Goal: Task Accomplishment & Management: Complete application form

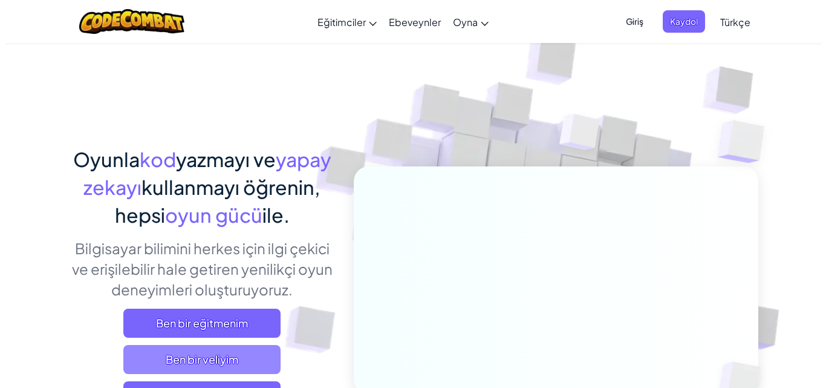
scroll to position [60, 0]
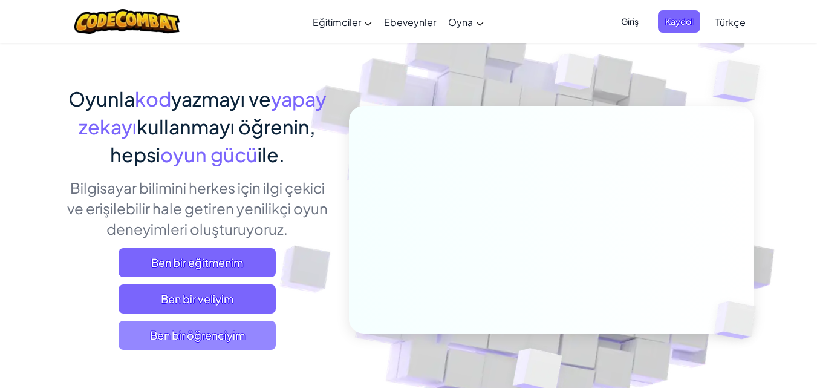
click at [212, 335] on span "Ben bir öğrenciyim" at bounding box center [197, 335] width 157 height 29
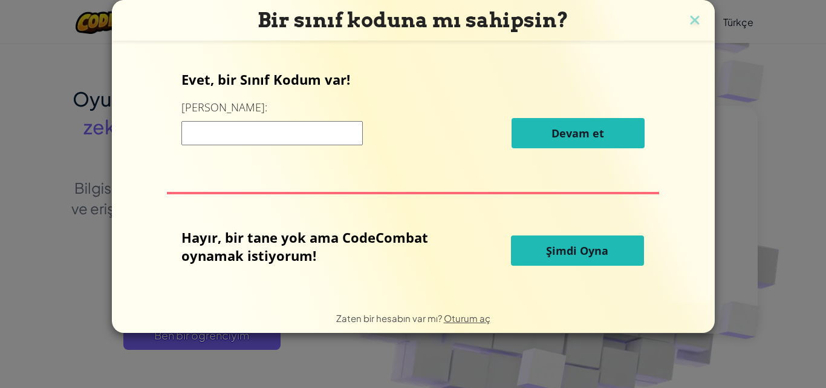
click at [242, 142] on input at bounding box center [271, 133] width 181 height 24
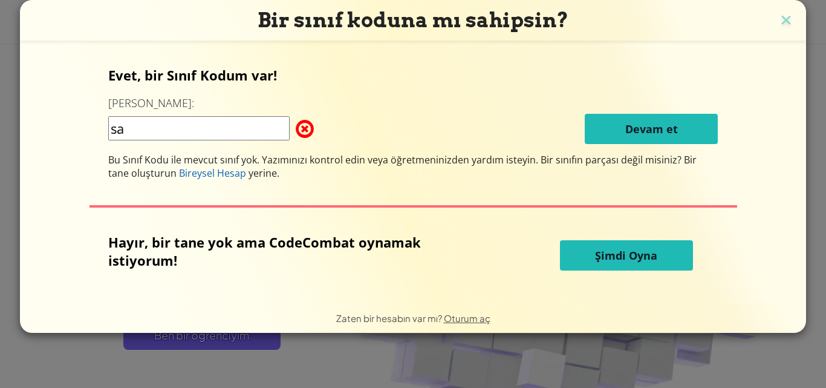
type input "s"
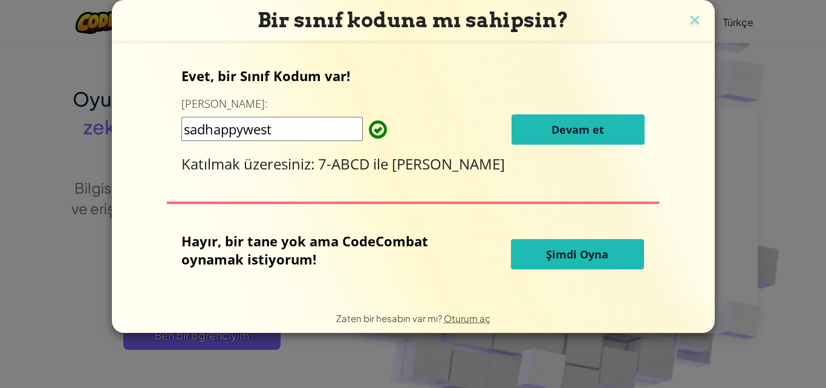
type input "sadhappywest"
click at [550, 129] on button "Devam et" at bounding box center [578, 129] width 133 height 30
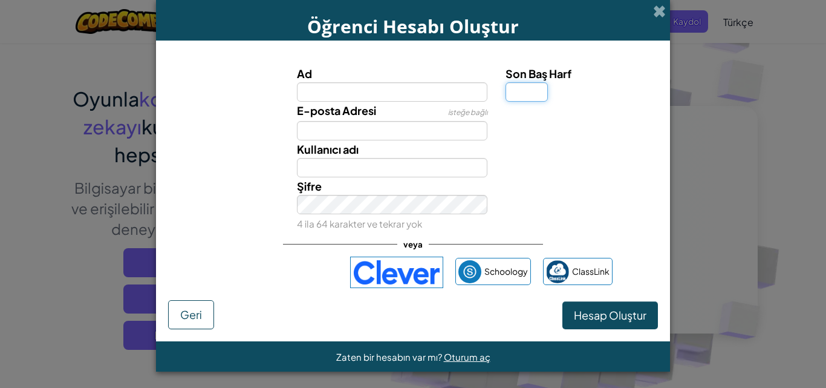
click at [514, 97] on input "Son Baş Harf" at bounding box center [527, 91] width 42 height 19
click at [366, 91] on input "Ad" at bounding box center [392, 91] width 191 height 19
click at [520, 97] on input "Son Baş Harf" at bounding box center [527, 91] width 42 height 19
type input "ı"
type input "t"
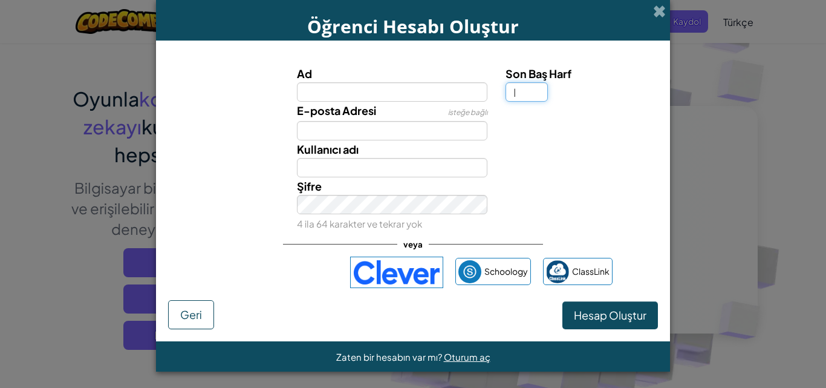
type input "I"
click at [336, 93] on input "Ad" at bounding box center [392, 91] width 191 height 19
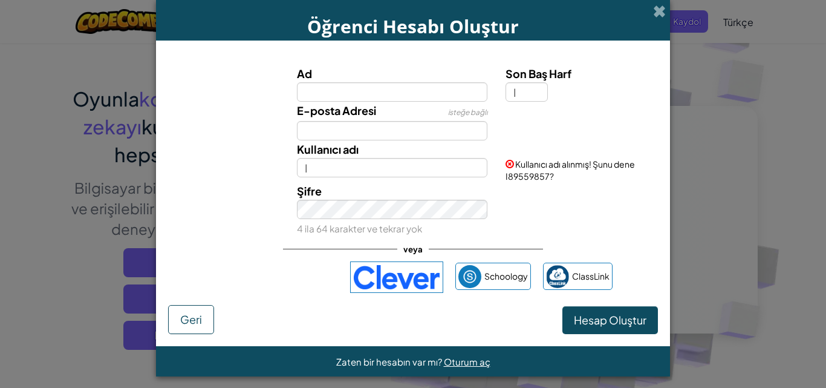
click at [524, 175] on span "Kullanıcı adı alınmış! Şunu dene I89559857?" at bounding box center [570, 169] width 129 height 23
click at [360, 166] on input "I" at bounding box center [392, 167] width 191 height 19
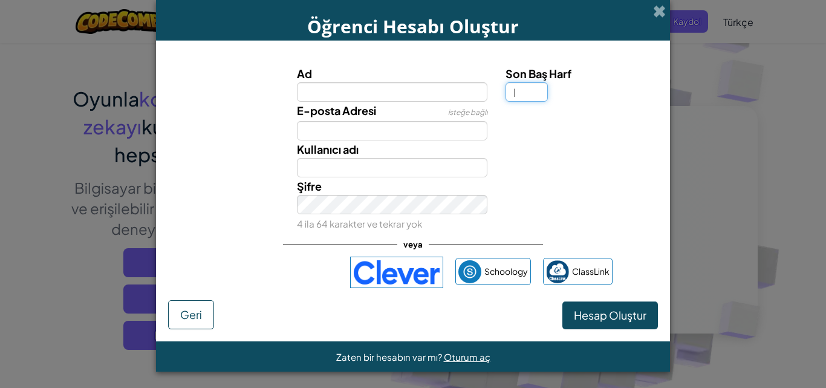
click at [526, 89] on input "I" at bounding box center [527, 91] width 42 height 19
click at [390, 91] on input "Ad" at bounding box center [392, 91] width 191 height 19
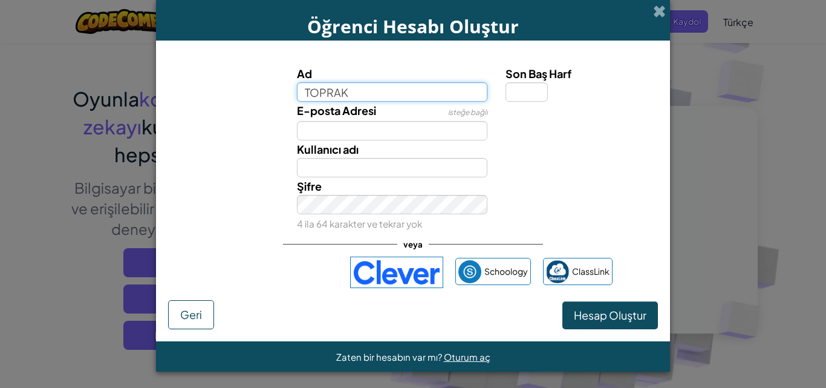
type input "TOPRAK"
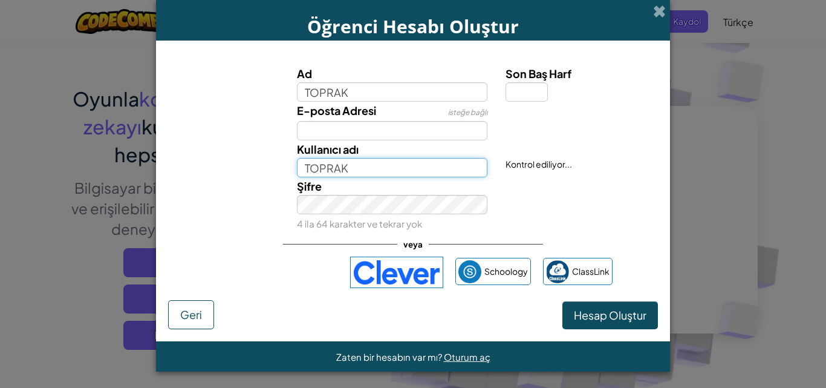
click at [345, 166] on input "TOPRAK" at bounding box center [392, 167] width 191 height 19
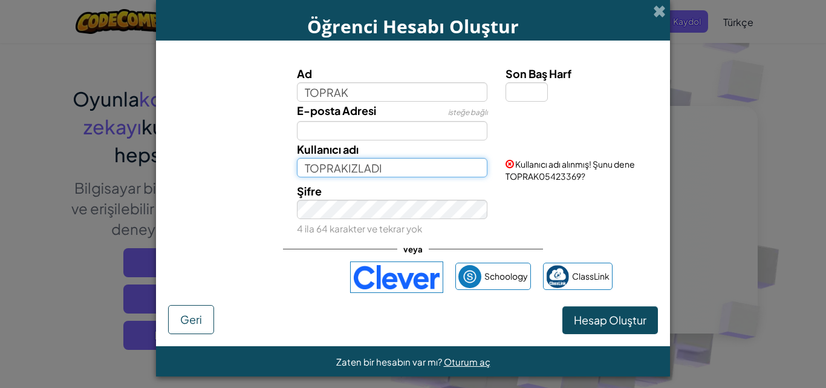
type input "TOPRAKIZLADI"
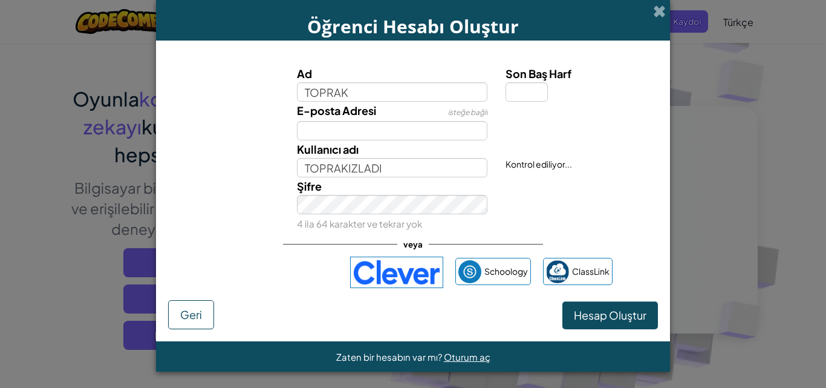
click at [550, 85] on div "Son Baş Harf" at bounding box center [580, 83] width 149 height 37
click at [533, 89] on input "Son Baş Harf" at bounding box center [527, 91] width 42 height 19
type input "I"
click at [403, 166] on input "TOPRAKI" at bounding box center [392, 167] width 191 height 19
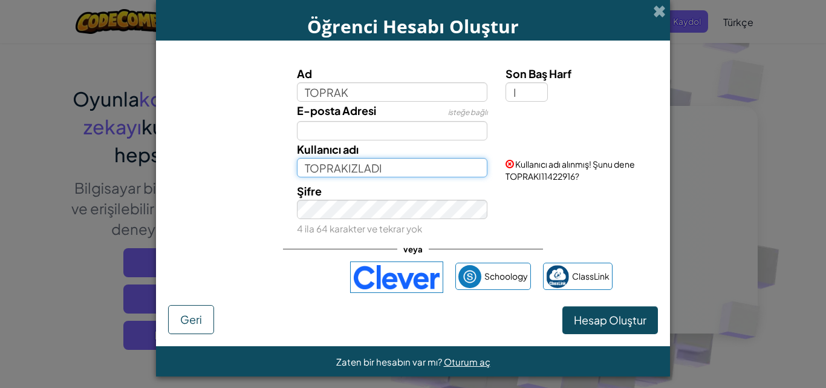
type input "TOPRAKIZLADI"
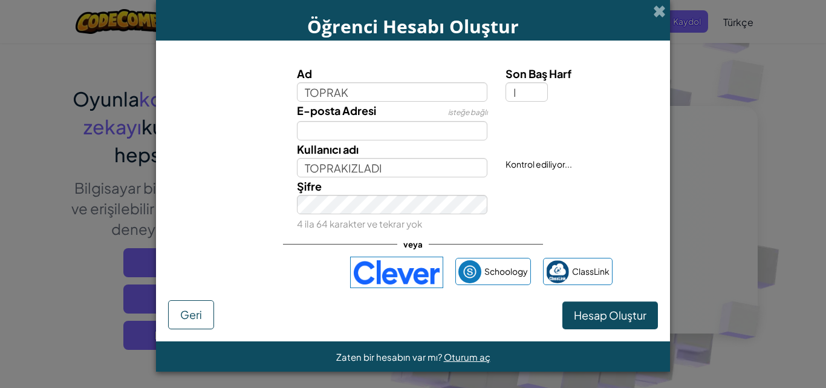
click at [585, 209] on div "Şifre 4 ila 64 karakter ve tekrar yok" at bounding box center [413, 204] width 502 height 55
click at [588, 311] on span "Hesap Oluştur" at bounding box center [610, 315] width 73 height 14
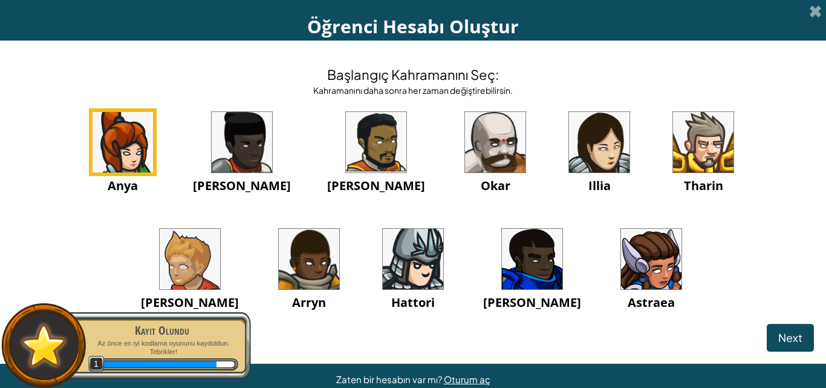
click at [114, 131] on img at bounding box center [123, 142] width 60 height 60
click at [99, 149] on img at bounding box center [123, 142] width 60 height 60
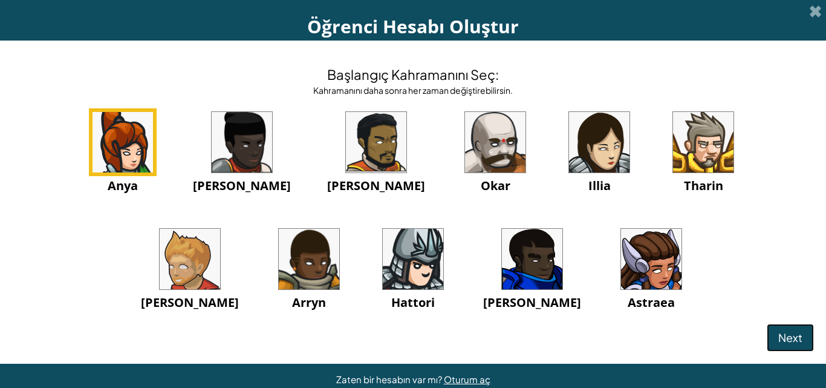
click at [768, 341] on button "Next" at bounding box center [790, 338] width 47 height 28
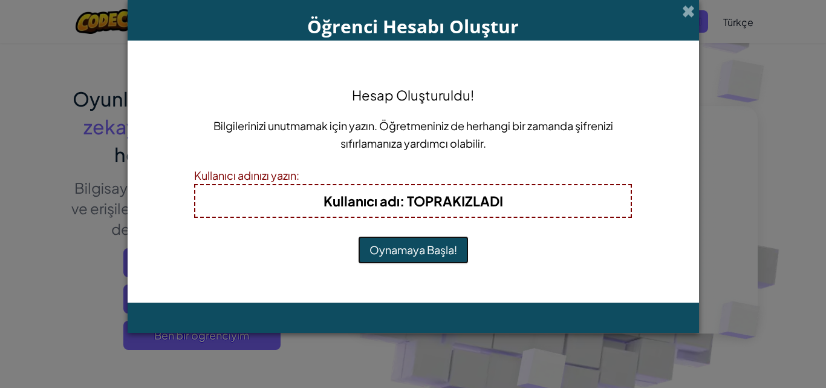
click at [416, 247] on button "Oynamaya Başla!" at bounding box center [413, 250] width 111 height 28
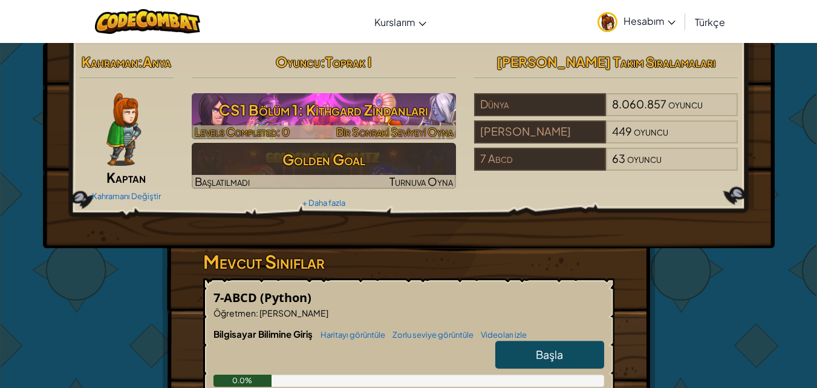
click at [401, 111] on h3 "CS1 Bölüm 1: Kithgard Zindanları" at bounding box center [324, 109] width 264 height 27
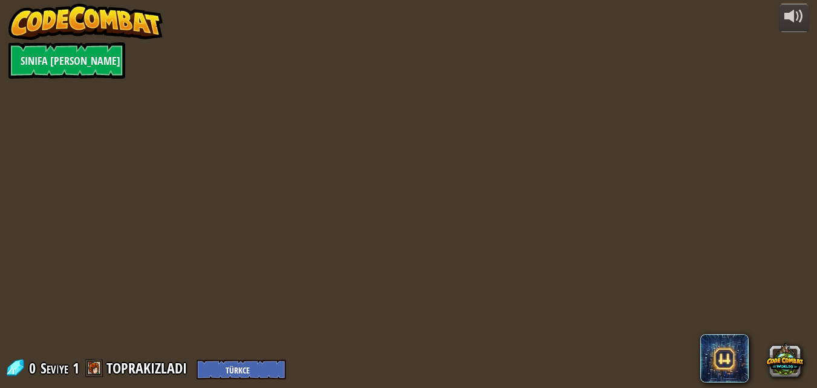
select select "tr"
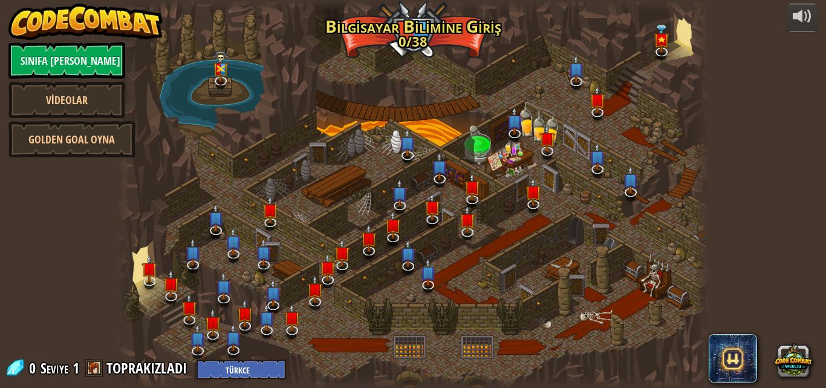
select select "tr"
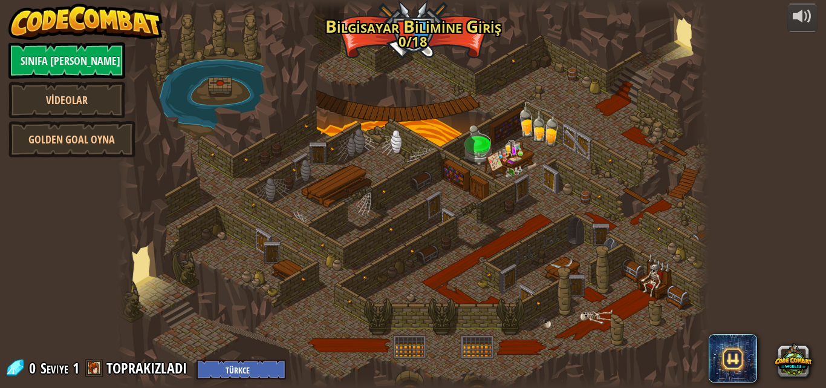
select select "tr"
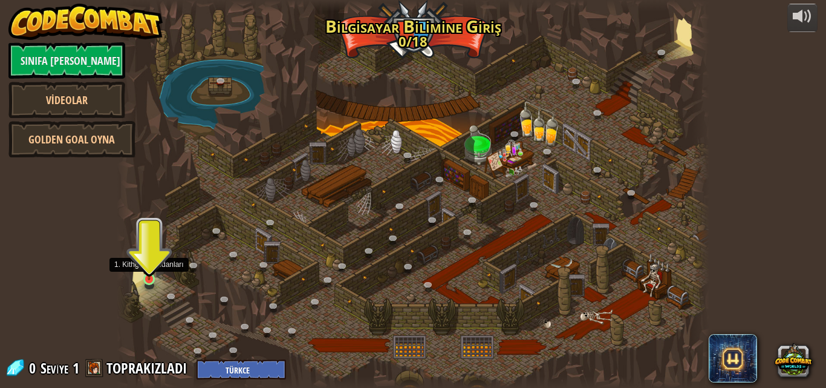
click at [150, 276] on img at bounding box center [149, 264] width 14 height 32
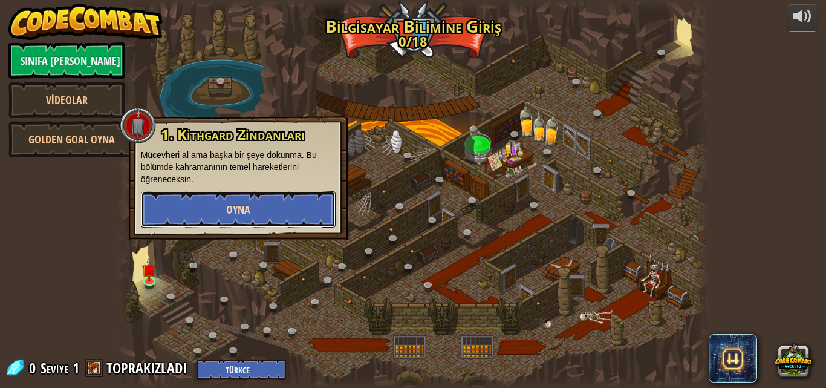
click at [195, 218] on button "Oyna" at bounding box center [238, 209] width 195 height 36
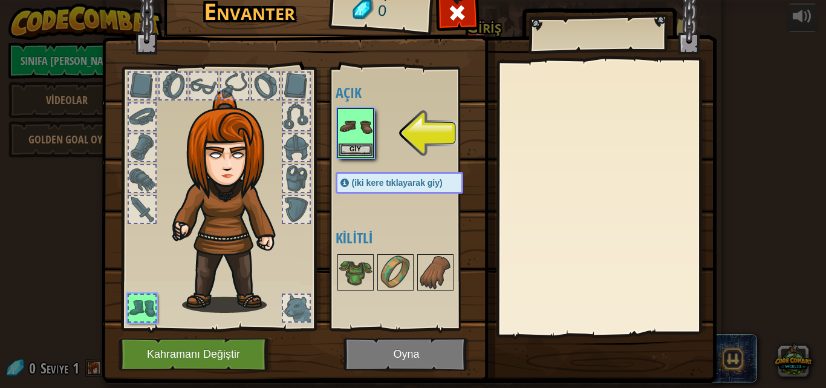
drag, startPoint x: 336, startPoint y: 143, endPoint x: 339, endPoint y: 149, distance: 7.3
click at [338, 148] on div "Giy" at bounding box center [356, 133] width 36 height 50
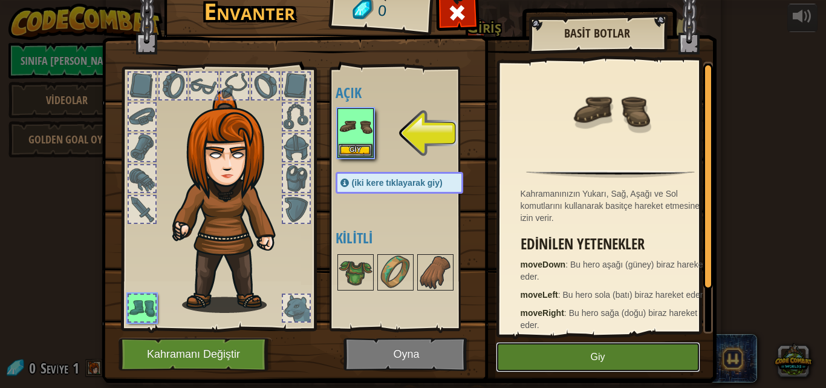
click at [556, 358] on button "Giy" at bounding box center [598, 357] width 204 height 30
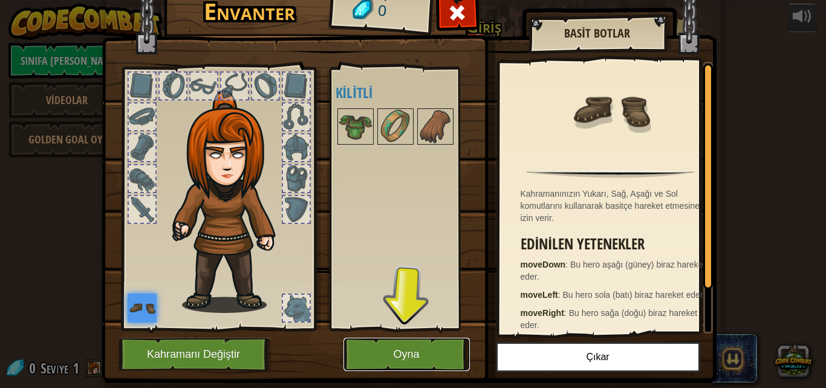
click at [405, 356] on button "Oyna" at bounding box center [407, 354] width 126 height 33
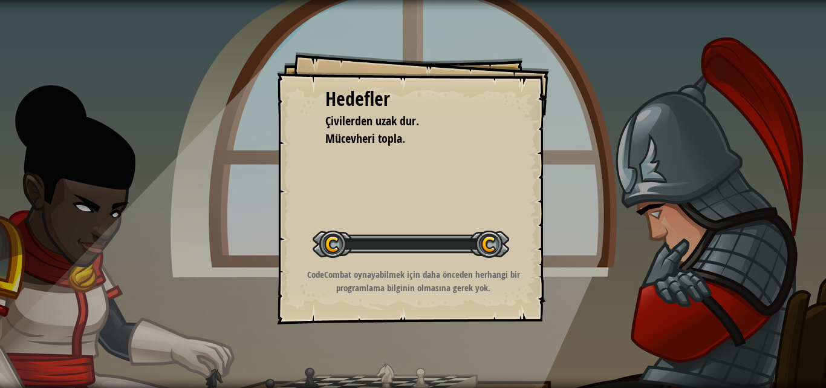
click at [163, 387] on div "Hedefler Çivilerden uzak dur. Mücevheri topla. Seviyeyi Başlat Yüklenemiyor Bu …" at bounding box center [413, 194] width 826 height 388
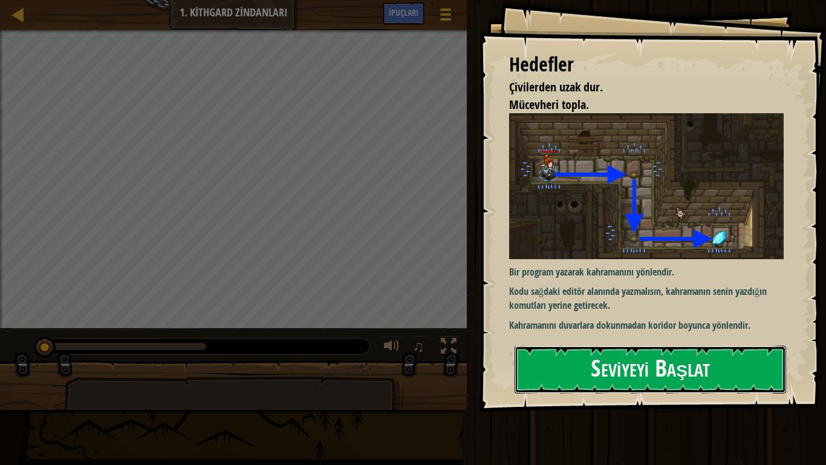
click at [527, 345] on button "Seviyeyi Başlat" at bounding box center [651, 369] width 272 height 48
click at [581, 345] on button "Seviyeyi Başlat" at bounding box center [651, 369] width 272 height 48
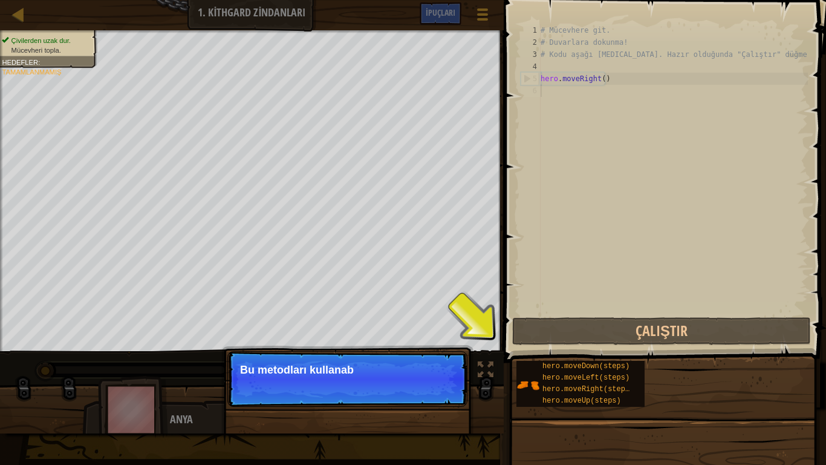
click at [373, 387] on p "Devam et Bu metodları kullanab" at bounding box center [347, 379] width 240 height 56
click at [437, 382] on button "Devam et" at bounding box center [431, 386] width 53 height 16
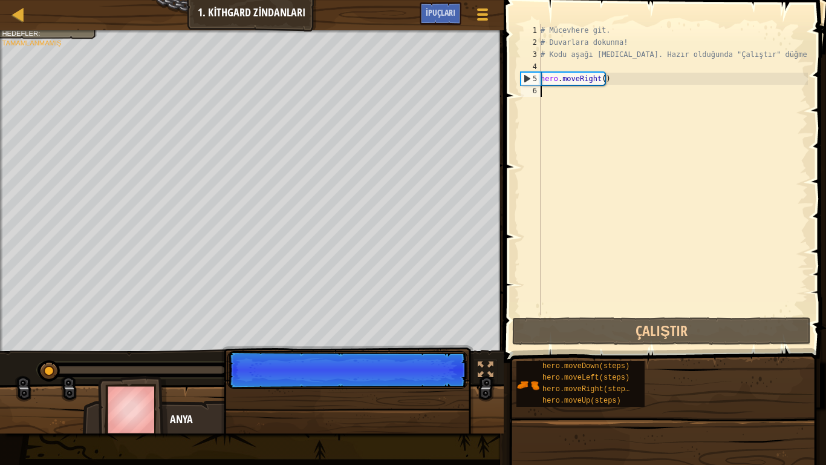
scroll to position [5, 0]
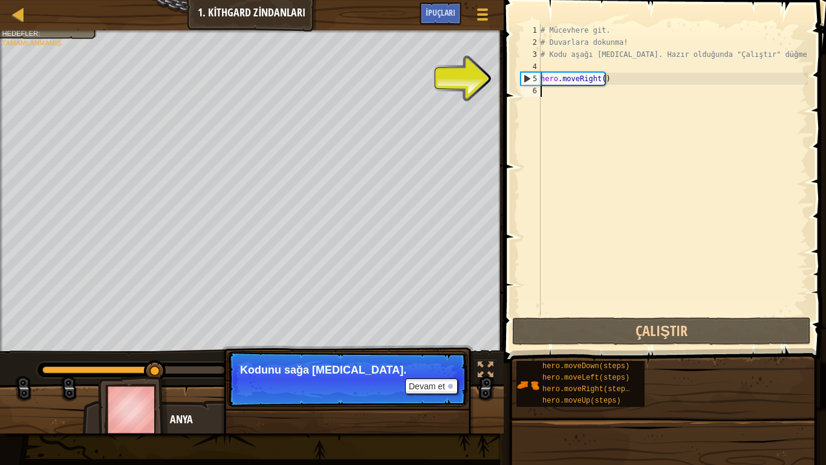
click at [547, 94] on div "# Mücevhere git. # Duvarlara dokunma! # Kodu aşağı [MEDICAL_DATA]. Hazır olduğu…" at bounding box center [673, 181] width 270 height 315
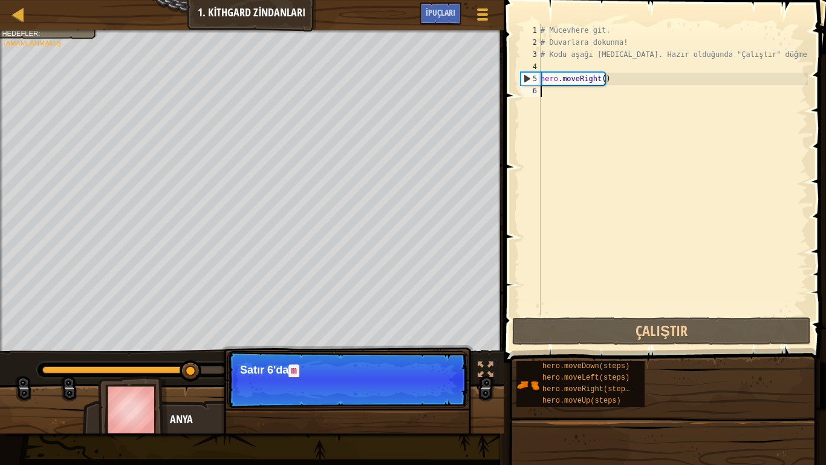
type textarea "H"
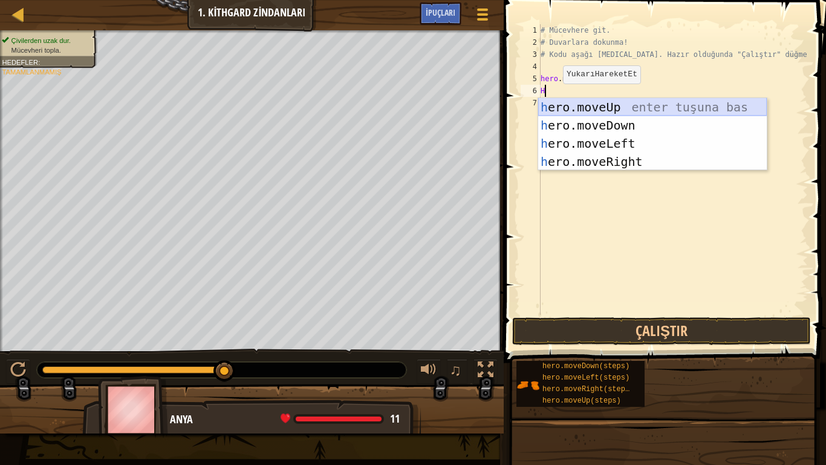
click at [596, 116] on div "h ero.moveUp enter tuşuna bas h ero.moveDown enter tuşuna bas h ero.moveLeft en…" at bounding box center [652, 152] width 229 height 109
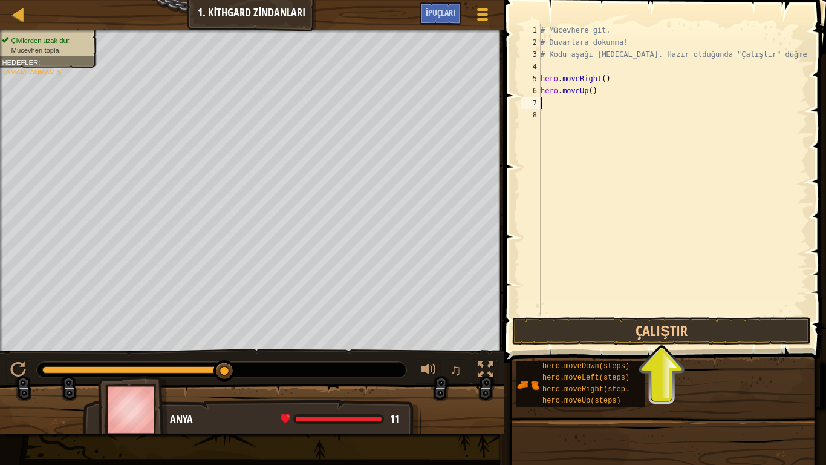
type textarea "H"
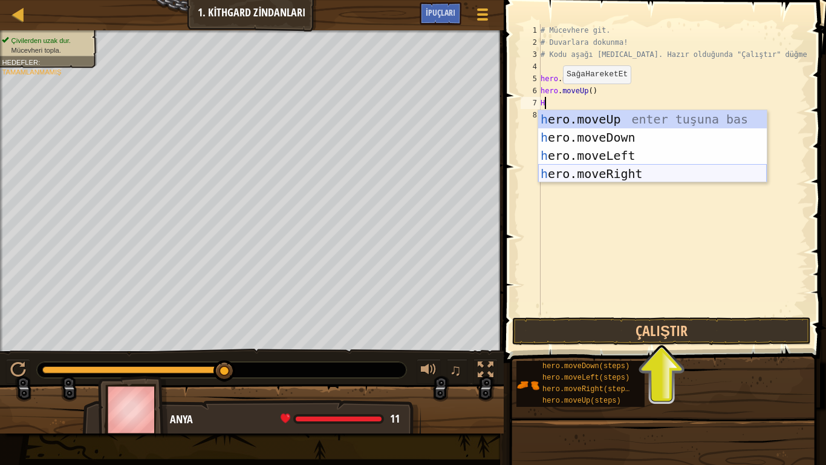
click at [562, 174] on div "h ero.moveUp enter tuşuna bas h ero.moveDown enter tuşuna bas h ero.moveLeft en…" at bounding box center [652, 164] width 229 height 109
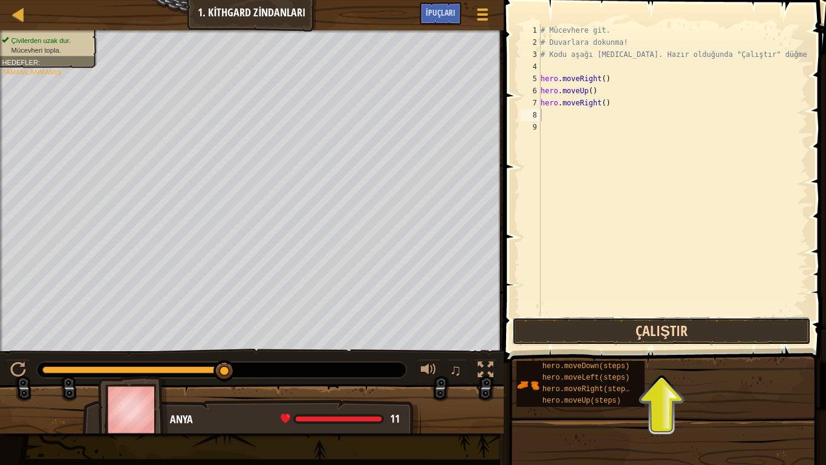
click at [621, 329] on button "Çalıştır" at bounding box center [661, 331] width 299 height 28
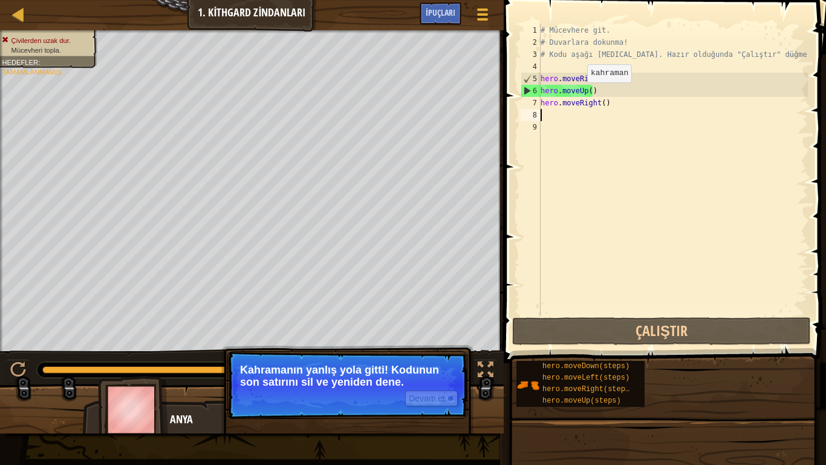
click at [577, 94] on div "# Mücevhere git. # Duvarlara dokunma! # Kodu aşağı [MEDICAL_DATA]. Hazır olduğu…" at bounding box center [673, 181] width 270 height 315
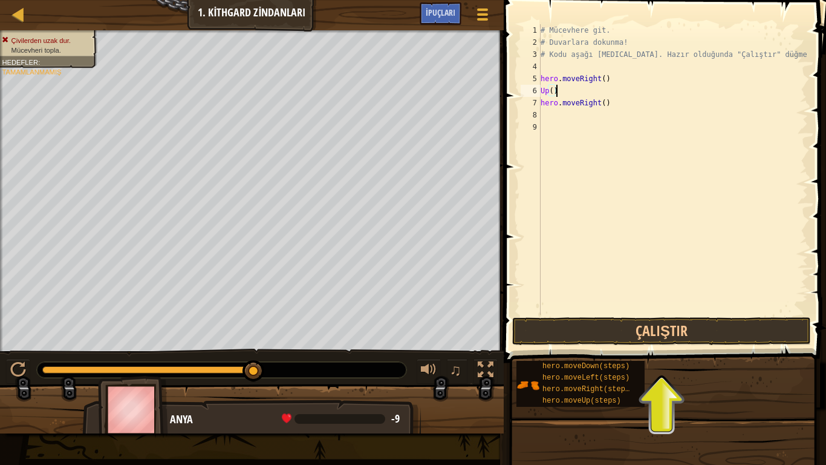
click at [558, 90] on div "# Mücevhere git. # Duvarlara dokunma! # Kodu aşağı [MEDICAL_DATA]. Hazır olduğu…" at bounding box center [673, 181] width 270 height 315
type textarea "U"
type textarea "H"
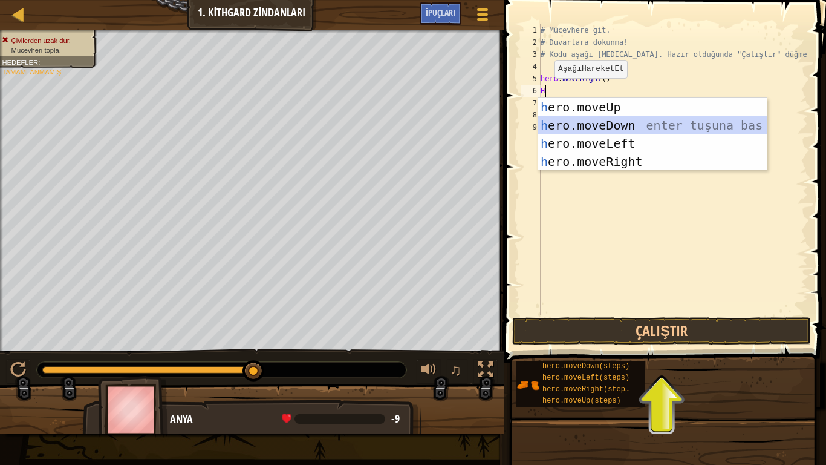
click at [572, 126] on div "h ero.moveUp enter tuşuna bas h ero.moveDown enter tuşuna bas h ero.moveLeft en…" at bounding box center [652, 152] width 229 height 109
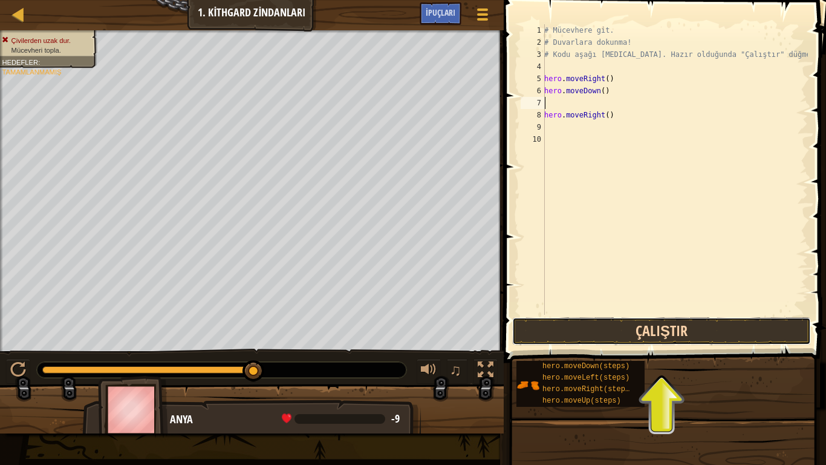
click at [610, 331] on button "Çalıştır" at bounding box center [661, 331] width 299 height 28
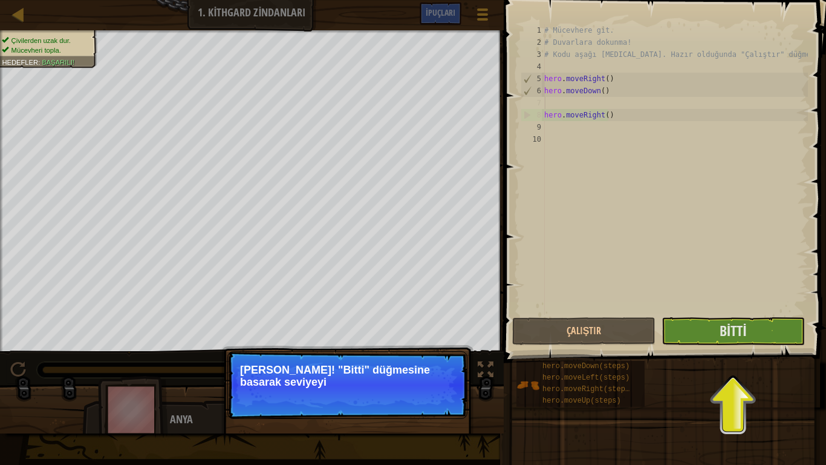
click at [402, 387] on p "[PERSON_NAME]! "Bitti" düğmesine basarak seviyeyi" at bounding box center [347, 385] width 240 height 68
click at [723, 331] on span "Bitti" at bounding box center [733, 330] width 27 height 19
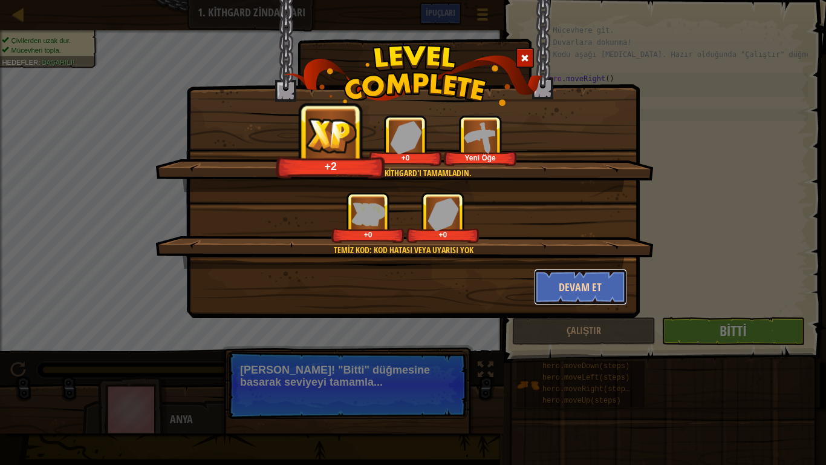
click at [579, 277] on button "Devam et" at bounding box center [581, 287] width 94 height 36
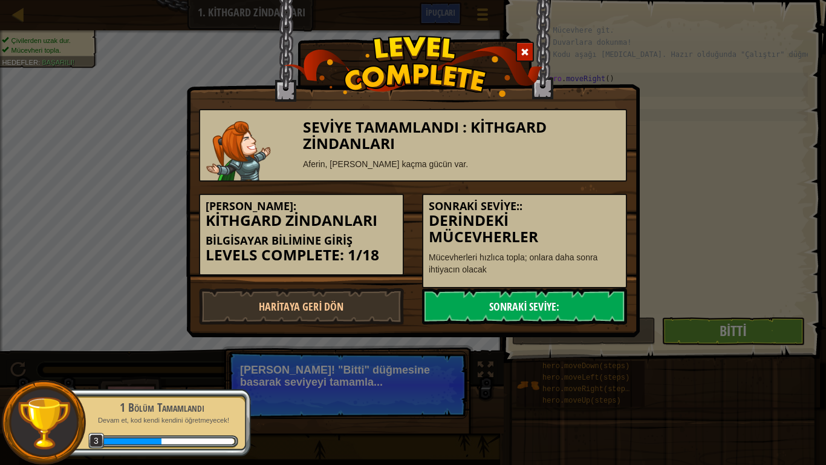
click at [495, 304] on link "Sonraki Seviye:" at bounding box center [524, 306] width 205 height 36
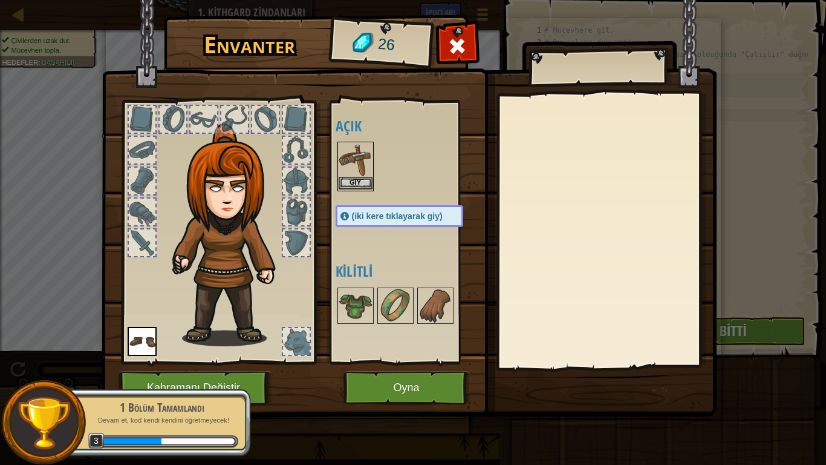
click at [352, 175] on img at bounding box center [356, 160] width 34 height 34
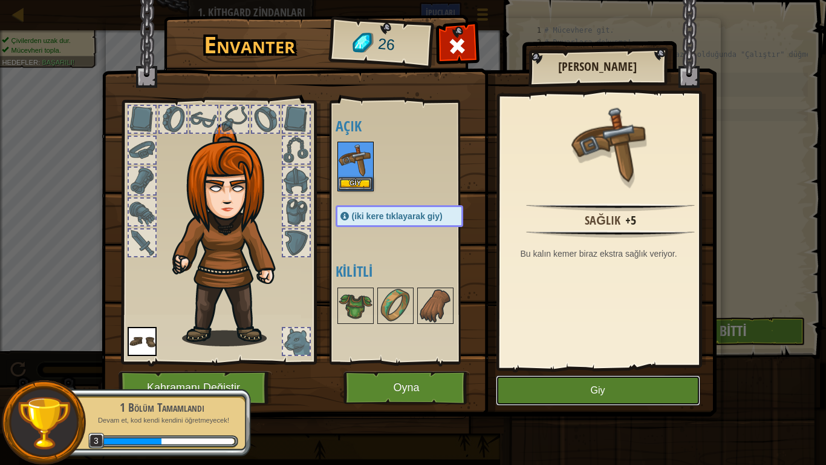
click at [583, 387] on button "Giy" at bounding box center [598, 390] width 204 height 30
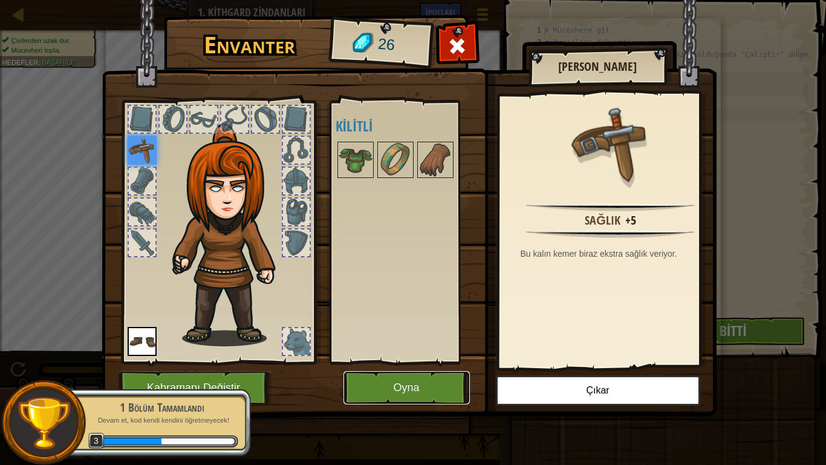
click at [393, 383] on button "Oyna" at bounding box center [407, 387] width 126 height 33
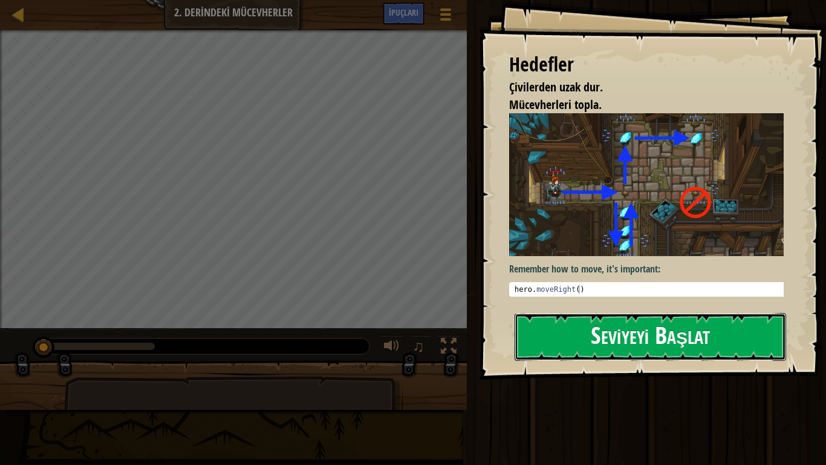
click at [581, 313] on button "Seviyeyi Başlat" at bounding box center [651, 337] width 272 height 48
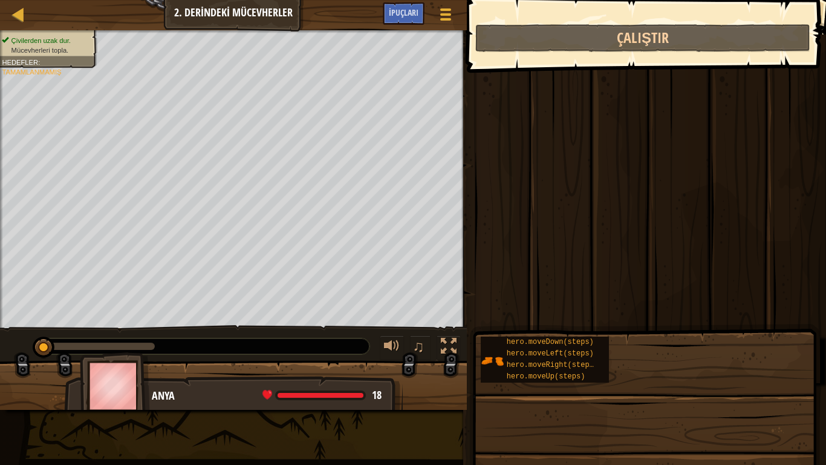
click at [625, 205] on div "İpuçları Videolar XXXXXXXXXXXXXXXXXXXXXXXXXXXXXXXXXXXXXXXXXXXXXXXXXXXXXXXXXXXXX…" at bounding box center [644, 229] width 363 height 458
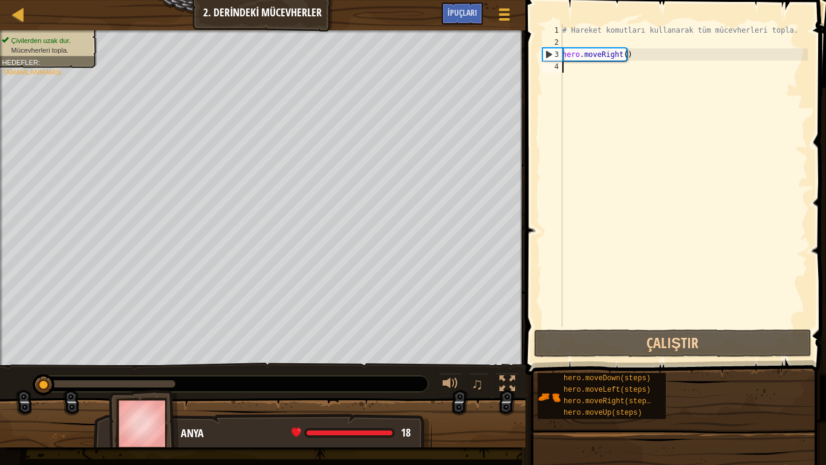
type textarea "H"
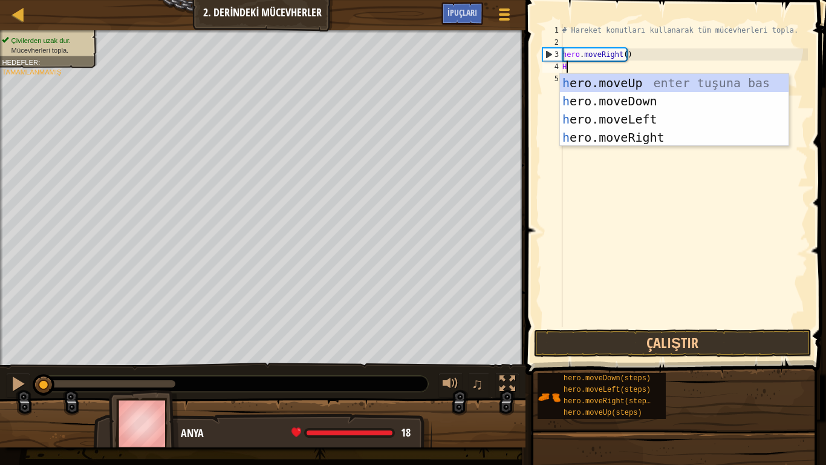
scroll to position [5, 0]
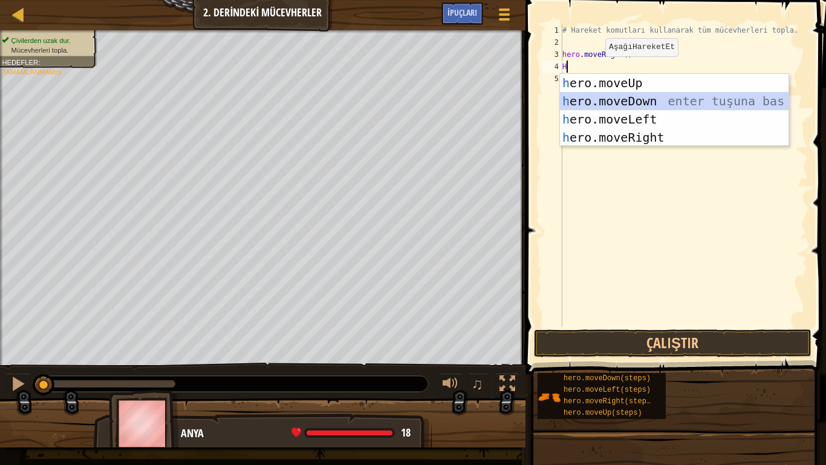
click at [602, 97] on div "h ero.moveUp enter tuşuna bas h ero.moveDown enter tuşuna bas h ero.moveLeft en…" at bounding box center [674, 128] width 229 height 109
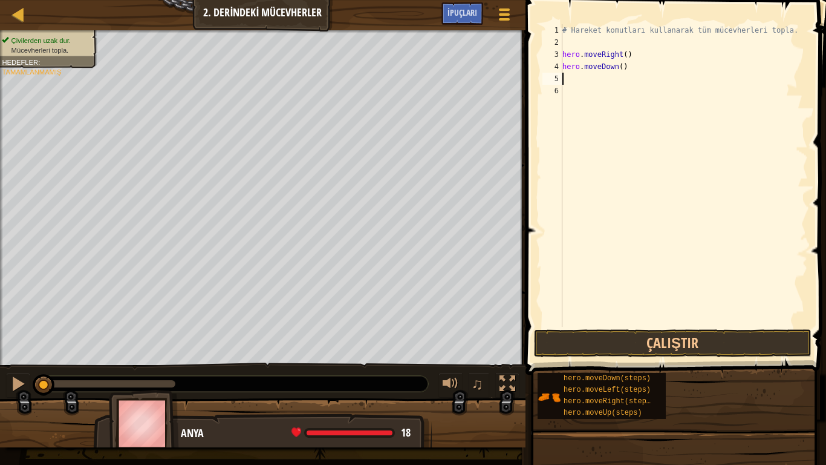
type textarea "H"
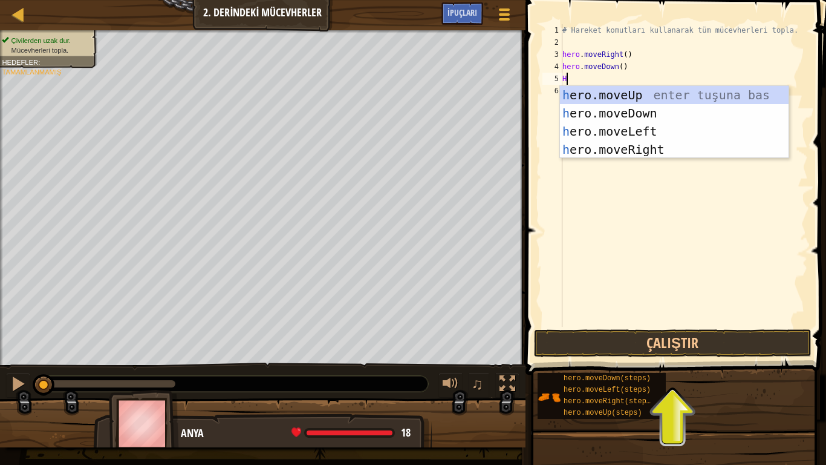
click at [611, 96] on div "h ero.moveUp enter tuşuna bas h ero.moveDown enter tuşuna bas h ero.moveLeft en…" at bounding box center [674, 140] width 229 height 109
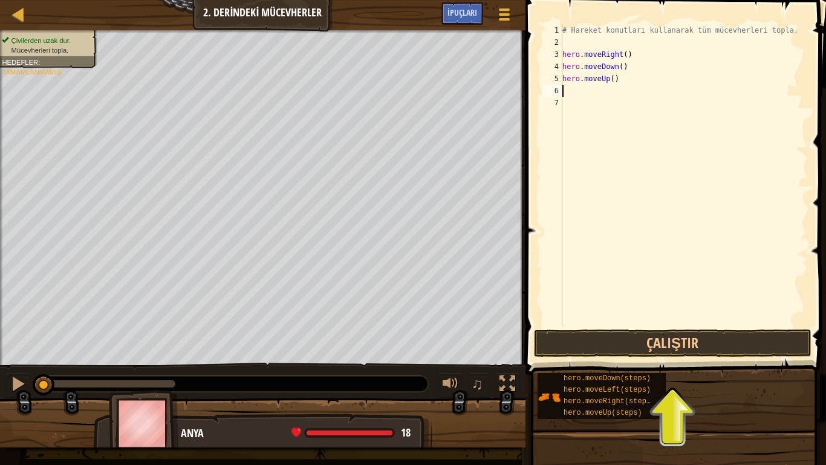
click at [599, 93] on div "# Hareket komutları kullanarak tüm mücevherleri topla. hero . moveRight ( ) her…" at bounding box center [684, 187] width 248 height 327
type textarea "H"
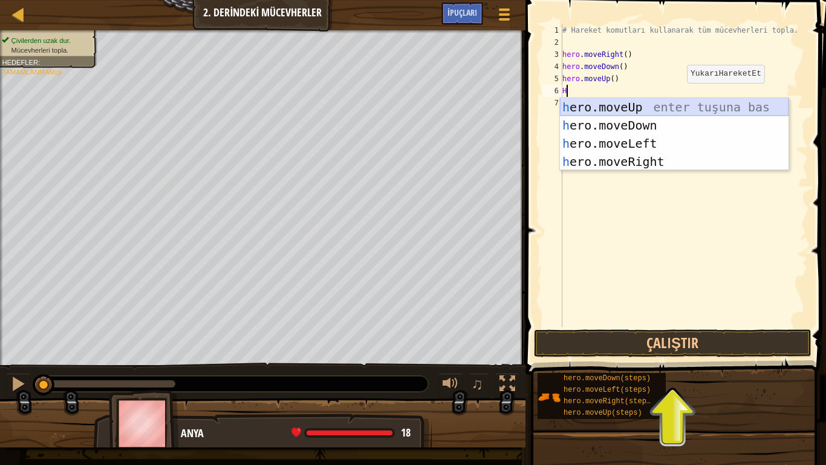
click at [627, 105] on div "h ero.moveUp enter tuşuna bas h ero.moveDown enter tuşuna bas h ero.moveLeft en…" at bounding box center [674, 152] width 229 height 109
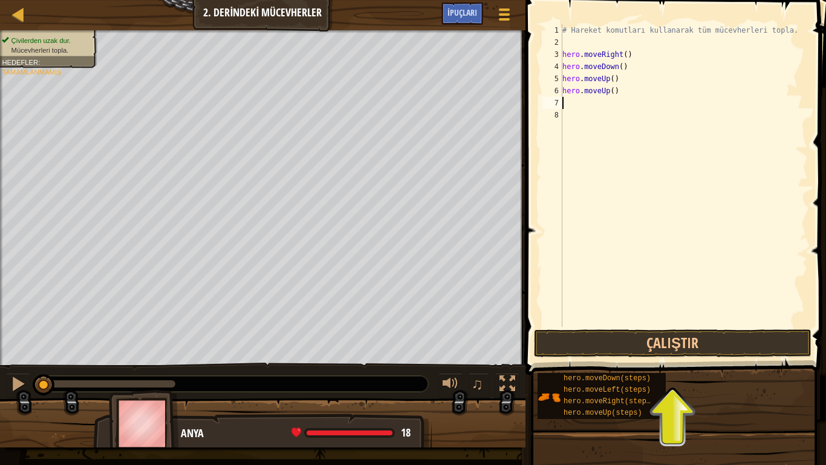
type textarea "H"
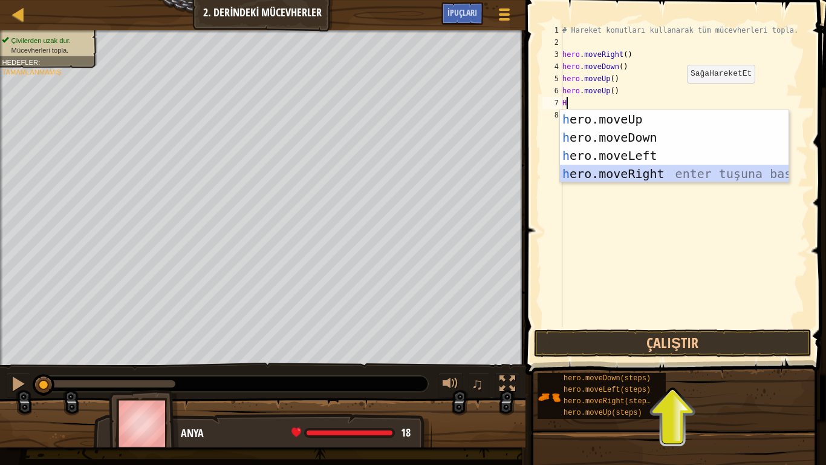
click at [607, 170] on div "h ero.moveUp enter tuşuna bas h ero.moveDown enter tuşuna bas h ero.moveLeft en…" at bounding box center [674, 164] width 229 height 109
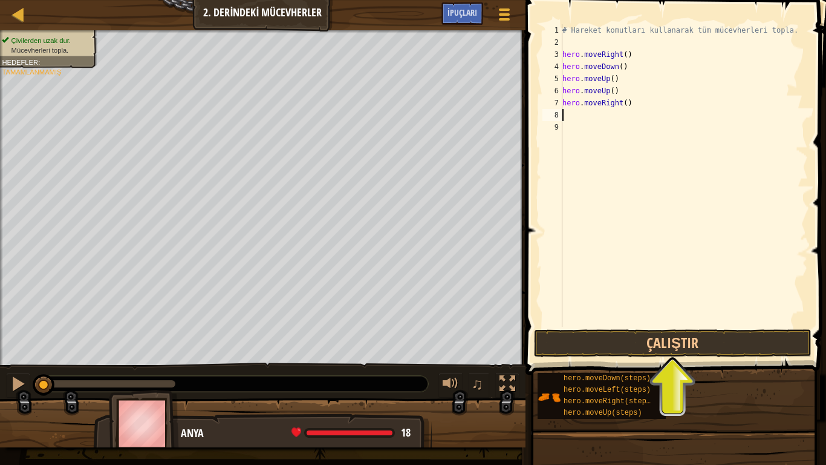
type textarea "H"
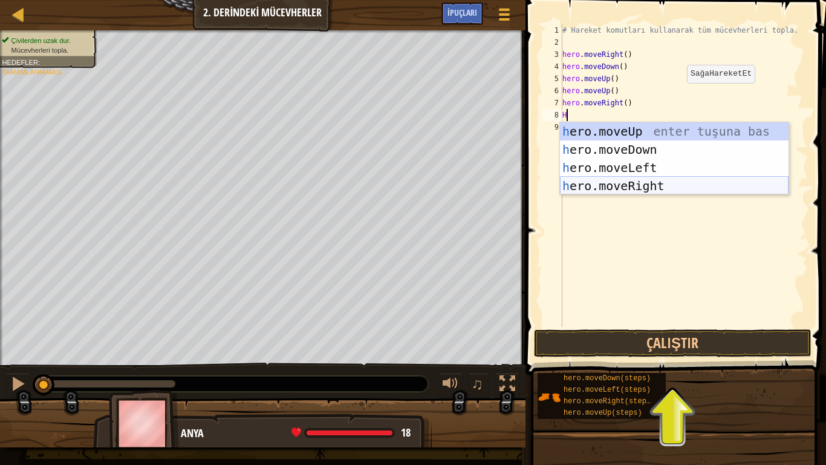
click at [643, 183] on div "h ero.moveUp enter tuşuna bas h ero.moveDown enter tuşuna bas h ero.moveLeft en…" at bounding box center [674, 176] width 229 height 109
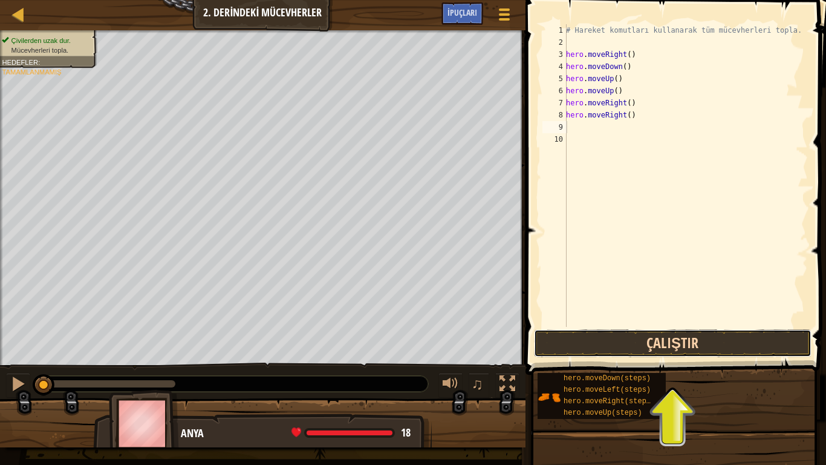
click at [632, 336] on button "Çalıştır" at bounding box center [673, 343] width 278 height 28
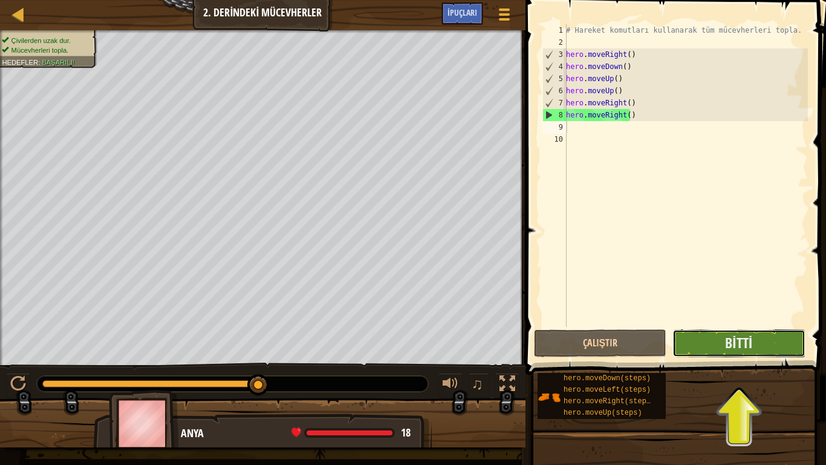
click at [723, 338] on button "Bitti" at bounding box center [739, 343] width 132 height 28
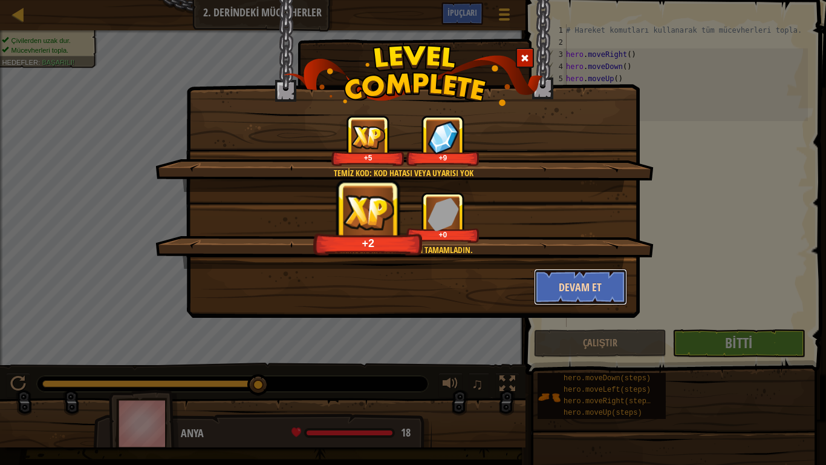
click at [596, 292] on button "Devam et" at bounding box center [581, 287] width 94 height 36
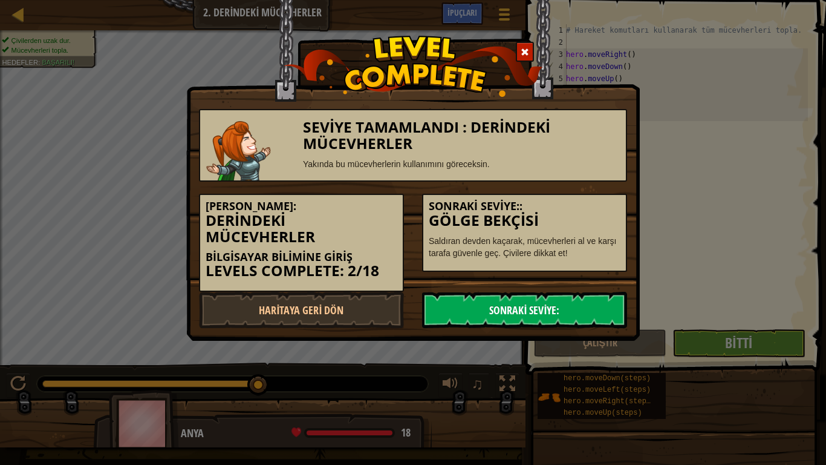
click at [567, 308] on link "Sonraki Seviye:" at bounding box center [524, 310] width 205 height 36
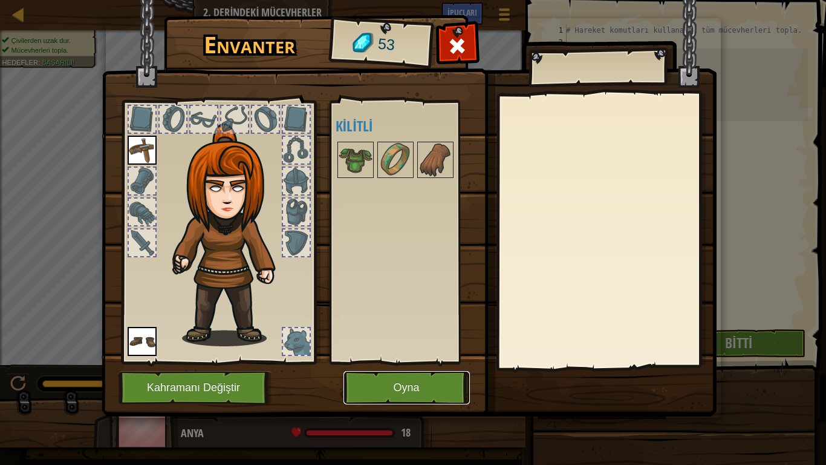
click at [388, 383] on button "Oyna" at bounding box center [407, 387] width 126 height 33
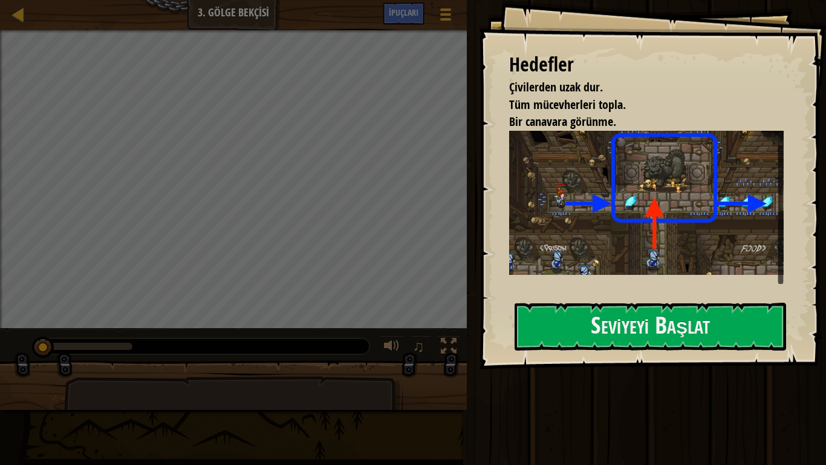
scroll to position [12, 0]
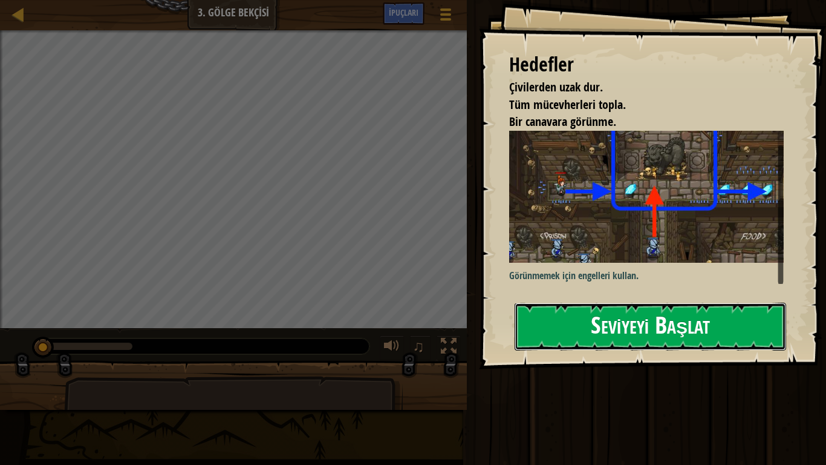
click at [619, 339] on button "Seviyeyi Başlat" at bounding box center [651, 326] width 272 height 48
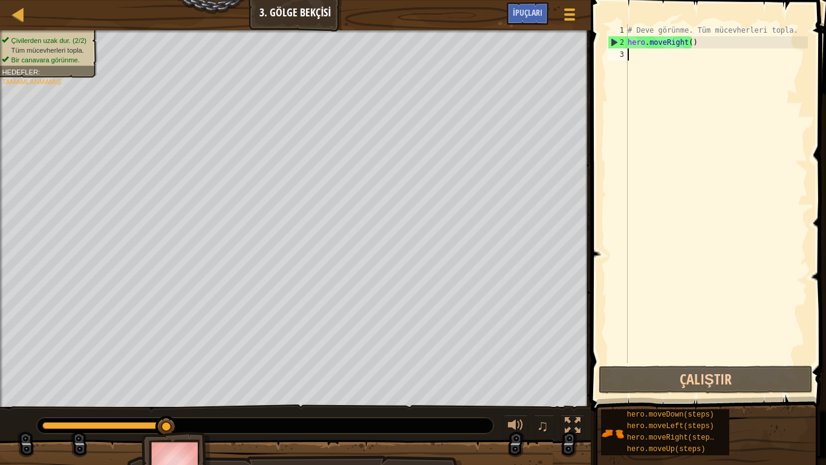
type textarea "H"
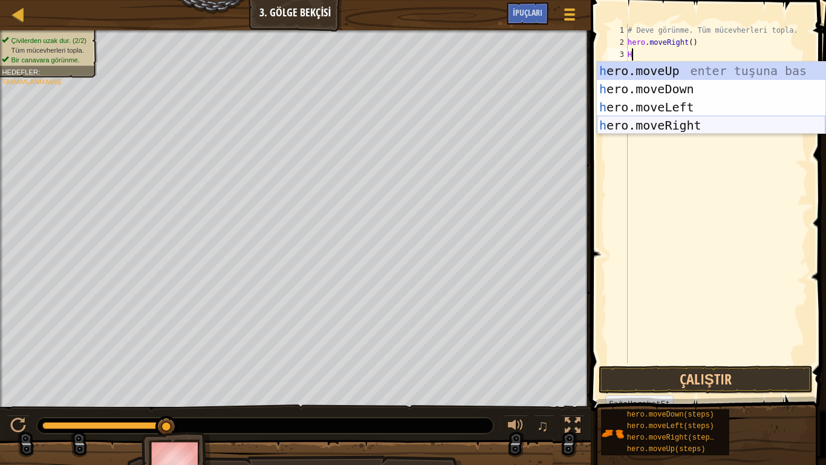
click at [659, 118] on div "h ero.moveUp enter tuşuna bas h ero.moveDown enter tuşuna bas h ero.moveLeft en…" at bounding box center [711, 116] width 229 height 109
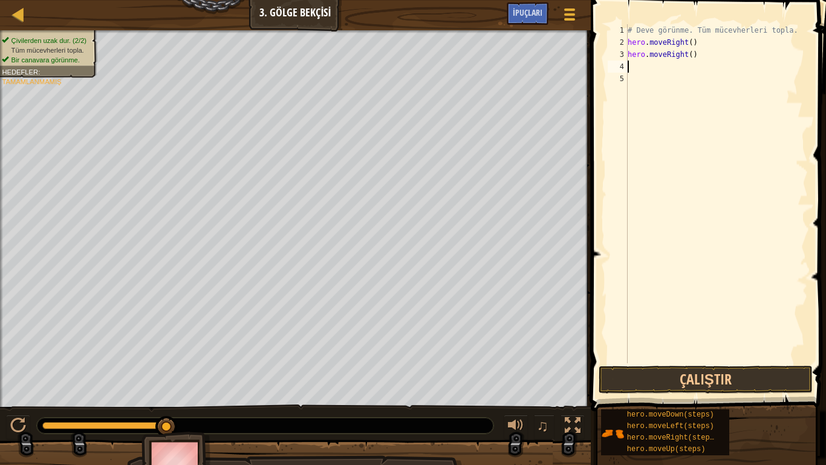
type textarea "H"
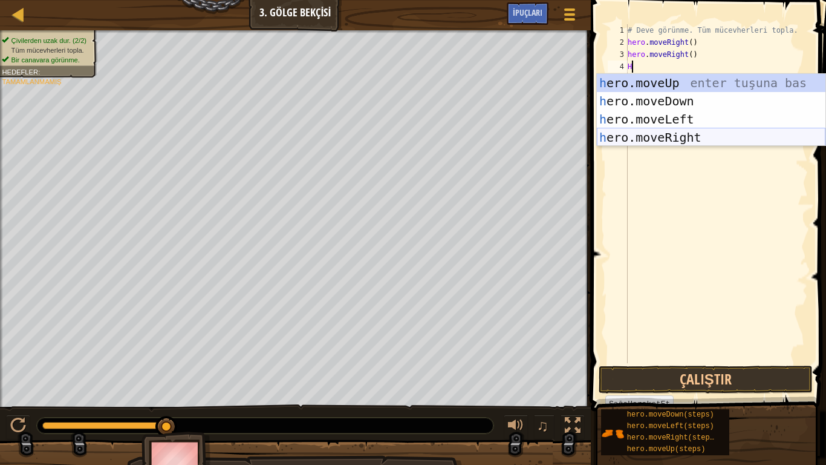
click at [655, 135] on div "h ero.moveUp enter tuşuna bas h ero.moveDown enter tuşuna bas h ero.moveLeft en…" at bounding box center [711, 128] width 229 height 109
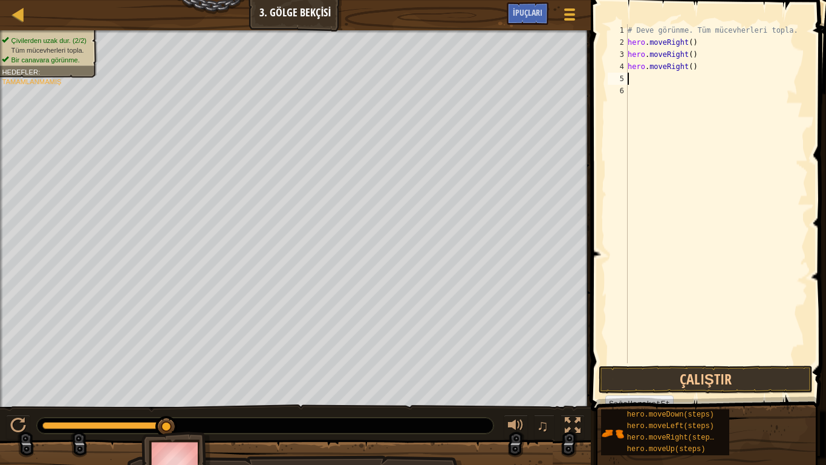
type textarea "H"
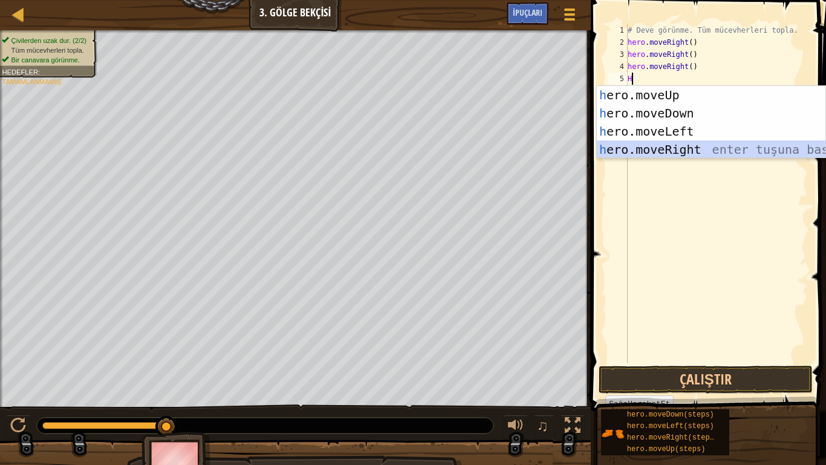
click at [656, 154] on div "h ero.moveUp enter tuşuna bas h ero.moveDown enter tuşuna bas h ero.moveLeft en…" at bounding box center [711, 140] width 229 height 109
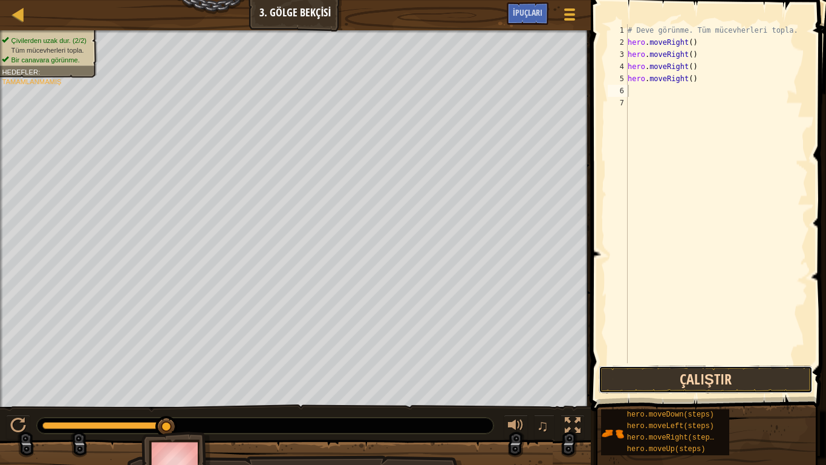
click at [688, 380] on button "Çalıştır" at bounding box center [706, 379] width 214 height 28
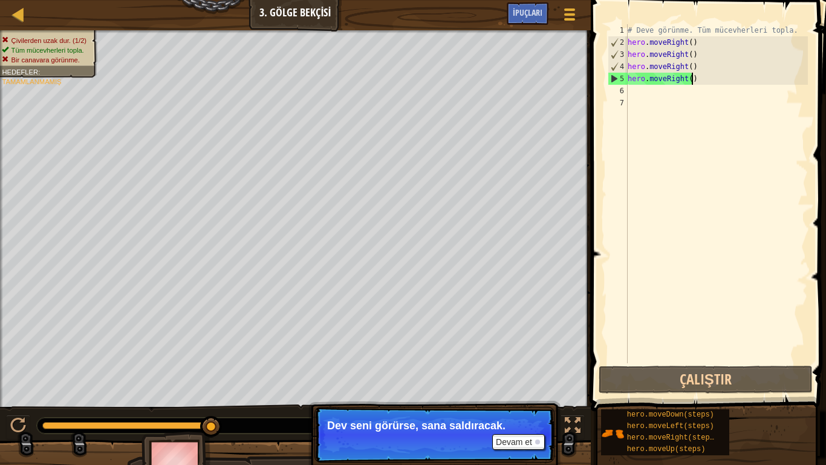
click at [693, 80] on div "# Deve görünme. Tüm mücevherleri topla. hero . moveRight ( ) hero . moveRight (…" at bounding box center [716, 205] width 183 height 363
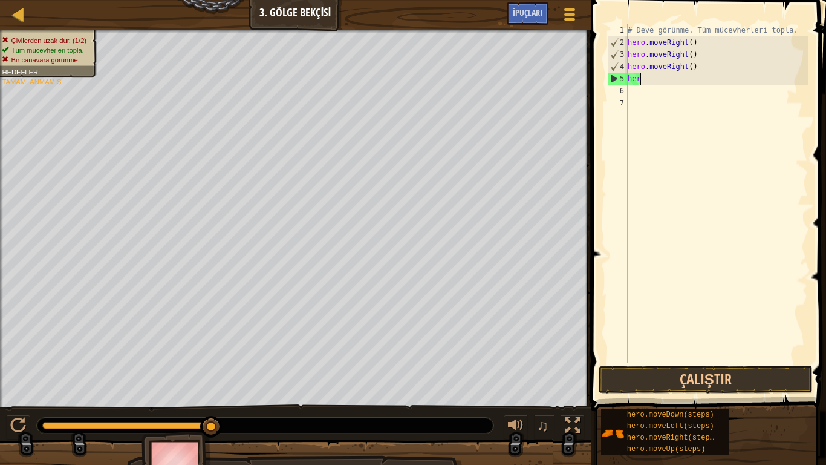
type textarea "h"
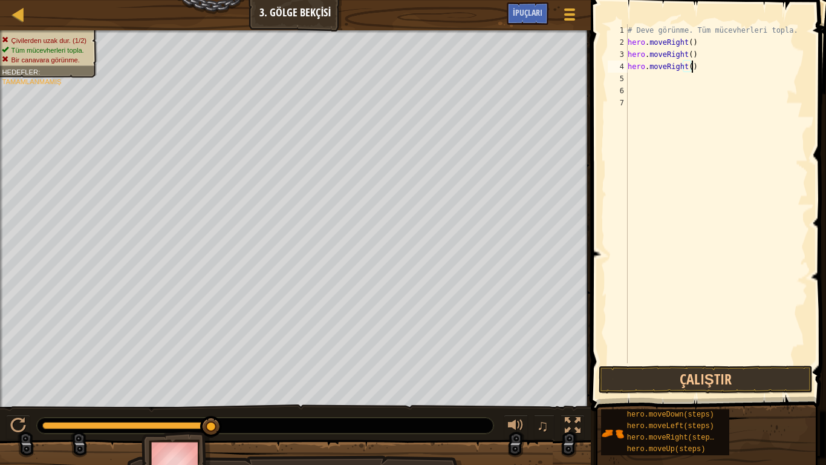
click at [696, 68] on div "# Deve görünme. Tüm mücevherleri topla. hero . moveRight ( ) hero . moveRight (…" at bounding box center [716, 205] width 183 height 363
type textarea "h"
click at [705, 58] on div "# Deve görünme. Tüm mücevherleri topla. hero . moveRight ( ) hero . moveRight (…" at bounding box center [716, 205] width 183 height 363
type textarea "h"
type textarea "H"
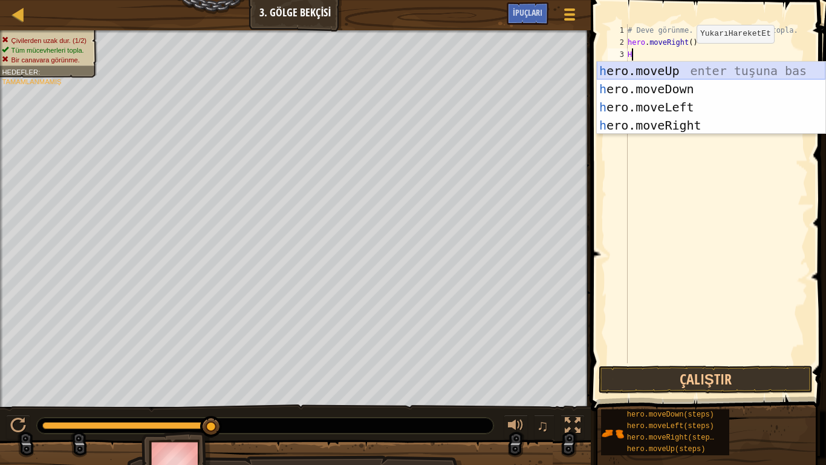
click at [657, 69] on div "h ero.moveUp enter tuşuna bas h ero.moveDown enter tuşuna bas h ero.moveLeft en…" at bounding box center [711, 116] width 229 height 109
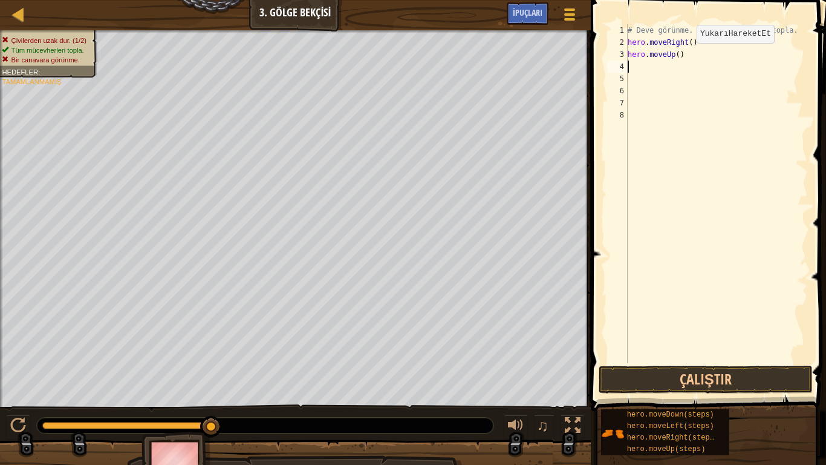
type textarea "H"
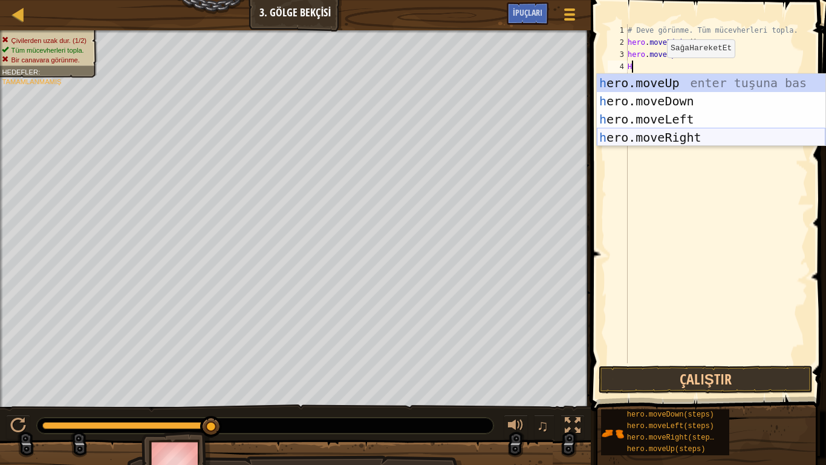
click at [689, 132] on div "h ero.moveUp enter tuşuna bas h ero.moveDown enter tuşuna bas h ero.moveLeft en…" at bounding box center [711, 128] width 229 height 109
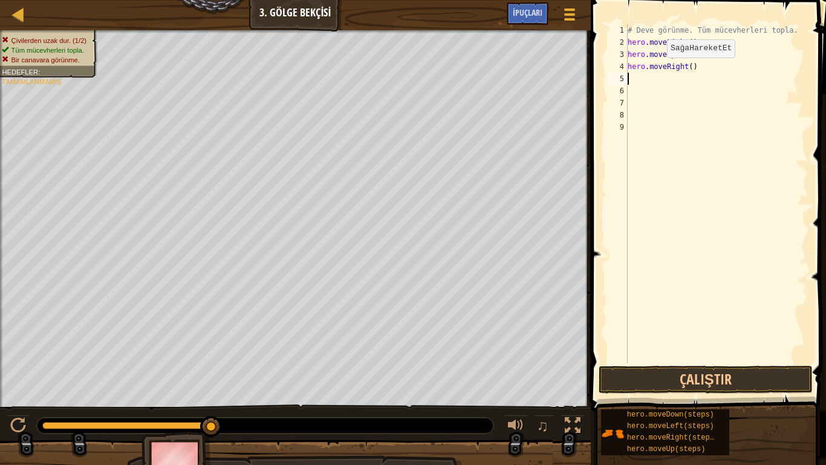
type textarea "H"
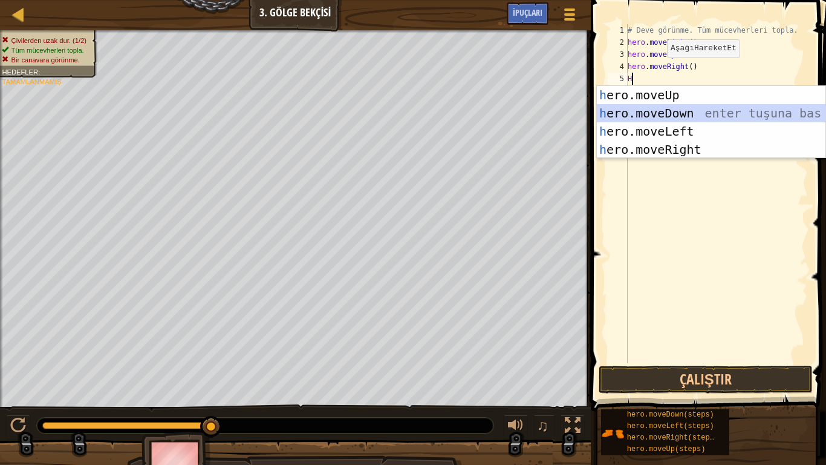
click at [669, 114] on div "h ero.moveUp enter tuşuna bas h ero.moveDown enter tuşuna bas h ero.moveLeft en…" at bounding box center [711, 140] width 229 height 109
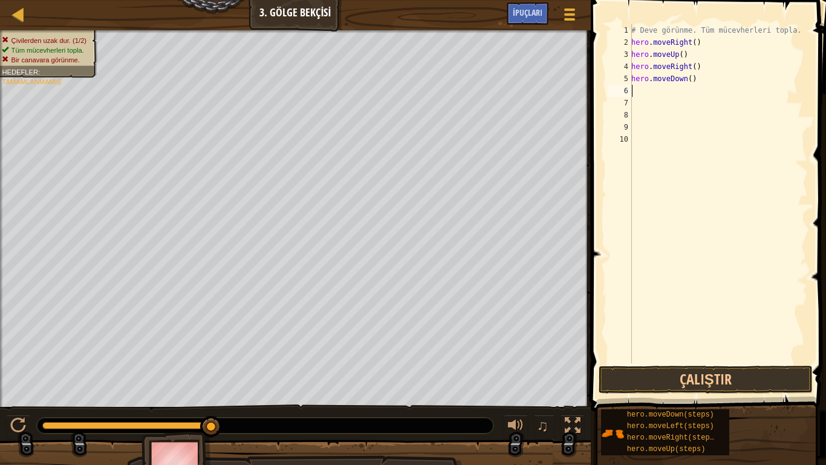
type textarea "H"
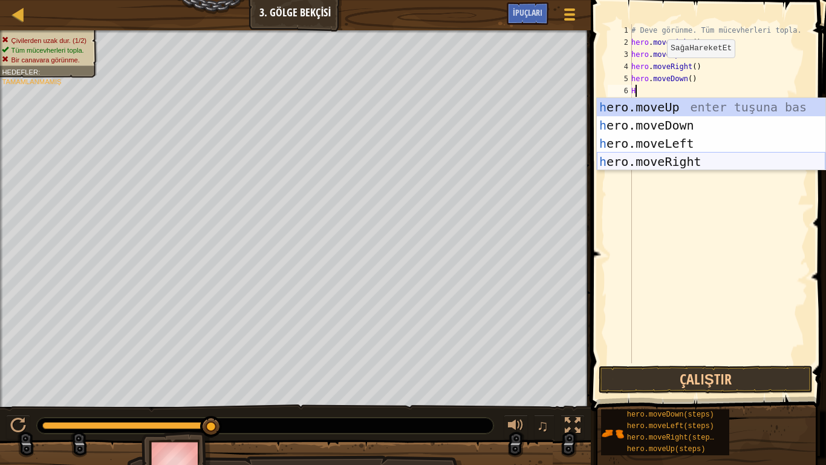
click at [683, 156] on div "h ero.moveUp enter tuşuna bas h ero.moveDown enter tuşuna bas h ero.moveLeft en…" at bounding box center [711, 152] width 229 height 109
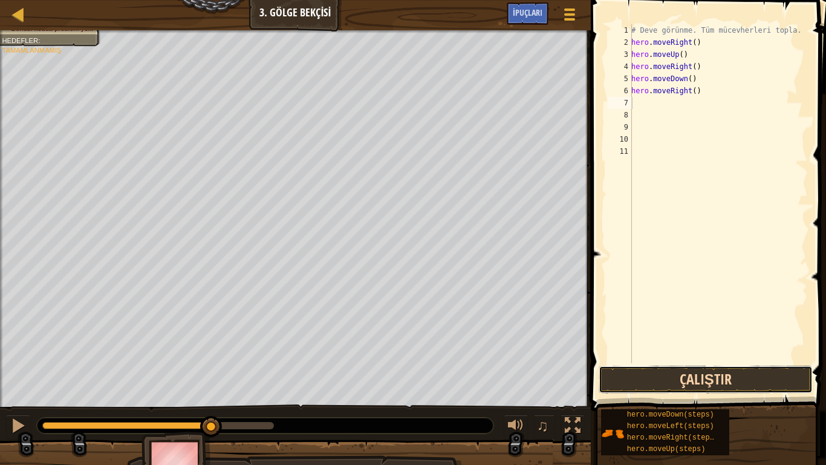
click at [757, 379] on button "Çalıştır" at bounding box center [706, 379] width 214 height 28
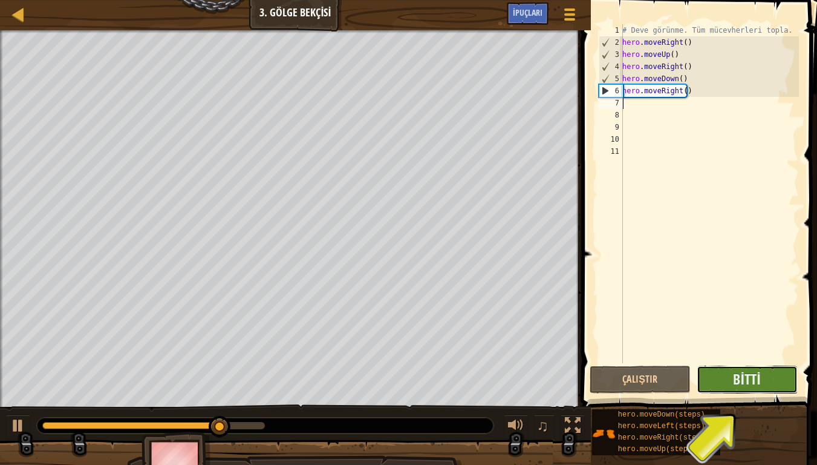
click at [761, 379] on button "Bitti" at bounding box center [747, 379] width 101 height 28
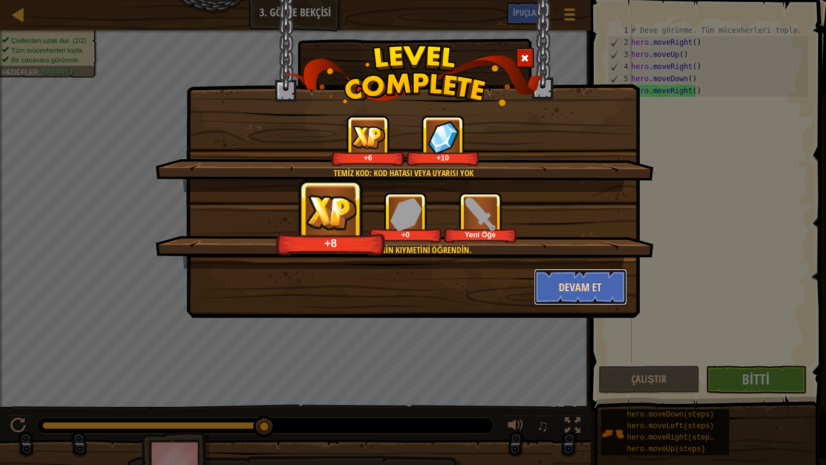
click at [579, 285] on button "Devam et" at bounding box center [581, 287] width 94 height 36
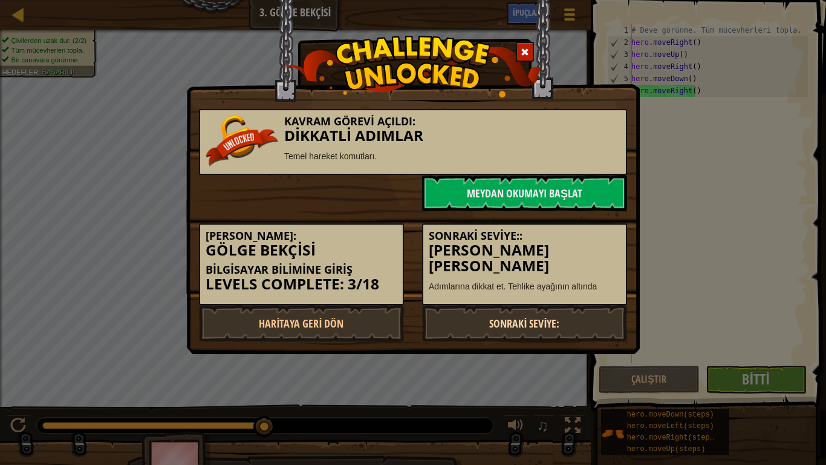
click at [556, 327] on link "Sonraki Seviye:" at bounding box center [524, 323] width 205 height 36
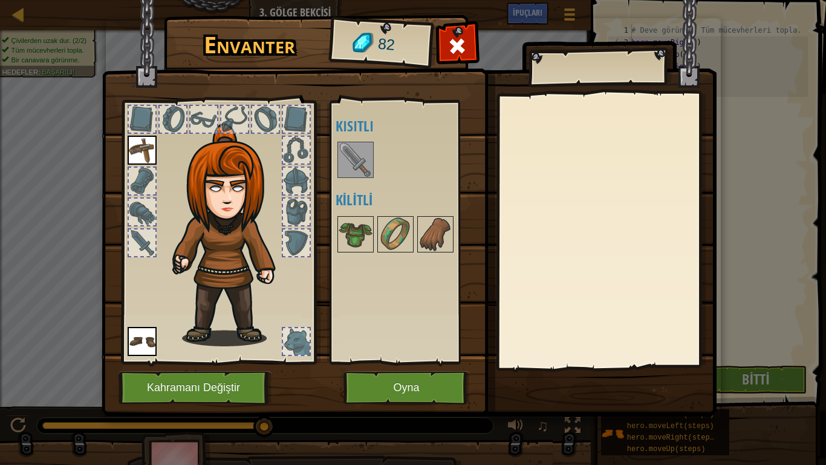
click at [367, 165] on img at bounding box center [356, 160] width 34 height 34
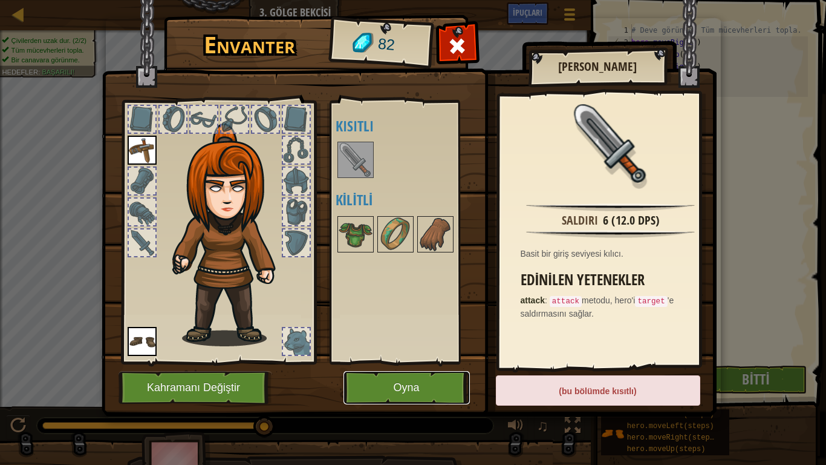
click at [387, 379] on button "Oyna" at bounding box center [407, 387] width 126 height 33
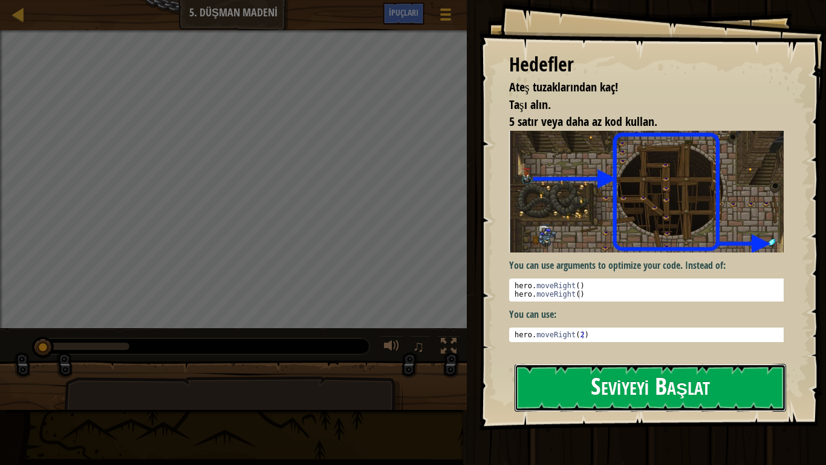
click at [618, 387] on button "Seviyeyi Başlat" at bounding box center [651, 388] width 272 height 48
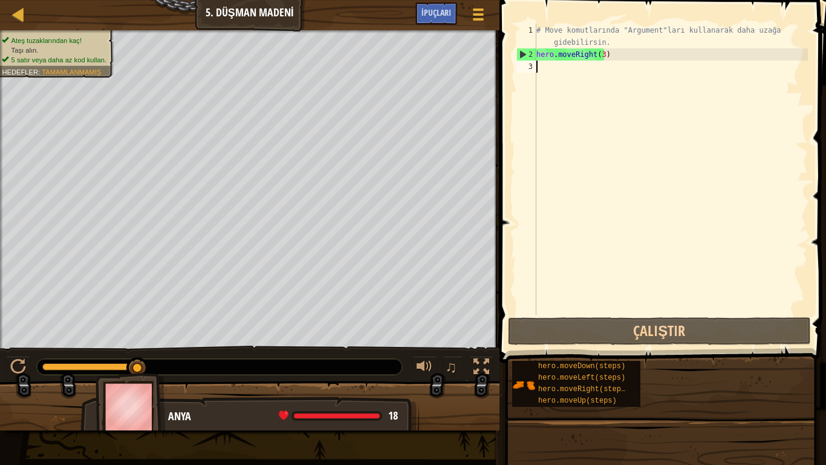
type textarea "H"
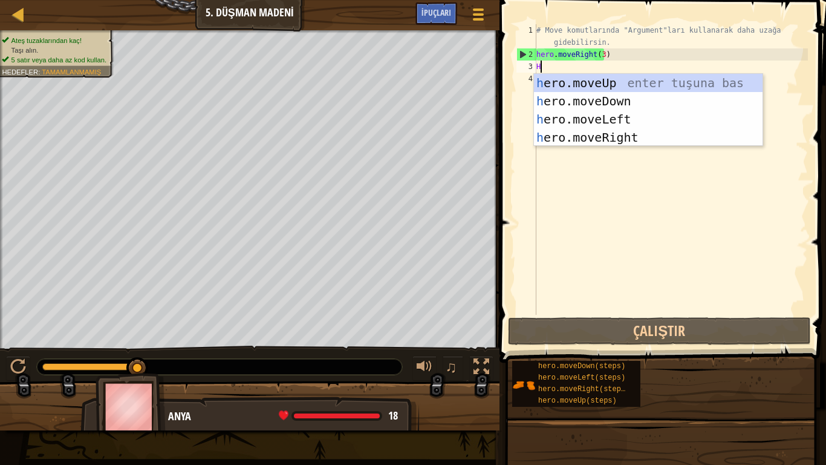
scroll to position [5, 0]
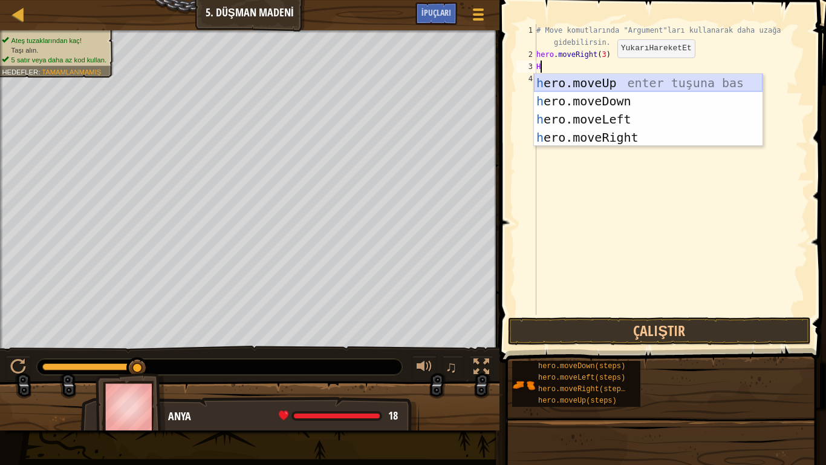
click at [603, 84] on div "h ero.moveUp enter tuşuna bas h ero.moveDown enter tuşuna bas h ero.moveLeft en…" at bounding box center [648, 128] width 229 height 109
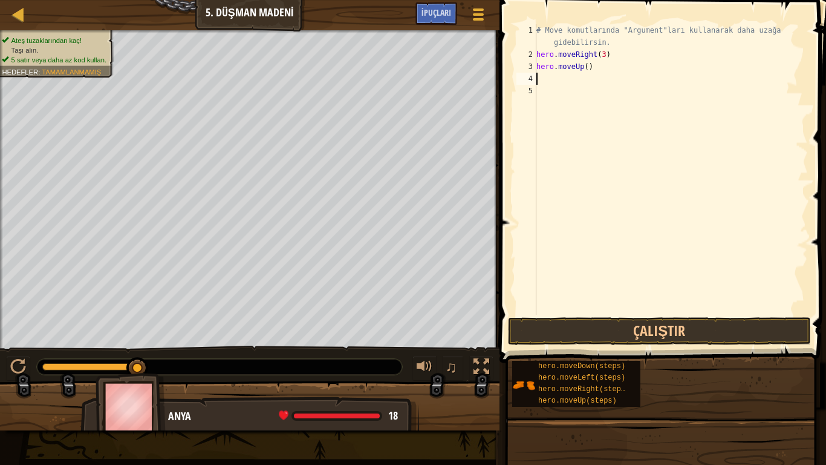
type textarea "H"
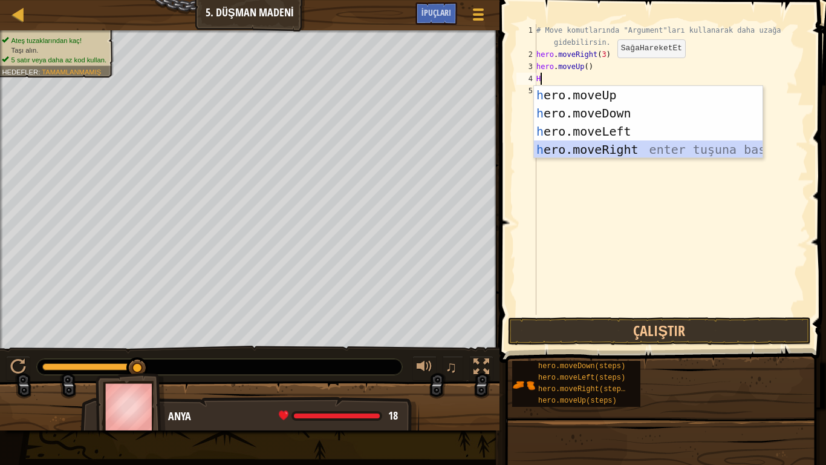
click at [607, 142] on div "h ero.moveUp enter tuşuna bas h ero.moveDown enter tuşuna bas h ero.moveLeft en…" at bounding box center [648, 140] width 229 height 109
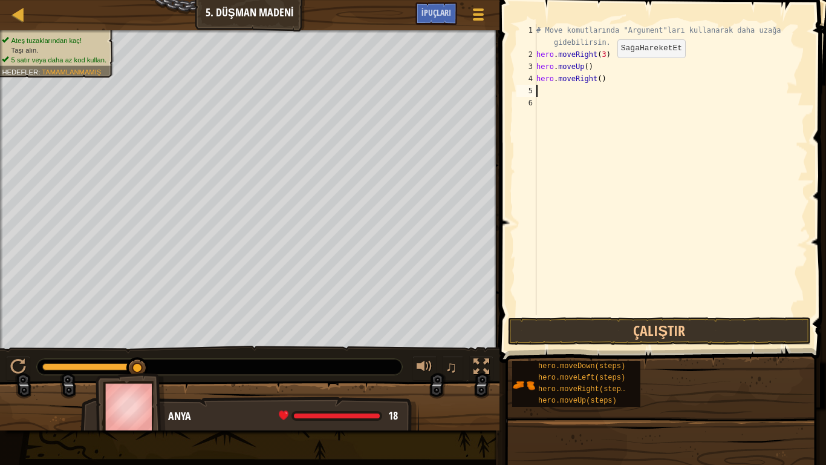
type textarea "H"
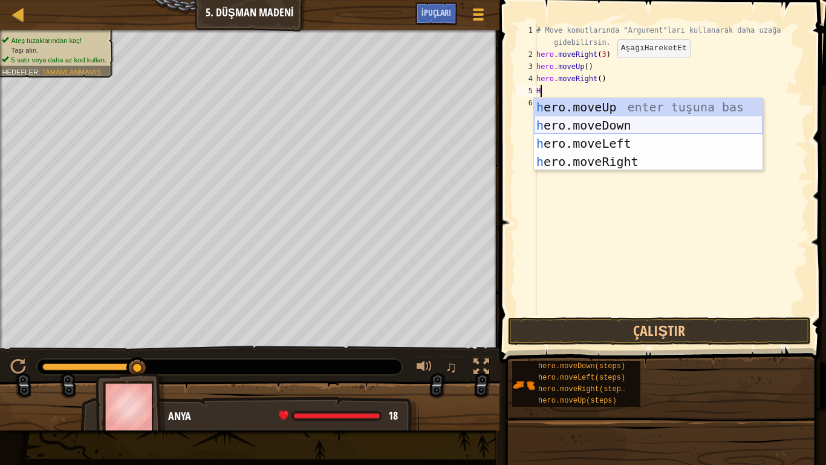
click at [607, 123] on div "h ero.moveUp enter tuşuna bas h ero.moveDown enter tuşuna bas h ero.moveLeft en…" at bounding box center [648, 152] width 229 height 109
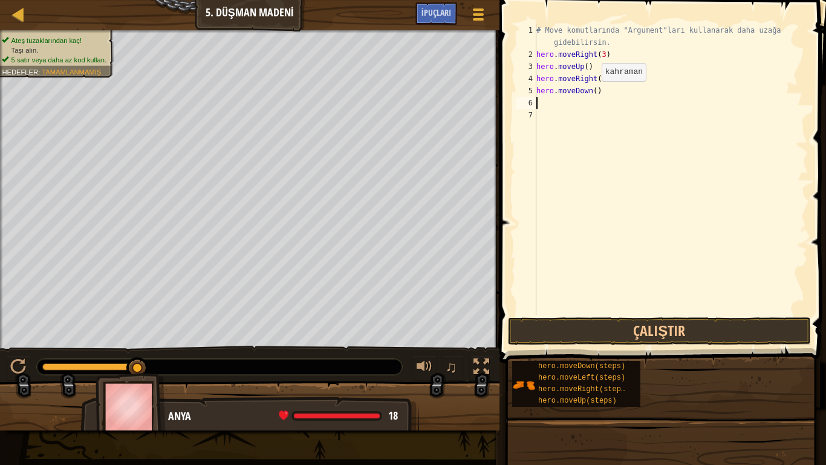
click at [592, 93] on div "# Move komutlarında "Argument"ları kullanarak daha uzağa gidebilirsin. hero . m…" at bounding box center [671, 187] width 274 height 327
type textarea "hero.moveDown(3)"
click at [554, 106] on div "# Move komutlarında "Argument"ları kullanarak daha uzağa gidebilirsin. hero . m…" at bounding box center [671, 187] width 274 height 327
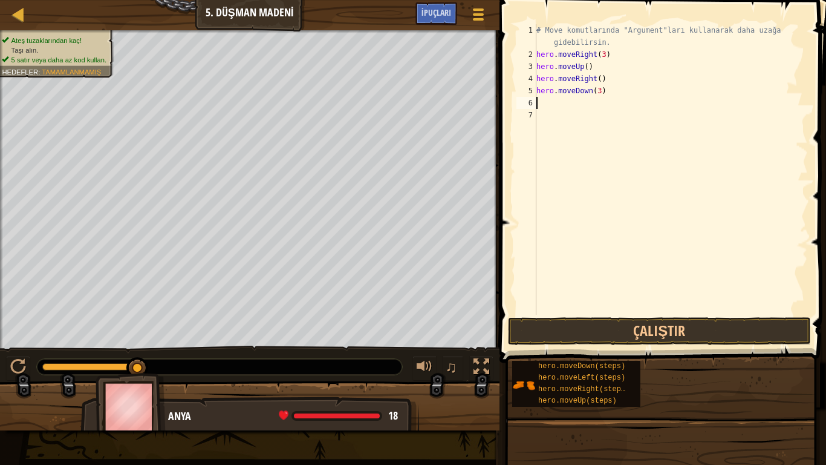
type textarea "R"
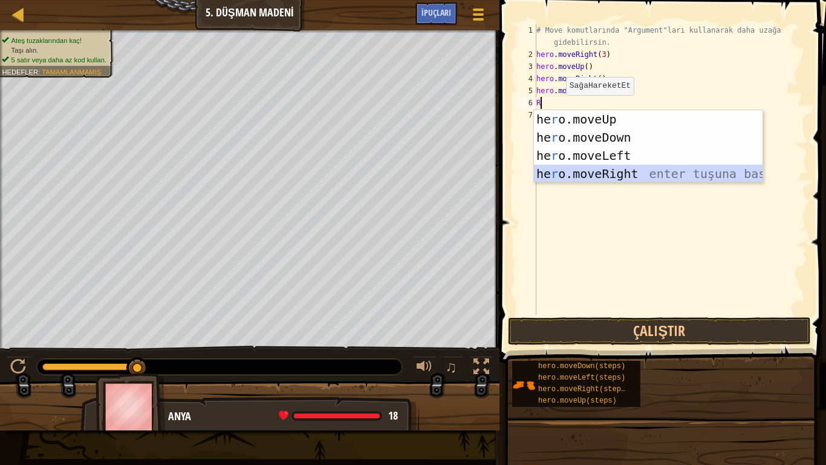
click at [599, 175] on div "he r o.moveUp enter tuşuna bas he r o.moveDown enter tuşuna bas he r o.moveLeft…" at bounding box center [648, 164] width 229 height 109
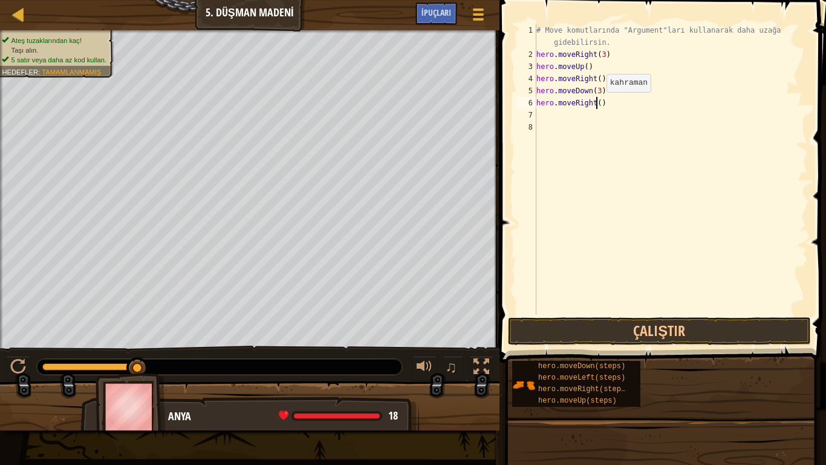
click at [596, 104] on div "# Move komutlarında "Argument"ları kullanarak daha uzağa gidebilirsin. hero . m…" at bounding box center [671, 187] width 274 height 327
click at [579, 105] on div "# Move komutlarında "Argument"ları kullanarak daha uzağa gidebilirsin. hero . m…" at bounding box center [671, 187] width 274 height 327
click at [596, 105] on div "# Move komutlarında "Argument"ları kullanarak daha uzağa gidebilirsin. hero . m…" at bounding box center [671, 187] width 274 height 327
type textarea "hero.moveRight(2)"
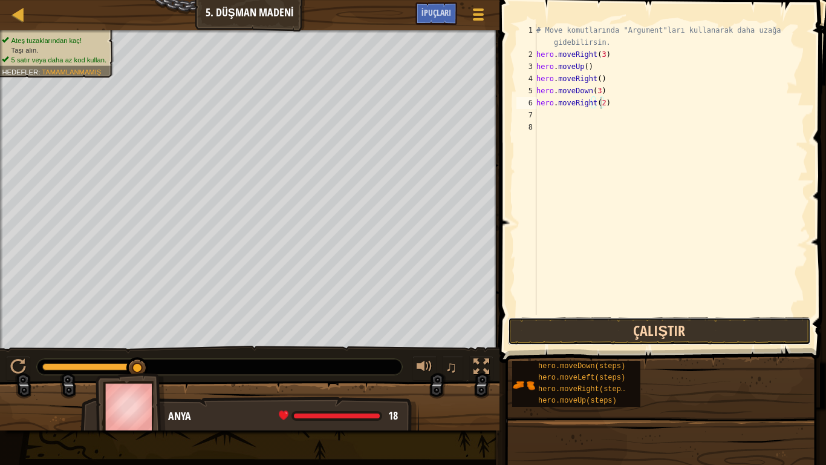
click at [660, 330] on button "Çalıştır" at bounding box center [659, 331] width 303 height 28
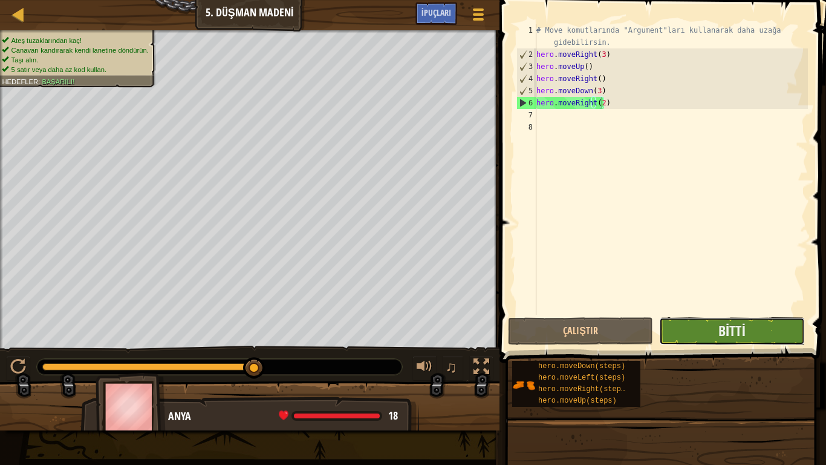
click at [699, 331] on button "Bitti" at bounding box center [731, 331] width 145 height 28
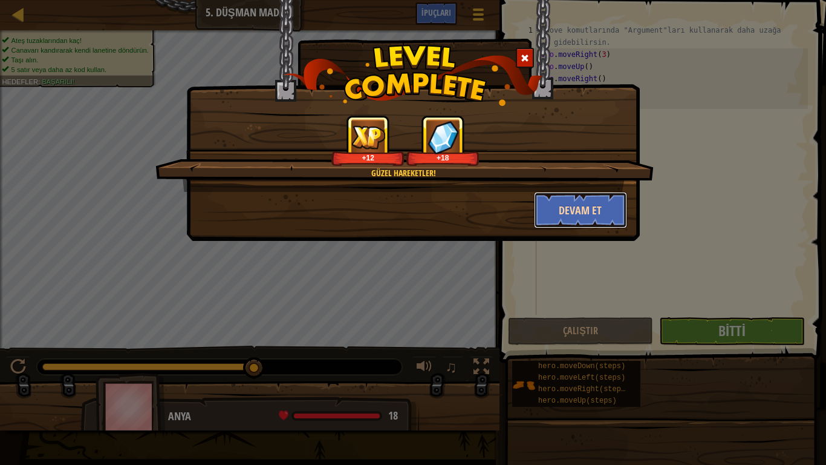
click at [579, 211] on button "Devam et" at bounding box center [581, 210] width 94 height 36
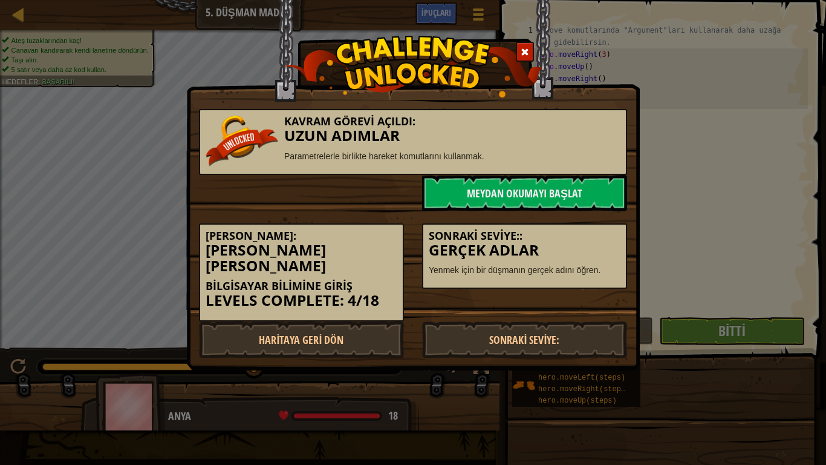
click at [563, 216] on div "Sonraki Seviye:: Gerçek Adlar Yenmek için bir düşmanın gerçek adını [PERSON_NAM…" at bounding box center [524, 250] width 223 height 78
click at [524, 331] on link "Sonraki Seviye:" at bounding box center [524, 339] width 205 height 36
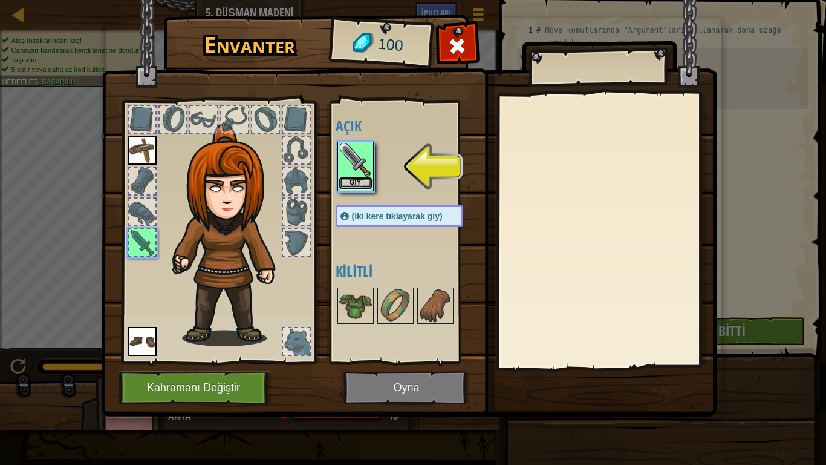
click at [353, 178] on button "Giy" at bounding box center [356, 183] width 34 height 13
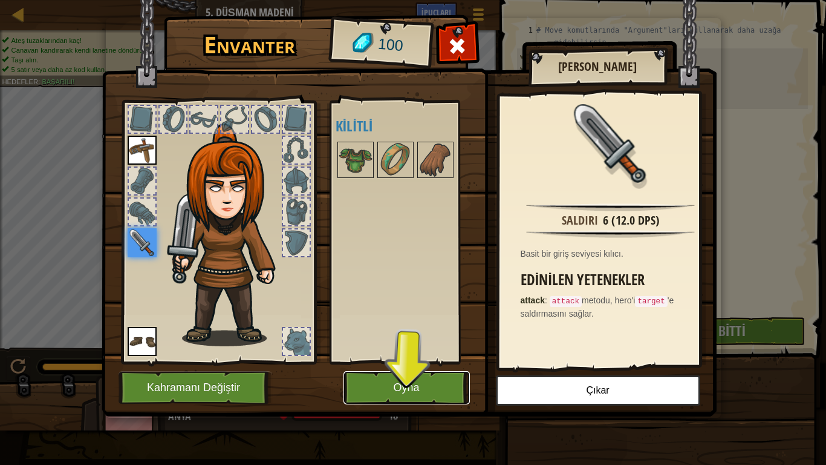
click at [417, 387] on button "Oyna" at bounding box center [407, 387] width 126 height 33
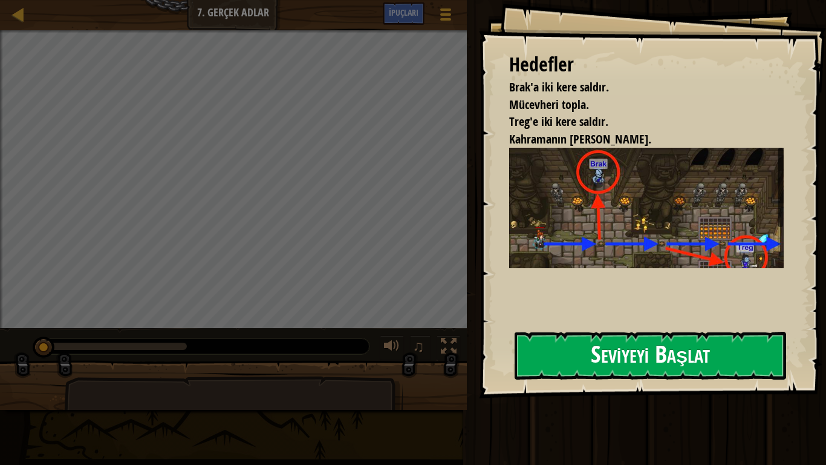
click at [572, 352] on button "Seviyeyi Başlat" at bounding box center [651, 355] width 272 height 48
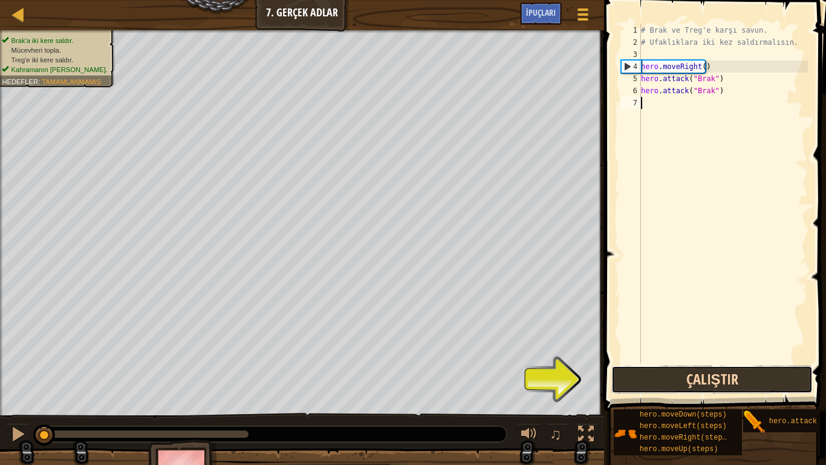
click at [679, 379] on button "Çalıştır" at bounding box center [711, 379] width 201 height 28
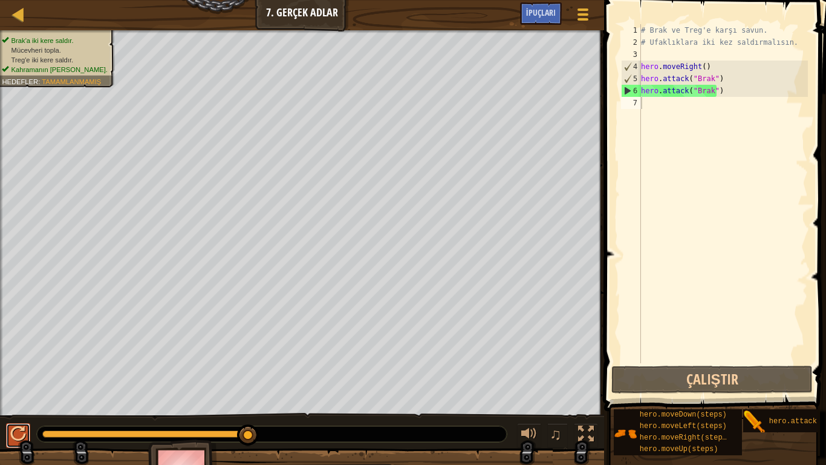
click at [19, 387] on div at bounding box center [18, 434] width 16 height 16
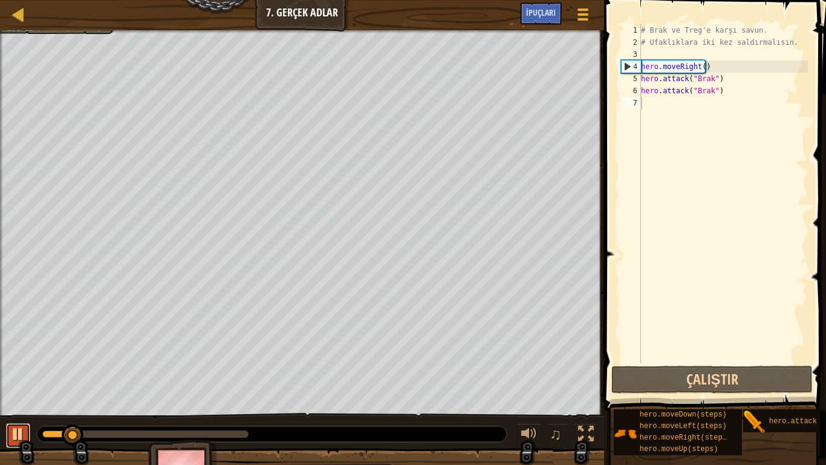
click at [13, 387] on div at bounding box center [18, 434] width 16 height 16
click at [664, 106] on div "# Brak ve Treg'e karşı savun. # Ufaklıklara iki kez saldırmalısın. hero . moveR…" at bounding box center [723, 205] width 169 height 363
type textarea "H"
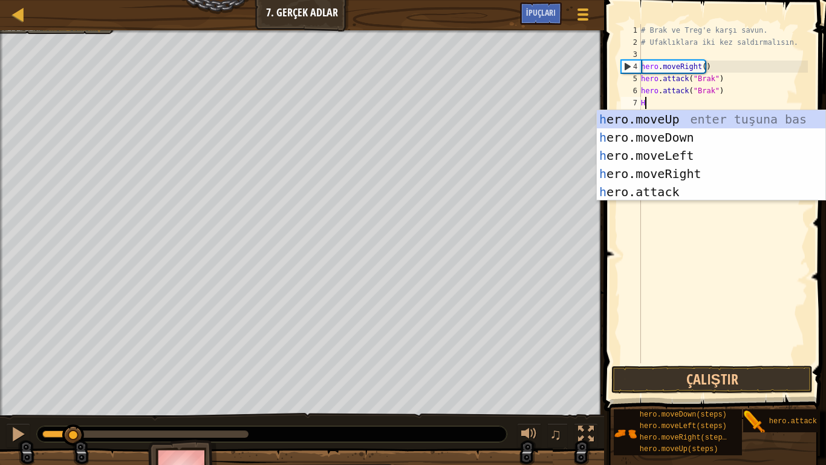
scroll to position [5, 0]
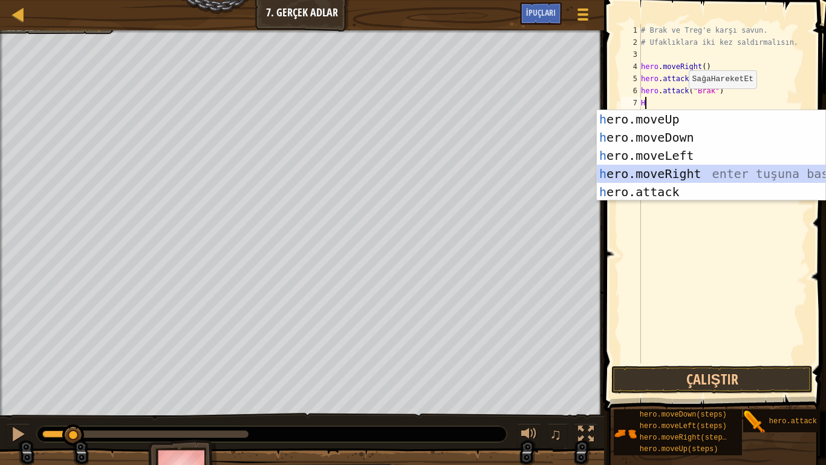
click at [672, 171] on div "h ero.moveUp enter tuşuna bas h ero.moveDown enter tuşuna bas h ero.moveLeft en…" at bounding box center [711, 173] width 229 height 127
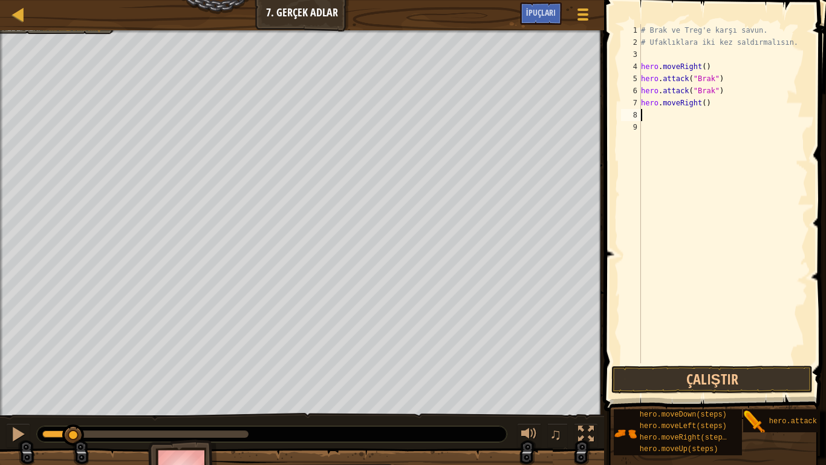
type textarea "H"
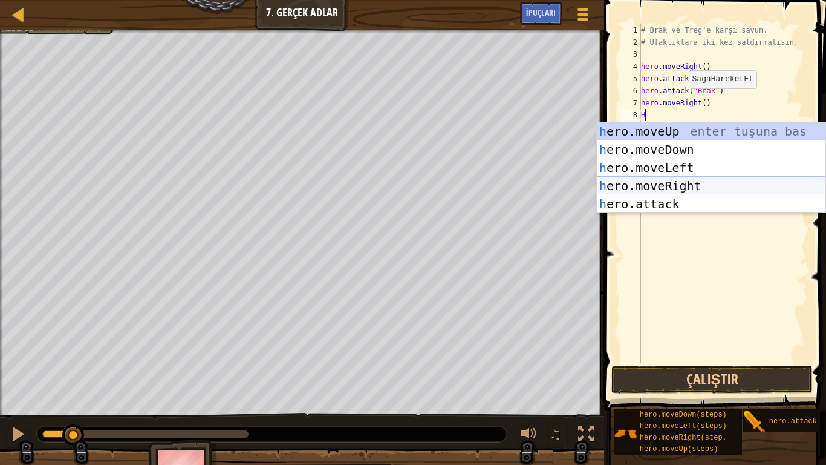
click at [667, 183] on div "h ero.moveUp enter tuşuna bas h ero.moveDown enter tuşuna bas h ero.moveLeft en…" at bounding box center [711, 185] width 229 height 127
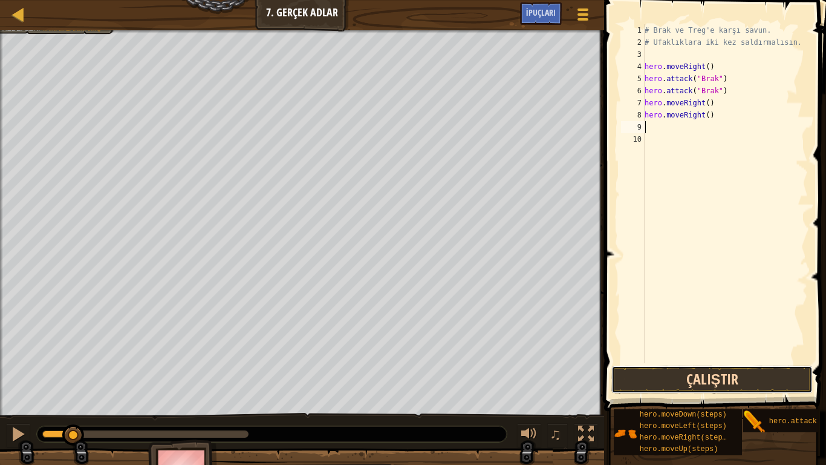
click at [728, 382] on button "Çalıştır" at bounding box center [711, 379] width 201 height 28
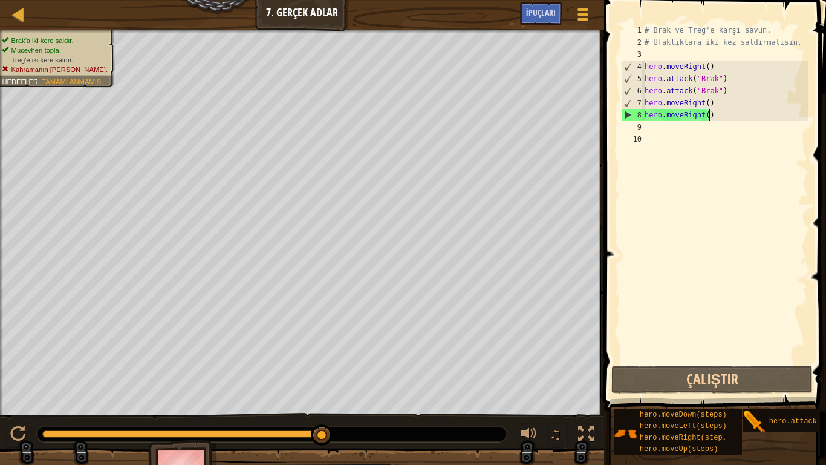
click at [712, 111] on div "# Brak ve Treg'e karşı savun. # Ufaklıklara iki kez saldırmalısın. hero . moveR…" at bounding box center [725, 205] width 166 height 363
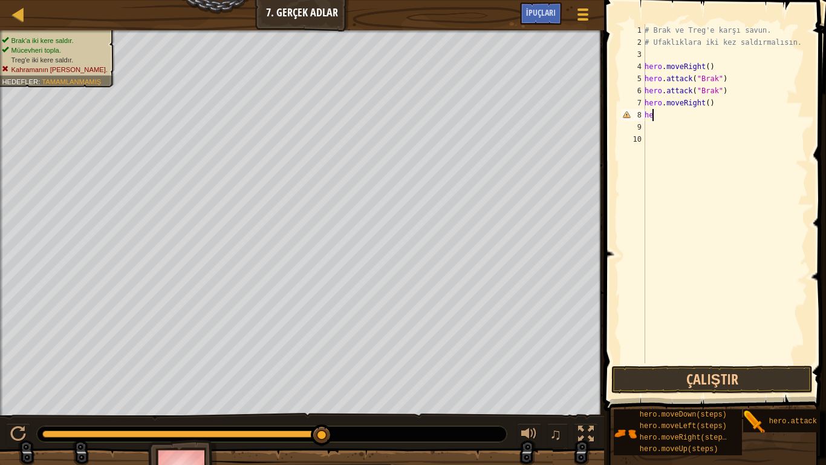
type textarea "h"
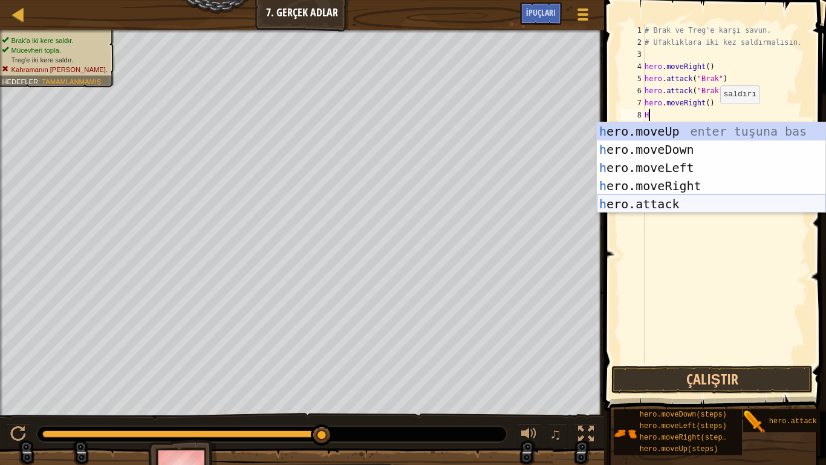
click at [645, 204] on div "h ero.moveUp enter tuşuna bas h ero.moveDown enter tuşuna bas h ero.moveLeft en…" at bounding box center [711, 185] width 229 height 127
type textarea "hero.attack("Enemy Name")"
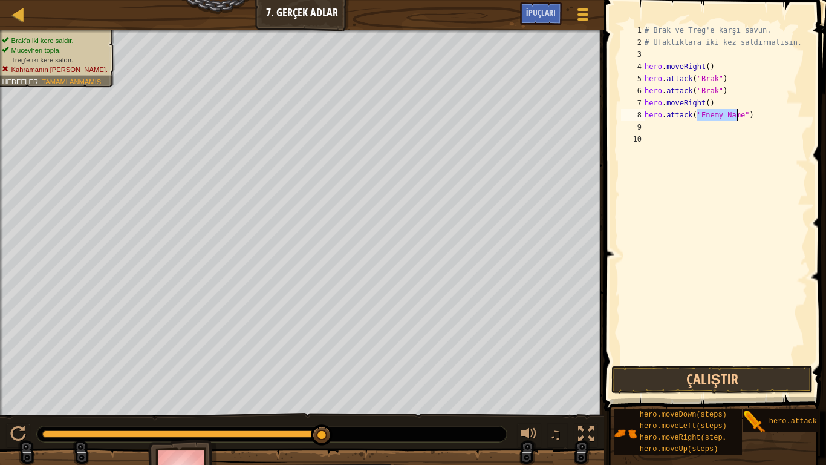
click at [651, 208] on div "# Brak ve Treg'e karşı savun. # Ufaklıklara iki kez saldırmalısın. hero . moveR…" at bounding box center [725, 205] width 166 height 363
click at [737, 115] on div "# Brak ve Treg'e karşı savun. # Ufaklıklara iki kez saldırmalısın. hero . moveR…" at bounding box center [725, 205] width 166 height 363
click at [740, 115] on div "# Brak ve Treg'e karşı savun. # Ufaklıklara iki kez saldırmalısın. hero . moveR…" at bounding box center [725, 205] width 166 height 363
type textarea "hero.attack(Treg)"
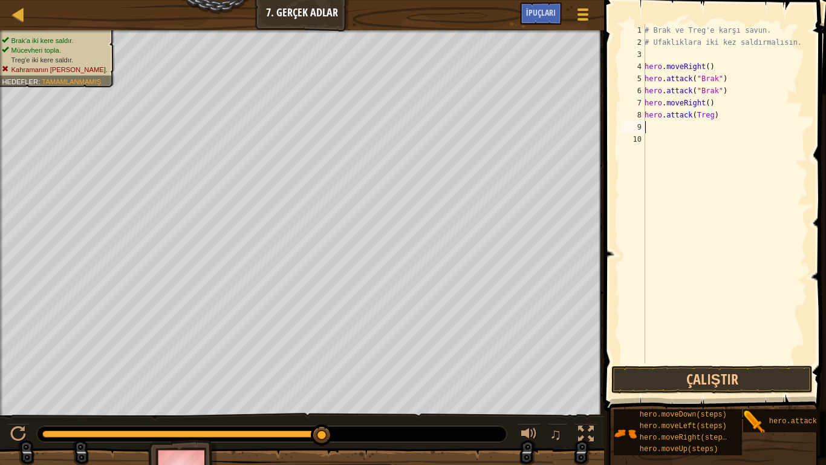
click at [653, 128] on div "# Brak ve Treg'e karşı savun. # Ufaklıklara iki kez saldırmalısın. hero . moveR…" at bounding box center [725, 205] width 166 height 363
type textarea "h"
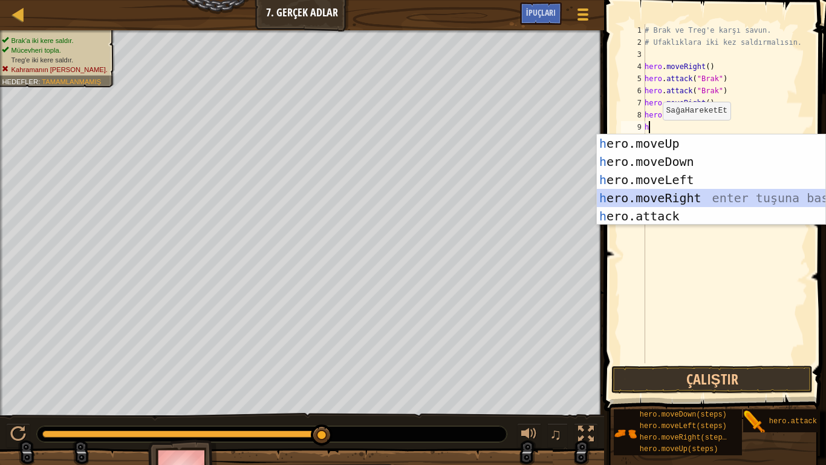
click at [691, 198] on div "h ero.moveUp enter tuşuna bas h ero.moveDown enter tuşuna bas h ero.moveLeft en…" at bounding box center [711, 197] width 229 height 127
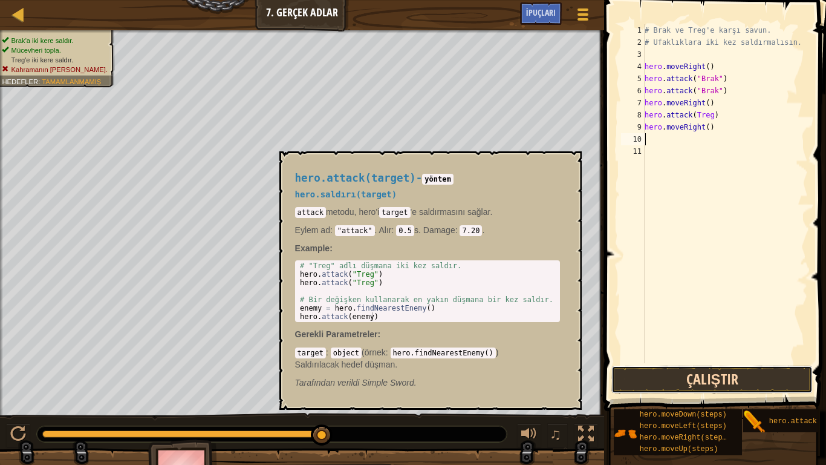
click at [739, 384] on button "Çalıştır" at bounding box center [711, 379] width 201 height 28
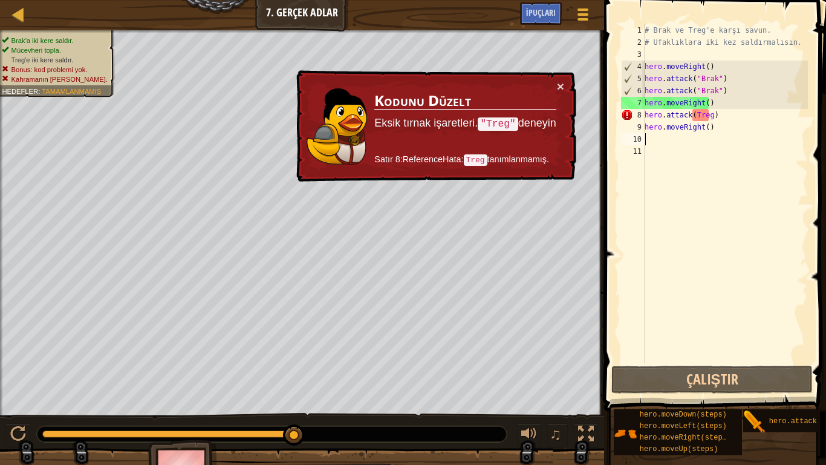
click at [708, 113] on div "# Brak ve Treg'e karşı savun. # Ufaklıklara iki kez saldırmalısın. hero . moveR…" at bounding box center [725, 205] width 166 height 363
click at [500, 120] on code ""Treg"" at bounding box center [498, 123] width 40 height 13
click at [514, 121] on code ""Treg"" at bounding box center [498, 123] width 40 height 13
drag, startPoint x: 511, startPoint y: 120, endPoint x: 490, endPoint y: 117, distance: 21.5
click at [490, 117] on code ""Treg"" at bounding box center [498, 123] width 40 height 13
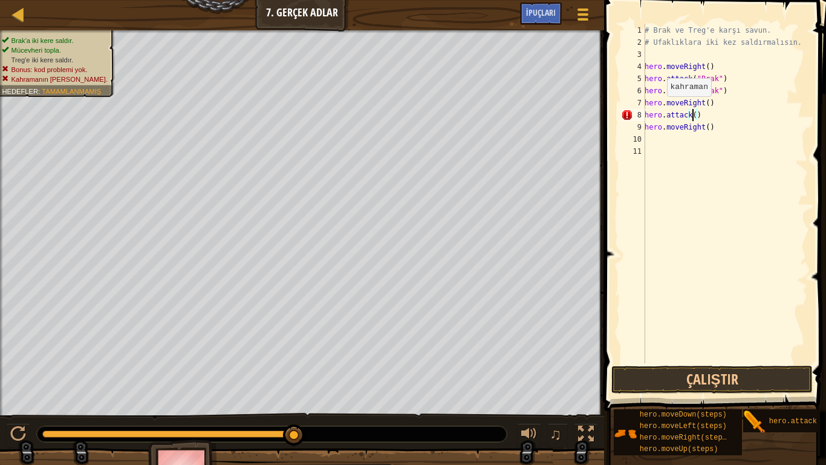
scroll to position [5, 4]
click at [701, 118] on div "# Brak ve Treg'e karşı savun. # Ufaklıklara iki kez saldırmalısın. hero . moveR…" at bounding box center [725, 205] width 166 height 363
type textarea "h"
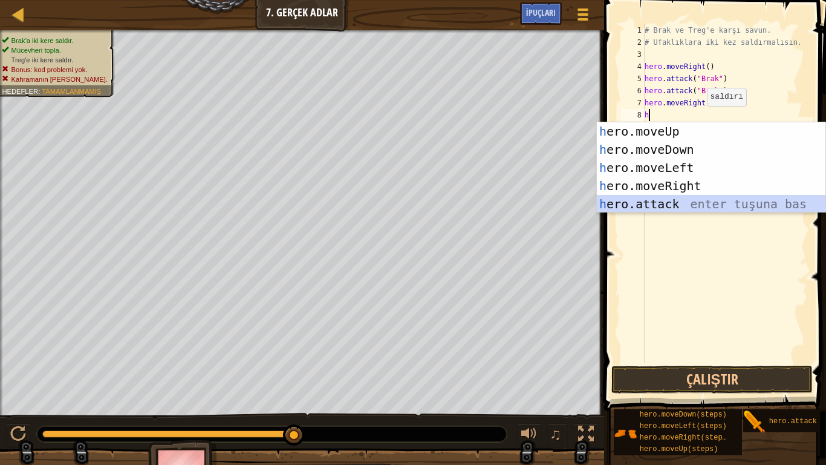
click at [645, 205] on div "h ero.moveUp enter tuşuna bas h ero.moveDown enter tuşuna bas h ero.moveLeft en…" at bounding box center [711, 185] width 229 height 127
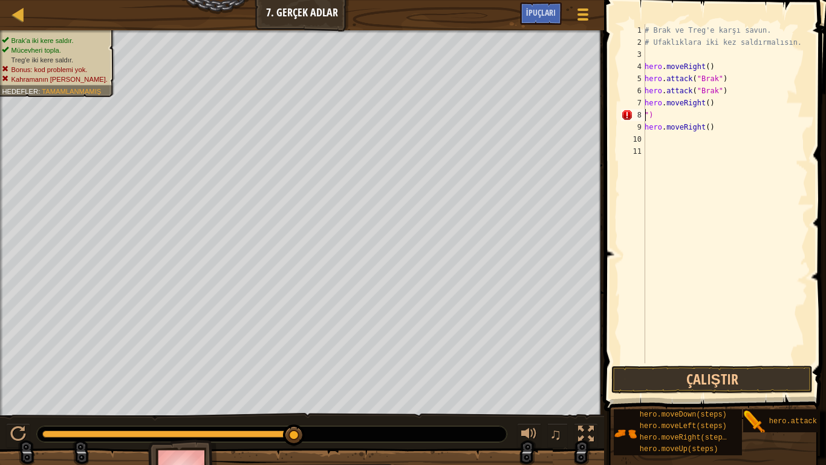
click at [659, 113] on div "# Brak ve Treg'e karşı savun. # Ufaklıklara iki kez saldırmalısın. hero . moveR…" at bounding box center [725, 205] width 166 height 363
type textarea """
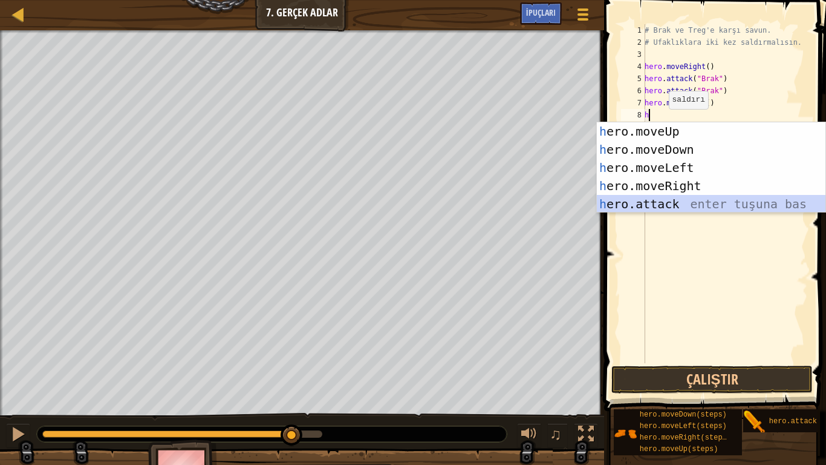
click at [661, 204] on div "h ero.moveUp enter tuşuna bas h ero.moveDown enter tuşuna bas h ero.moveLeft en…" at bounding box center [711, 185] width 229 height 127
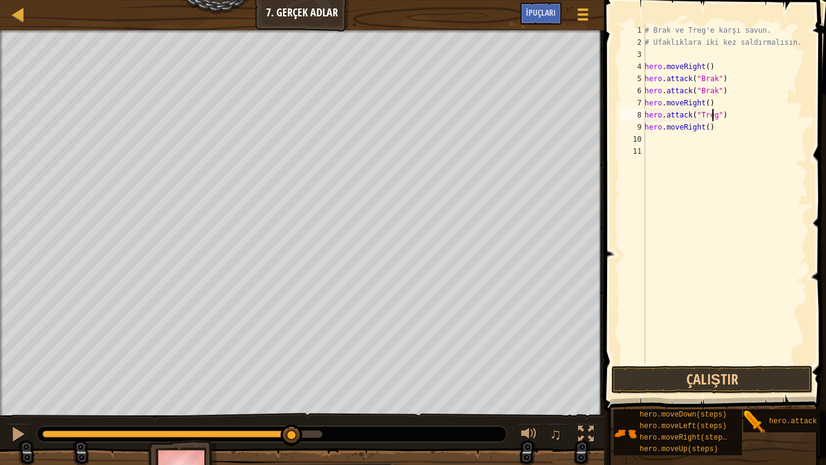
scroll to position [5, 5]
type textarea "hero.attack("Treg")"
click at [657, 378] on button "Çalıştır" at bounding box center [711, 379] width 201 height 28
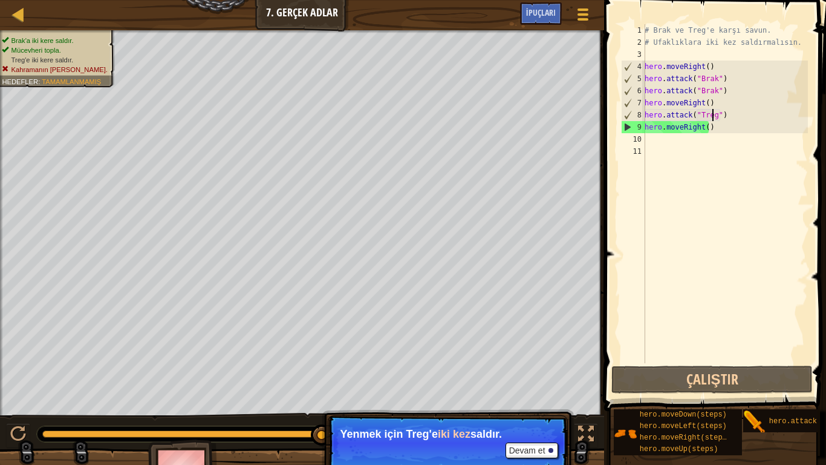
click at [721, 116] on div "# Brak ve Treg'e karşı savun. # Ufaklıklara iki kez saldırmalısın. hero . moveR…" at bounding box center [725, 205] width 166 height 363
click at [658, 139] on div "# Brak ve Treg'e karşı savun. # Ufaklıklara iki kez saldırmalısın. hero . moveR…" at bounding box center [725, 205] width 166 height 363
click at [719, 131] on div "# Brak ve Treg'e karşı savun. # Ufaklıklara iki kez saldırmalısın. hero . moveR…" at bounding box center [725, 205] width 166 height 363
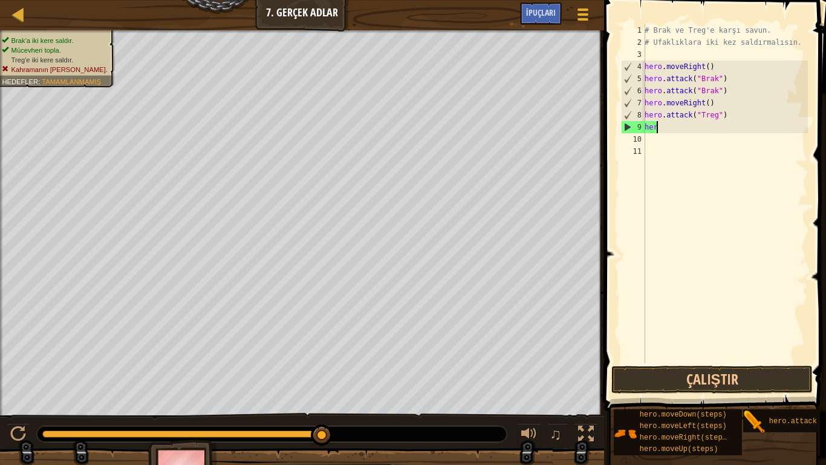
type textarea "h"
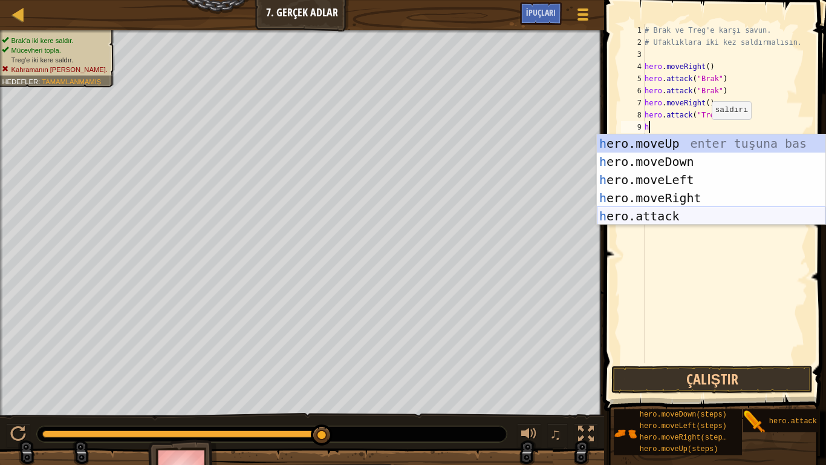
click at [654, 217] on div "h ero.moveUp enter tuşuna bas h ero.moveDown enter tuşuna bas h ero.moveLeft en…" at bounding box center [711, 197] width 229 height 127
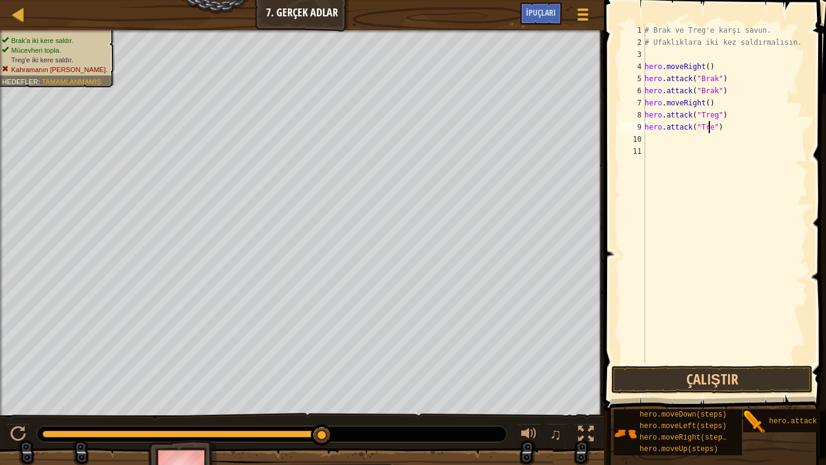
type textarea "hero.attack("Treg")"
click at [667, 139] on div "# Brak ve Treg'e karşı savun. # Ufaklıklara iki kez saldırmalısın. hero . moveR…" at bounding box center [725, 205] width 166 height 363
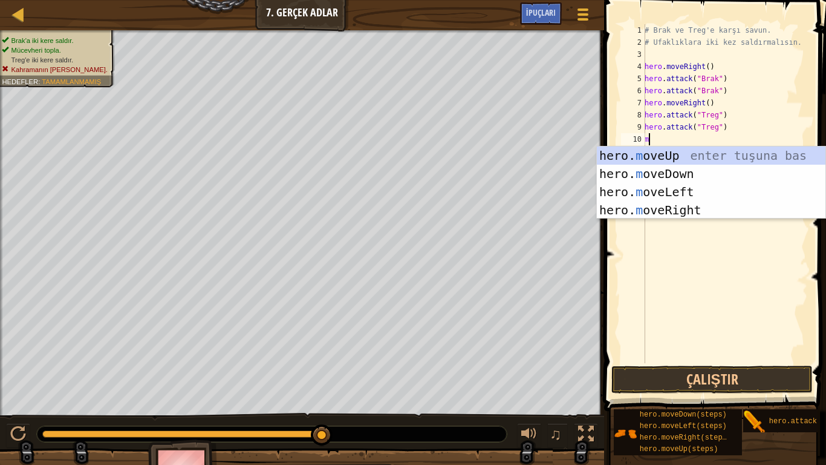
type textarea "mo"
click at [660, 203] on div "hero. mo veUp enter tuşuna bas hero. mo veDown enter tuşuna bas hero. mo veLeft…" at bounding box center [711, 200] width 229 height 109
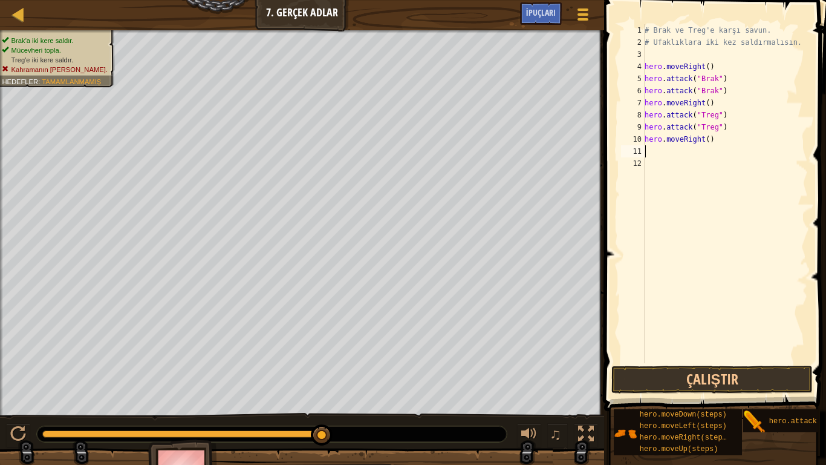
type textarea "h"
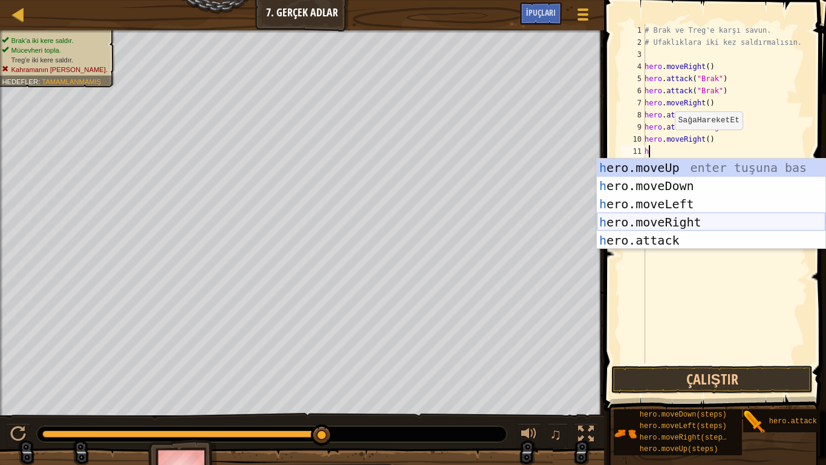
click at [685, 218] on div "h ero.moveUp enter tuşuna bas h ero.moveDown enter tuşuna bas h ero.moveLeft en…" at bounding box center [711, 221] width 229 height 127
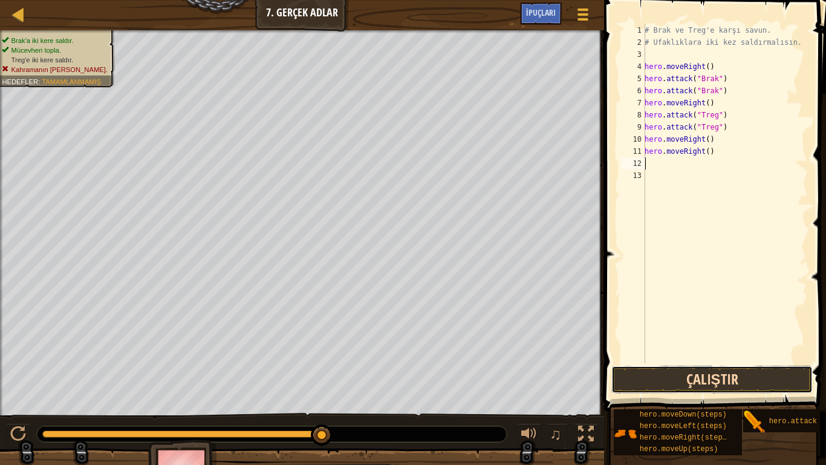
click at [741, 386] on button "Çalıştır" at bounding box center [711, 379] width 201 height 28
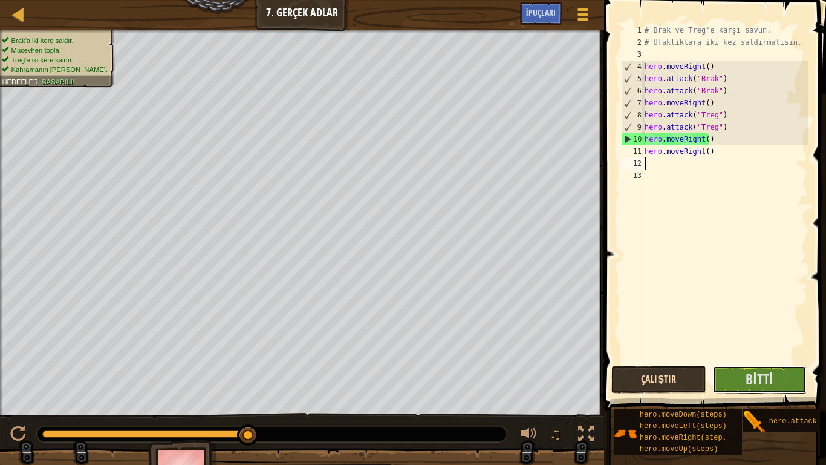
click at [735, 373] on button "Bitti" at bounding box center [760, 379] width 95 height 28
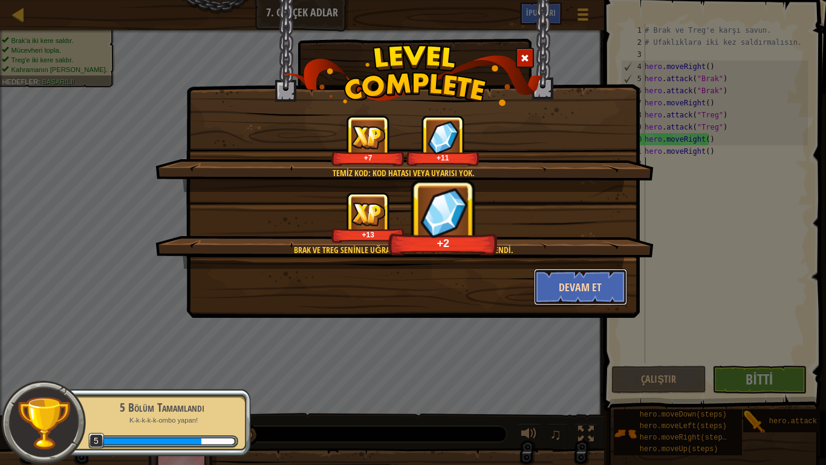
click at [569, 292] on button "Devam et" at bounding box center [581, 287] width 94 height 36
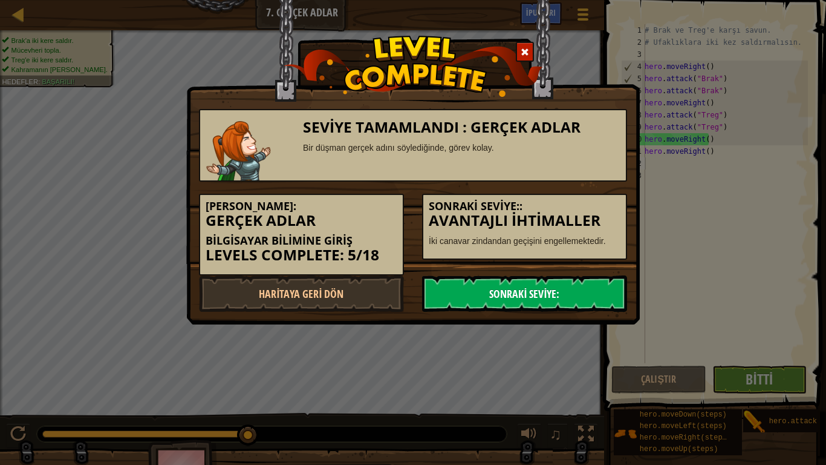
click at [536, 288] on link "Sonraki Seviye:" at bounding box center [524, 293] width 205 height 36
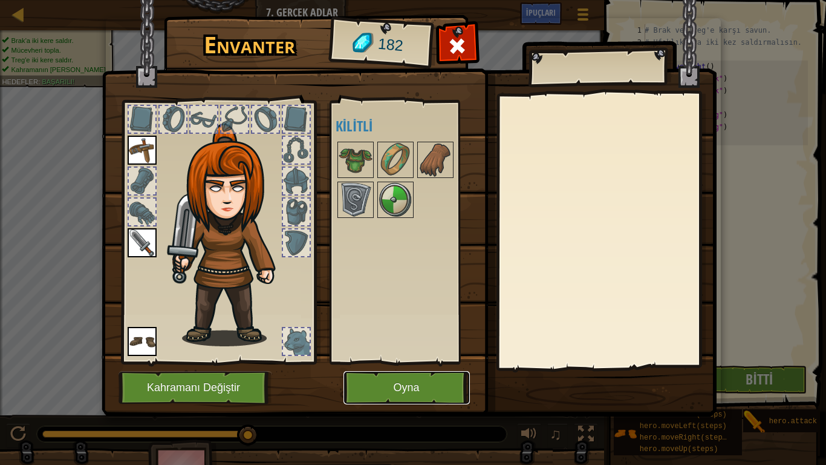
click at [392, 386] on button "Oyna" at bounding box center [407, 387] width 126 height 33
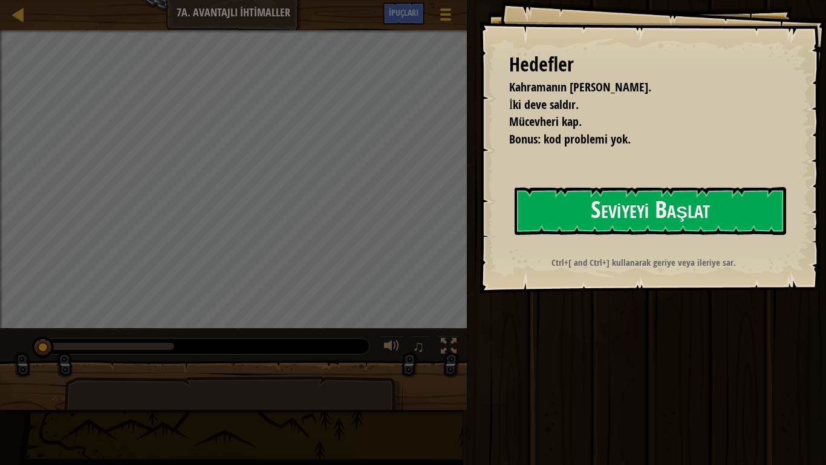
click at [510, 213] on div "[PERSON_NAME] hayatta kalmalı. İki deve saldır. Mücevheri kap. Bonus: kod probl…" at bounding box center [652, 146] width 347 height 293
click at [608, 216] on button "Seviyeyi Başlat" at bounding box center [651, 211] width 272 height 48
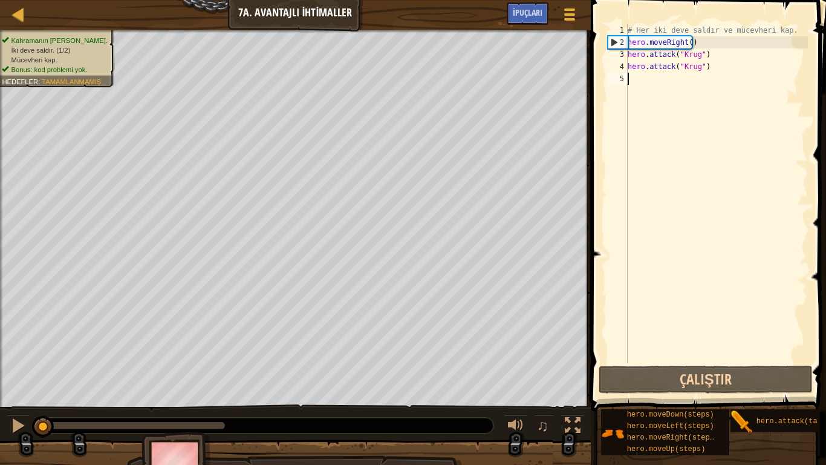
type textarea "h"
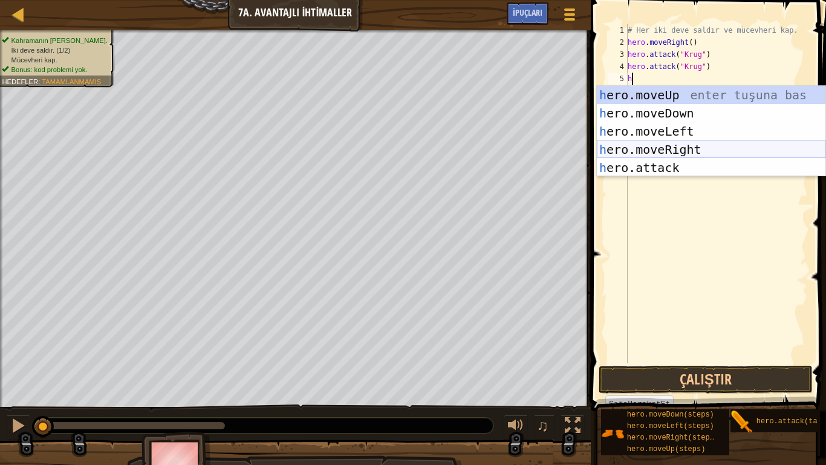
click at [657, 143] on div "h ero.moveUp enter tuşuna bas h ero.moveDown enter tuşuna bas h ero.moveLeft en…" at bounding box center [711, 149] width 229 height 127
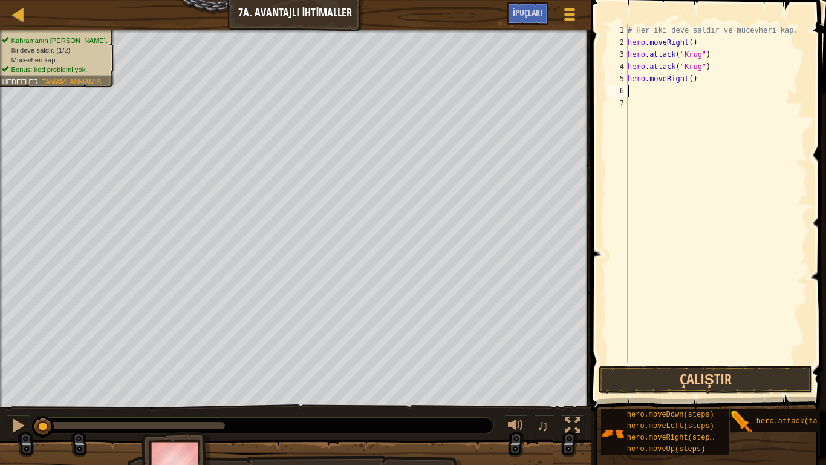
type textarea "h"
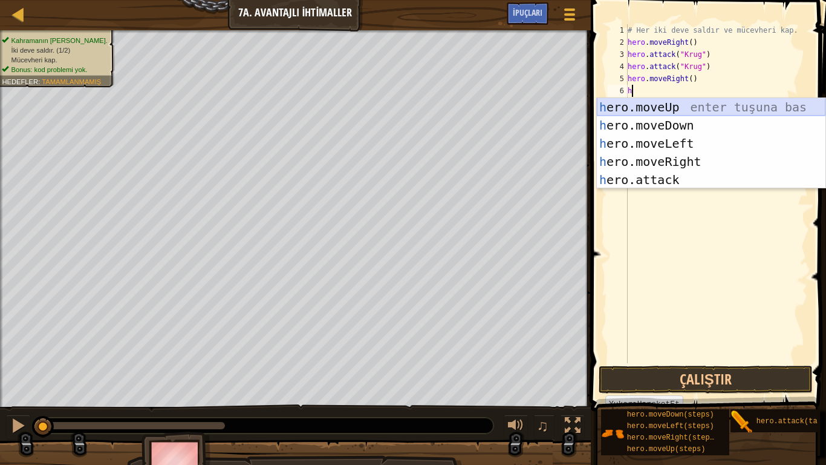
click at [668, 107] on div "h ero.moveUp enter tuşuna bas h ero.moveDown enter tuşuna bas h ero.moveLeft en…" at bounding box center [711, 161] width 229 height 127
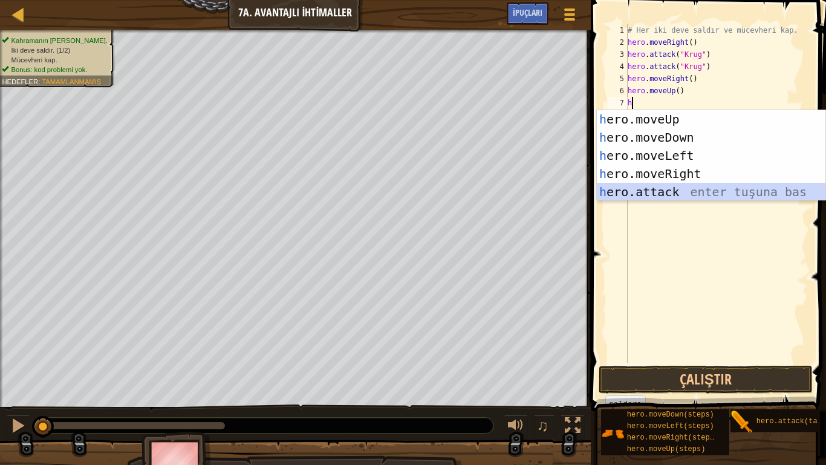
click at [662, 189] on div "h ero.moveUp enter tuşuna bas h ero.moveDown enter tuşuna bas h ero.moveLeft en…" at bounding box center [711, 173] width 229 height 127
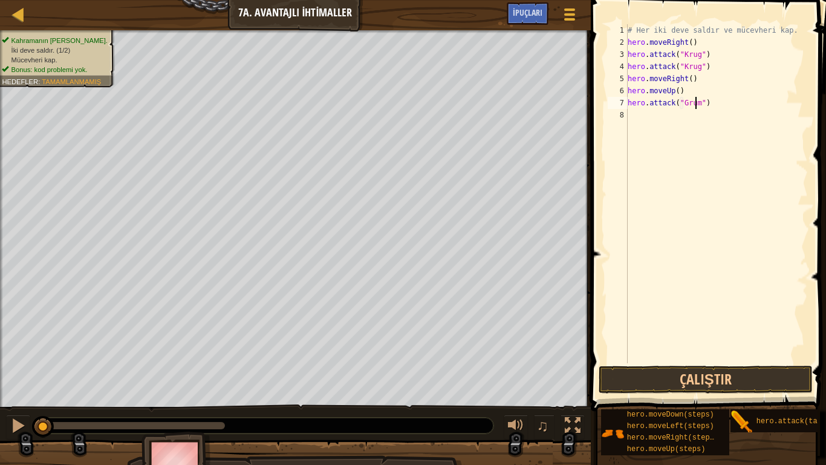
scroll to position [5, 5]
type textarea "hero.attack("Grump")"
click at [638, 111] on div "# Her iki deve saldır ve mücevheri kap. hero . moveRight ( ) hero . attack ( "[…" at bounding box center [716, 205] width 183 height 363
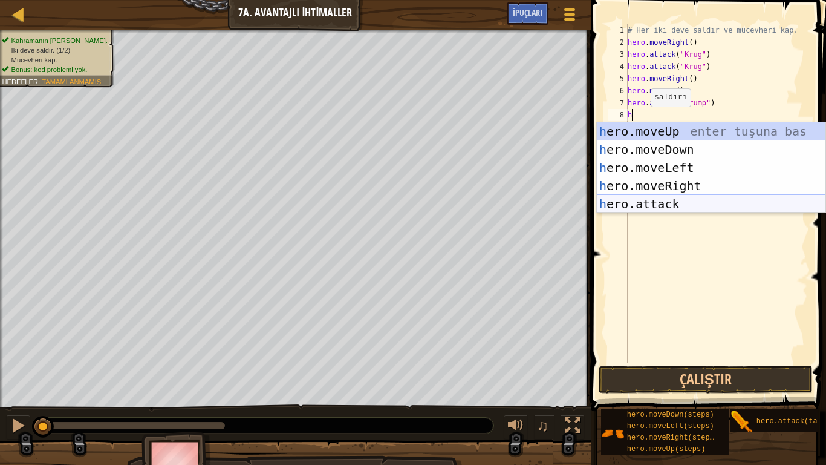
click at [653, 206] on div "h ero.moveUp enter tuşuna bas h ero.moveDown enter tuşuna bas h ero.moveLeft en…" at bounding box center [711, 185] width 229 height 127
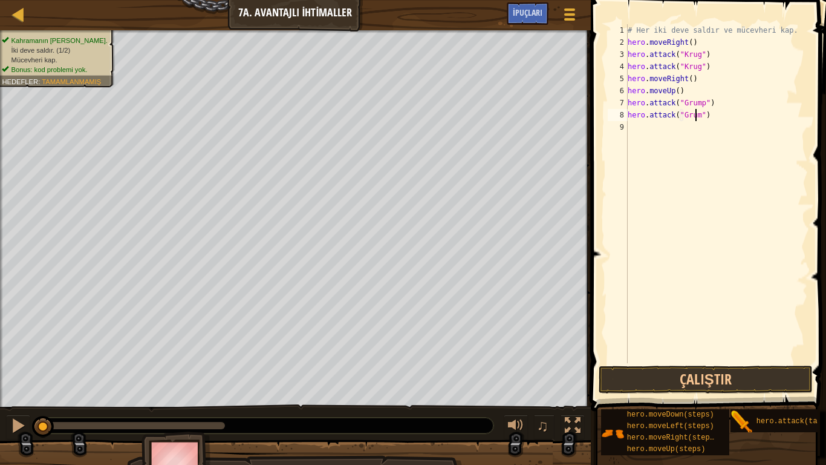
scroll to position [5, 5]
type textarea "hero.attack("Grump")"
click at [664, 128] on div "# Her iki deve saldır ve mücevheri kap. hero . moveRight ( ) hero . attack ( "[…" at bounding box center [716, 205] width 183 height 363
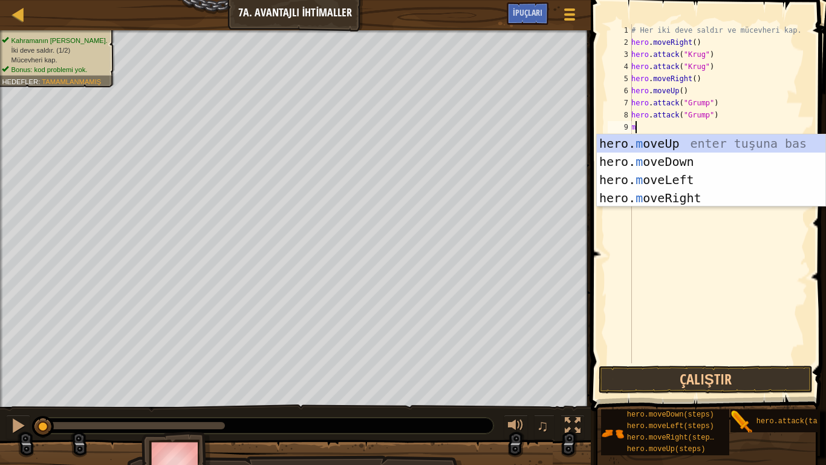
type textarea "mo"
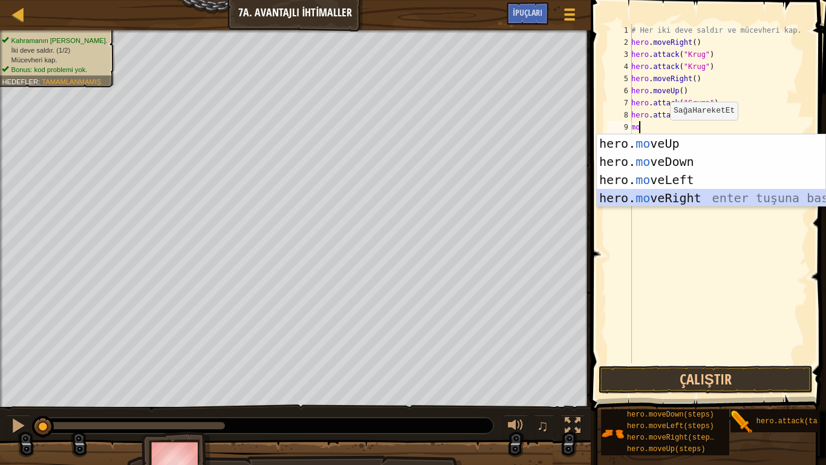
click at [670, 190] on div "hero. mo veUp enter tuşuna bas hero. mo veDown enter tuşuna bas hero. mo veLeft…" at bounding box center [711, 188] width 229 height 109
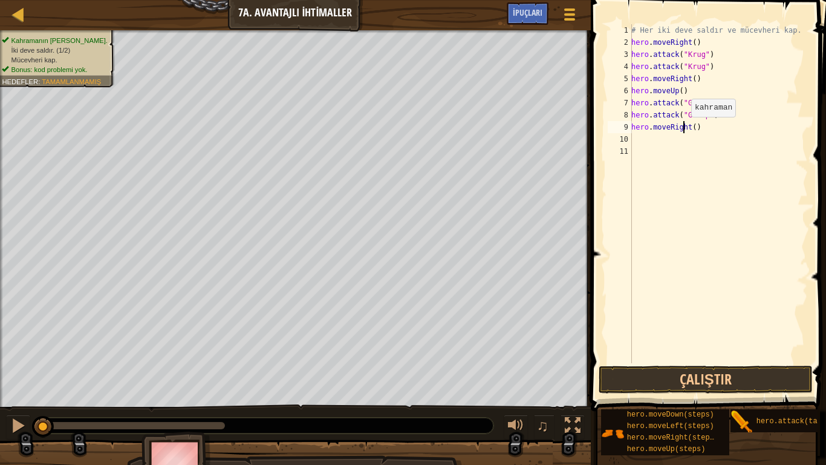
click at [685, 129] on div "# Her iki deve saldır ve mücevheri kap. hero . moveRight ( ) hero . attack ( "[…" at bounding box center [718, 205] width 179 height 363
click at [686, 129] on div "# Her iki deve saldır ve mücevheri kap. hero . moveRight ( ) hero . attack ( "[…" at bounding box center [718, 205] width 179 height 363
type textarea "("
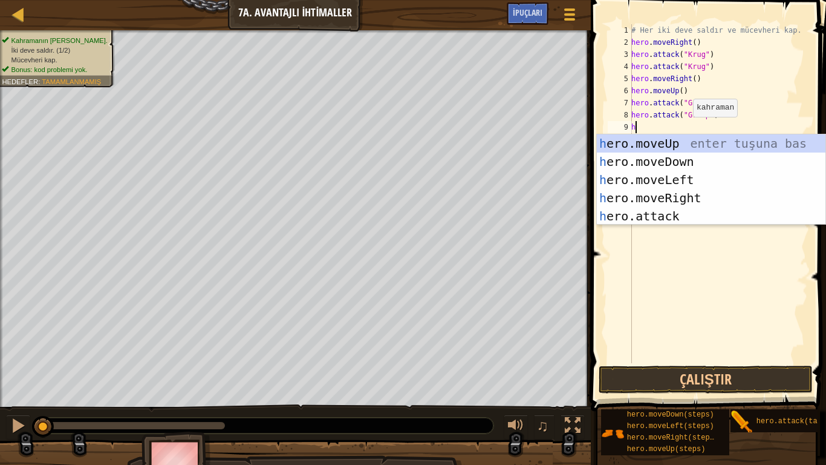
type textarea "he"
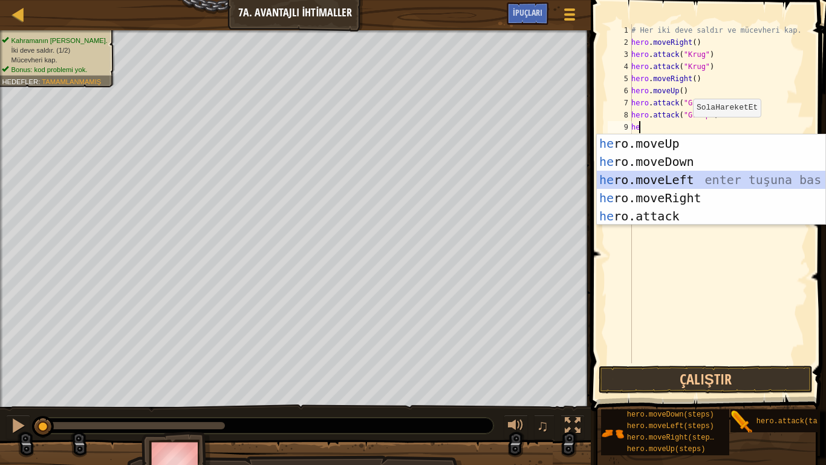
click at [653, 183] on div "he ro.moveUp enter tuşuna bas he ro.moveDown enter tuşuna bas he ro.moveLeft en…" at bounding box center [711, 197] width 229 height 127
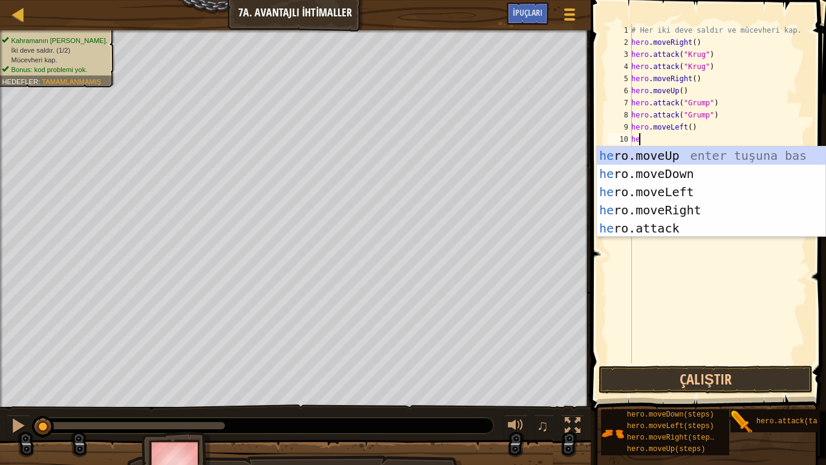
type textarea "her"
click at [652, 192] on div "her o.moveUp enter tuşuna bas her o.moveDown enter tuşuna bas her o.moveLeft en…" at bounding box center [711, 209] width 229 height 127
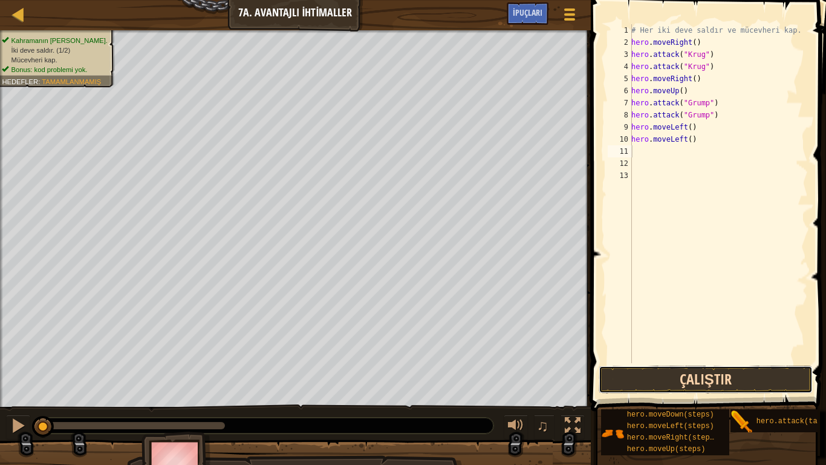
click at [757, 371] on button "Çalıştır" at bounding box center [706, 379] width 214 height 28
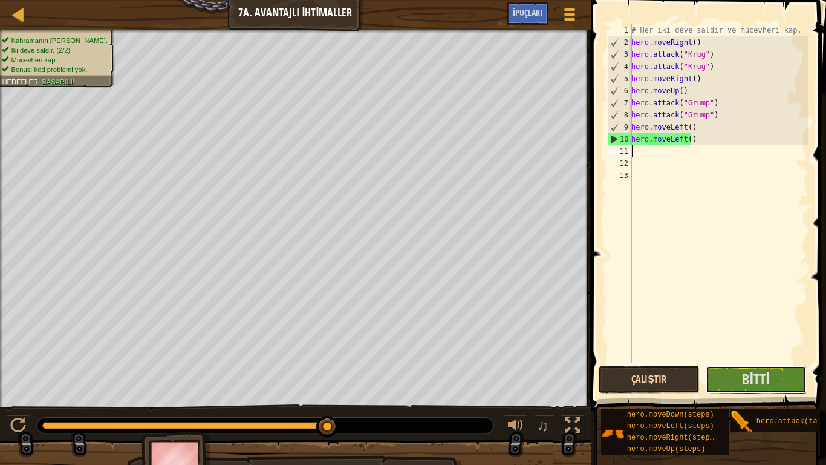
click at [757, 371] on span "Bitti" at bounding box center [755, 378] width 27 height 19
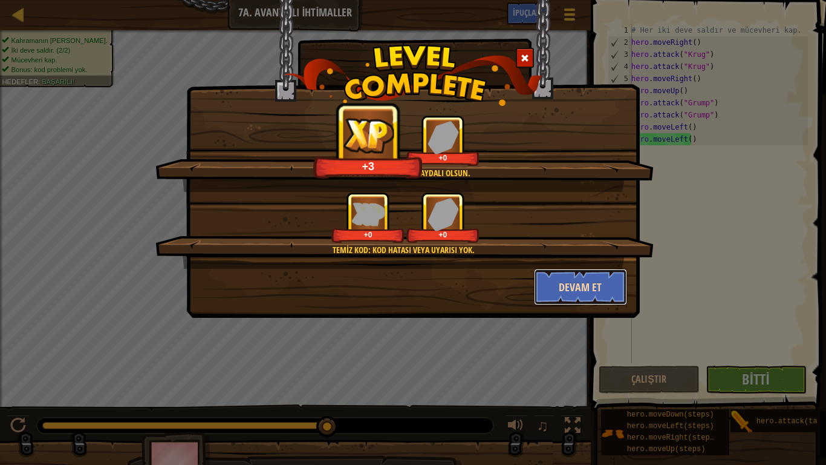
click at [561, 290] on button "Devam et" at bounding box center [581, 287] width 94 height 36
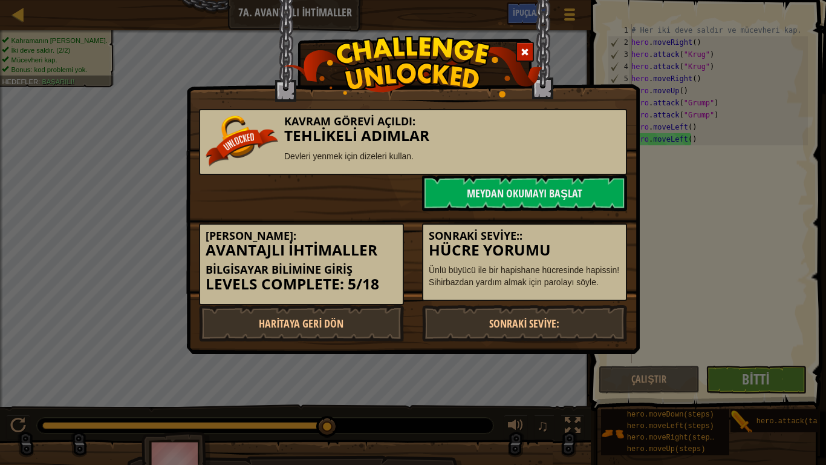
click at [594, 282] on p "Ünlü büyücü ile bir hapishane hücresinde hapissin! Sihirbazdan yardım almak içi…" at bounding box center [525, 276] width 192 height 24
click at [546, 325] on link "Sonraki Seviye:" at bounding box center [524, 323] width 205 height 36
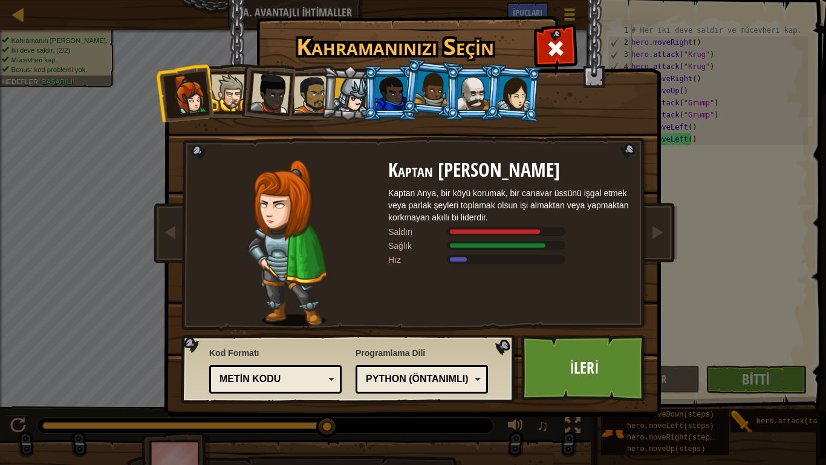
click at [381, 88] on div at bounding box center [391, 93] width 31 height 33
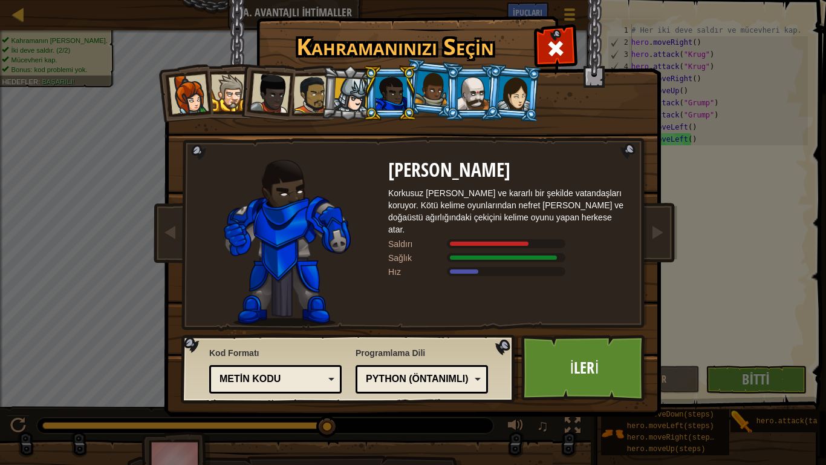
click at [515, 106] on div at bounding box center [515, 93] width 34 height 34
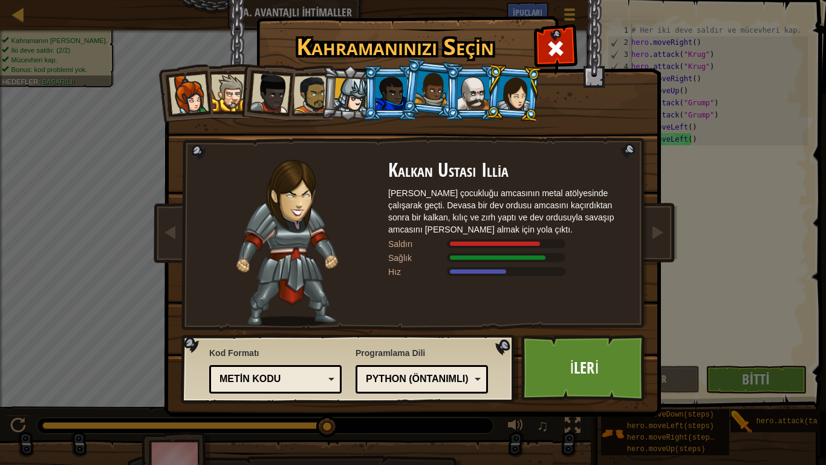
click at [193, 106] on div at bounding box center [189, 94] width 40 height 40
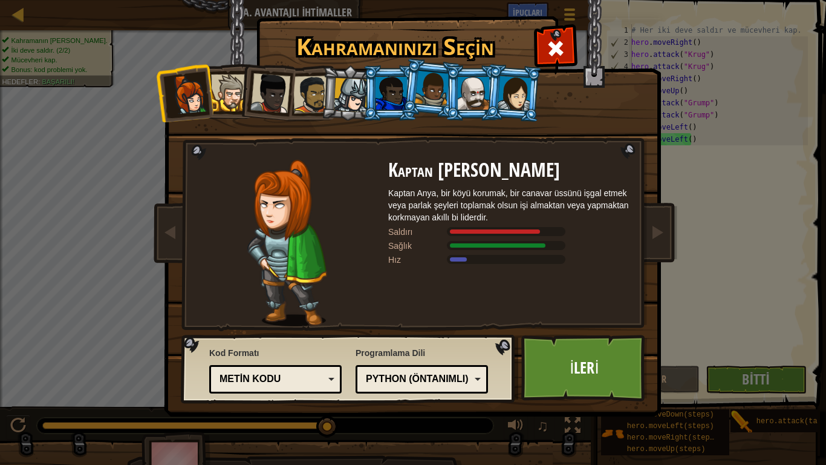
click at [515, 112] on li at bounding box center [513, 93] width 58 height 59
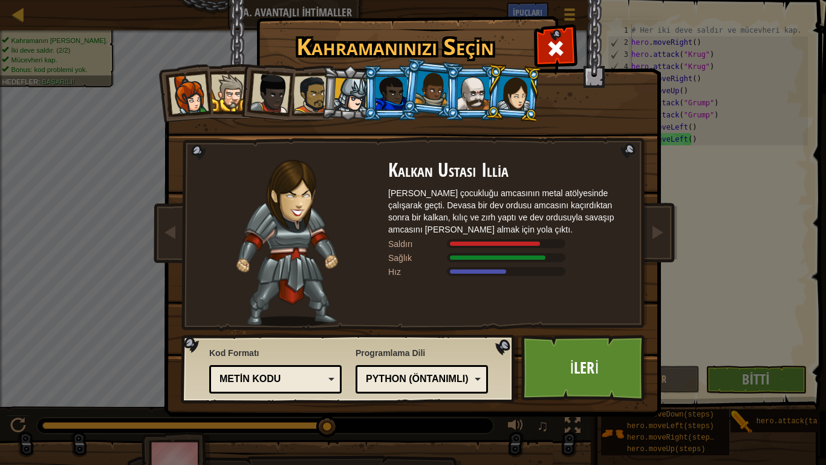
click at [197, 117] on li at bounding box center [184, 92] width 59 height 59
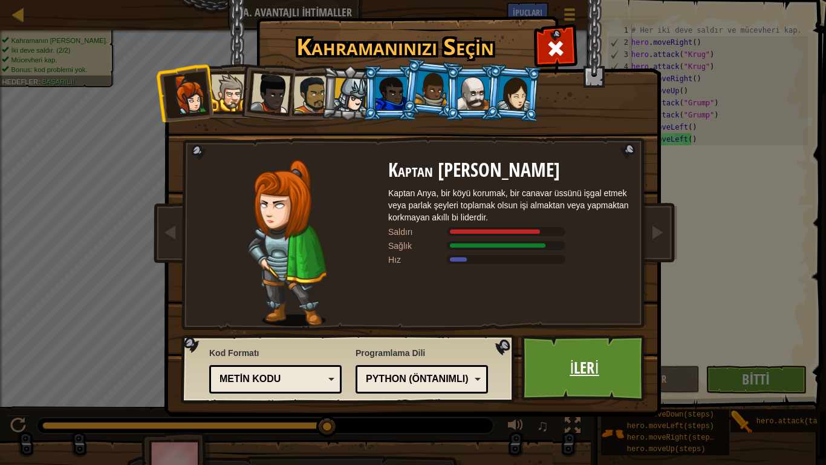
click at [573, 362] on link "İleri" at bounding box center [584, 367] width 126 height 67
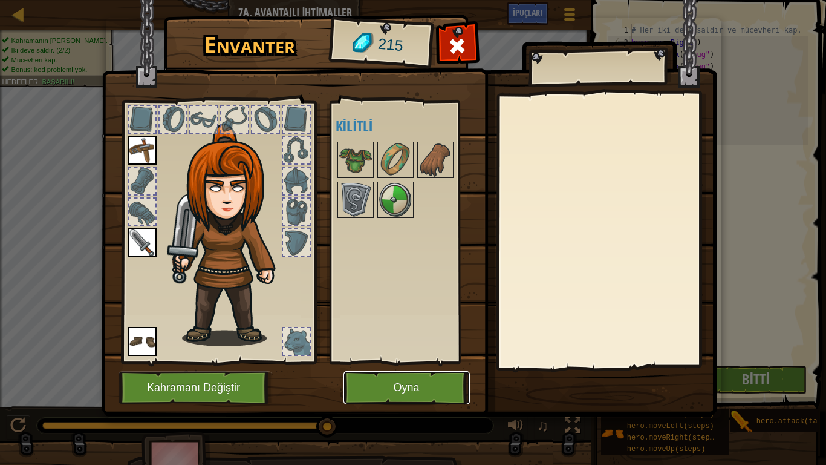
click at [354, 382] on button "Oyna" at bounding box center [407, 387] width 126 height 33
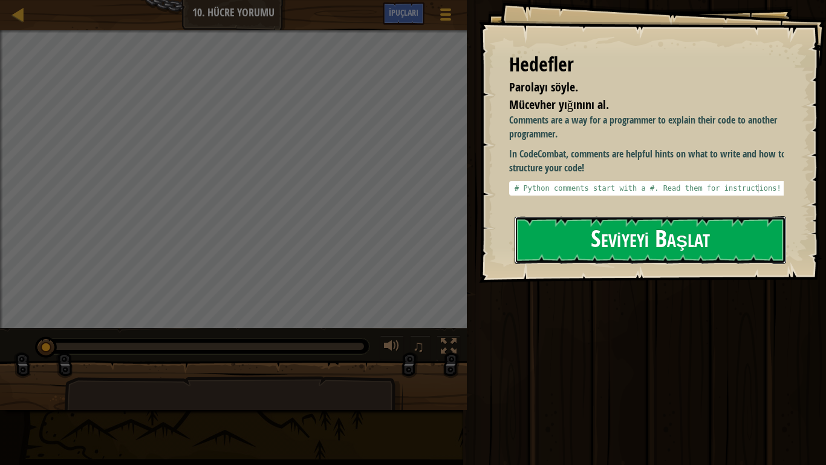
click at [599, 243] on button "Seviyeyi Başlat" at bounding box center [651, 240] width 272 height 48
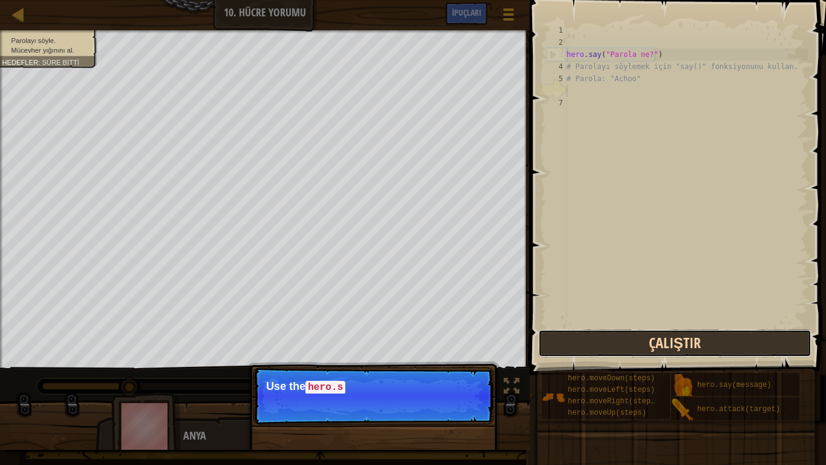
click at [635, 347] on button "Çalıştır" at bounding box center [674, 343] width 273 height 28
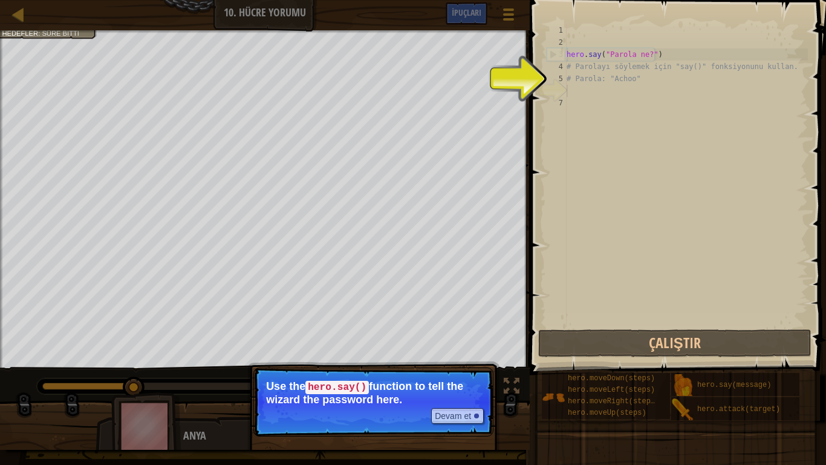
click at [452, 387] on p "Devam et Use the hero.say() function to tell the wizard the password here." at bounding box center [373, 401] width 240 height 69
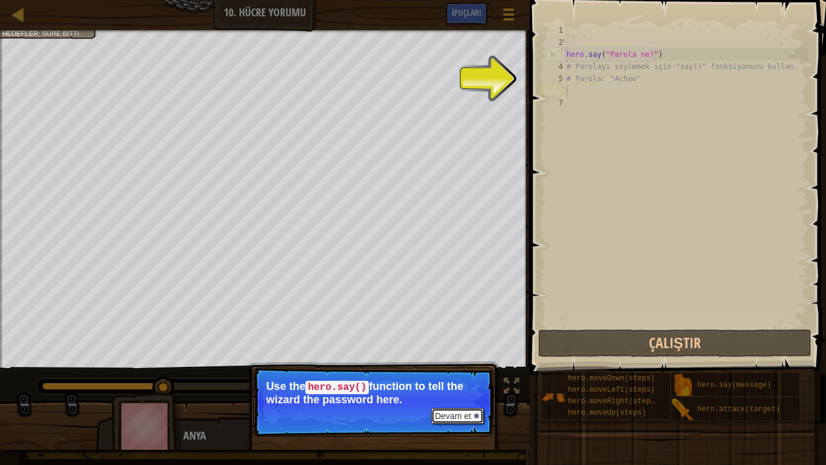
click at [454, 387] on button "Devam et" at bounding box center [457, 416] width 53 height 16
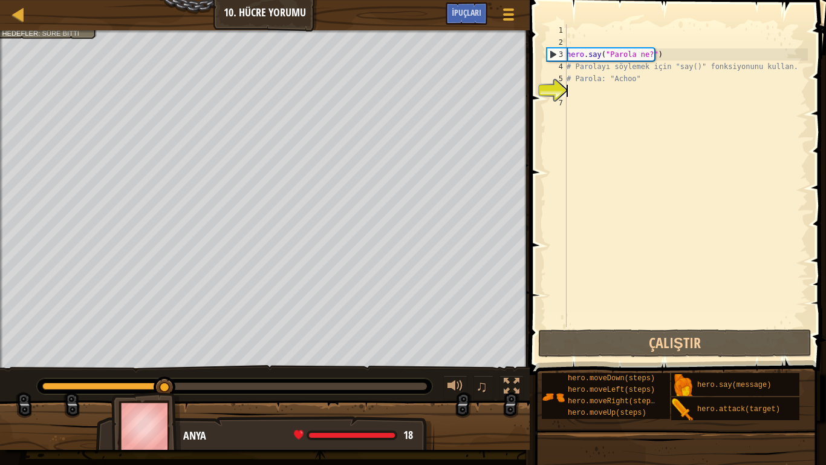
scroll to position [5, 0]
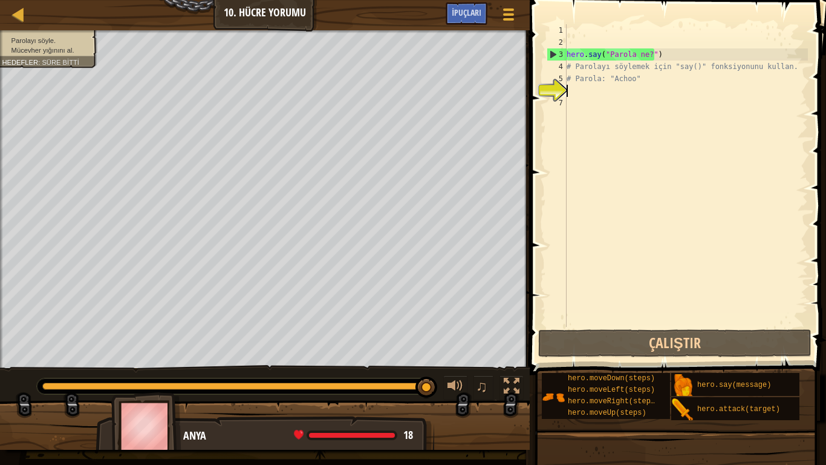
click at [587, 89] on div "hero . say ( "Parola ne?" ) # Parolayı söylemek için "say()" fonksiyonunu kulla…" at bounding box center [686, 187] width 244 height 327
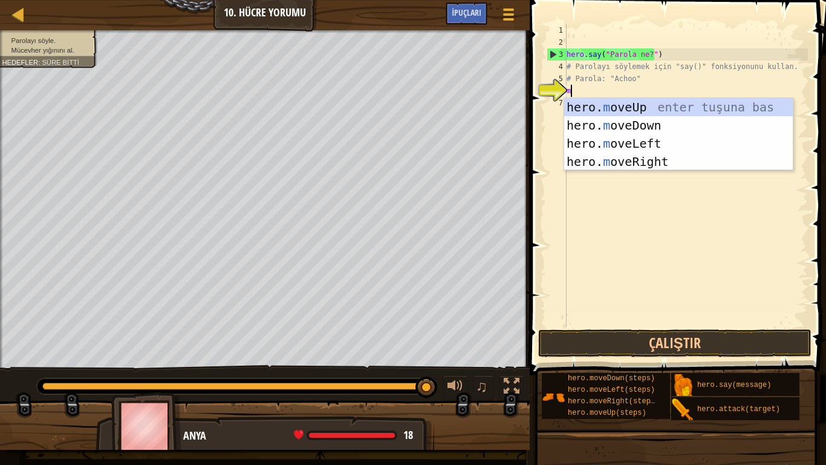
type textarea "mo"
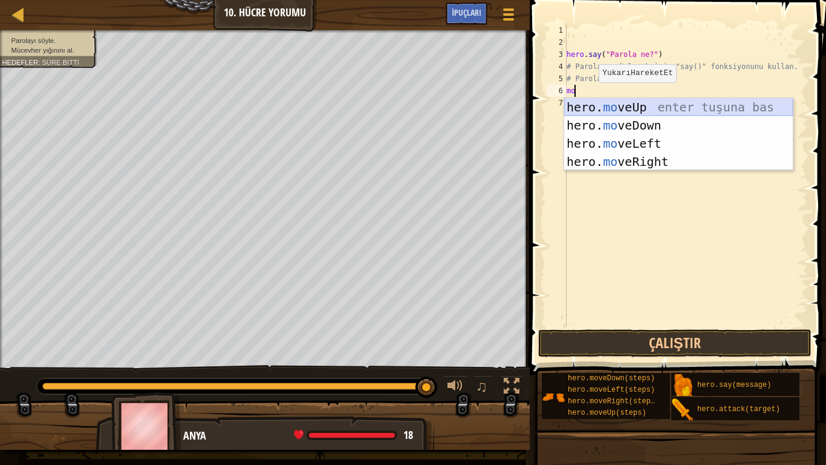
click at [589, 108] on div "hero. mo veUp enter tuşuna bas hero. mo veDown enter tuşuna bas hero. mo veLeft…" at bounding box center [678, 152] width 229 height 109
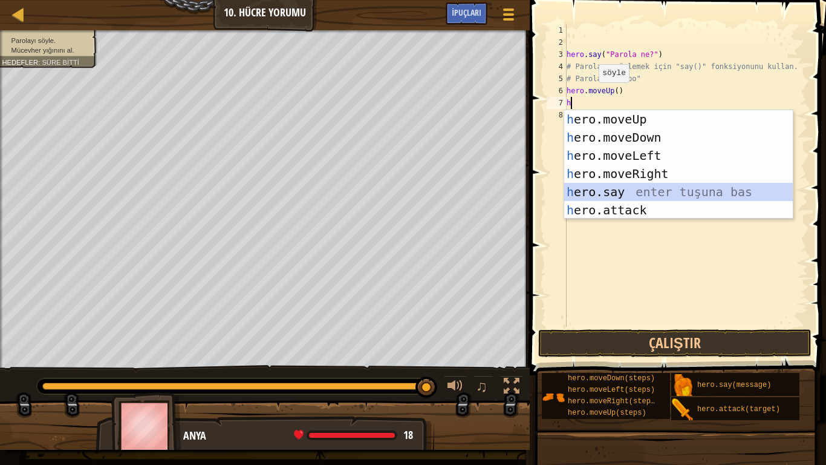
click at [592, 189] on div "h ero.moveUp enter tuşuna bas h ero.moveDown enter tuşuna bas h ero.moveLeft en…" at bounding box center [678, 182] width 229 height 145
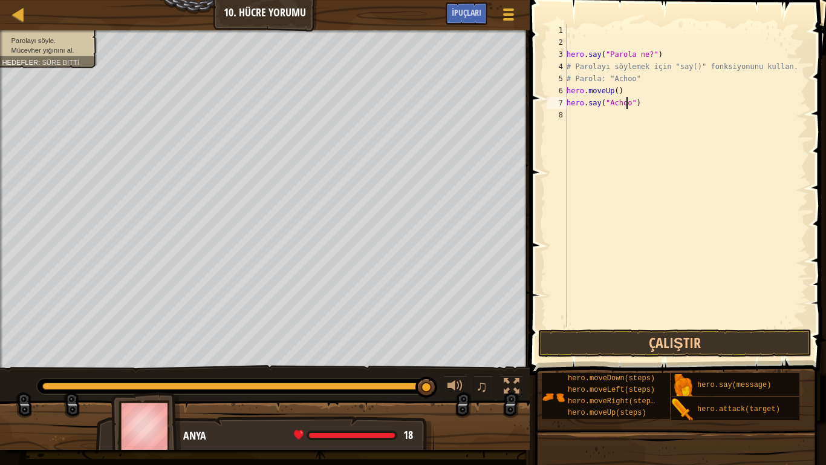
scroll to position [5, 5]
type textarea "hero.say("Achoo")"
click at [617, 343] on button "Çalıştır" at bounding box center [674, 343] width 273 height 28
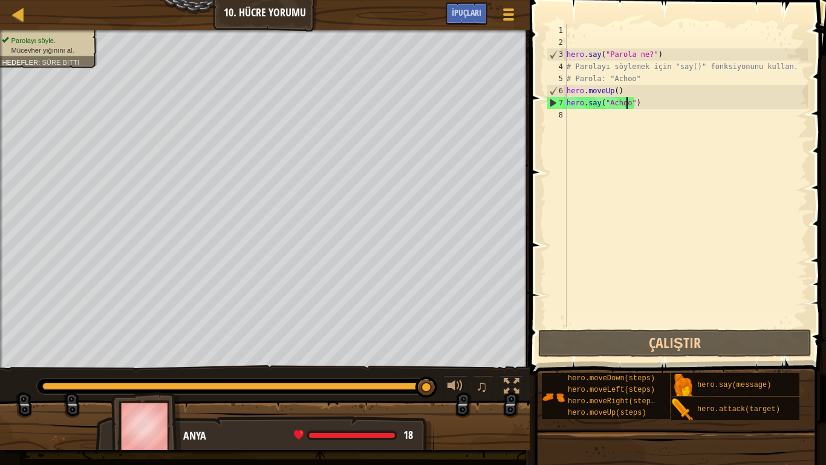
click at [577, 120] on div "hero . say ( "Parola ne?" ) # Parolayı söylemek için "say()" fonksiyonunu kulla…" at bounding box center [686, 187] width 244 height 327
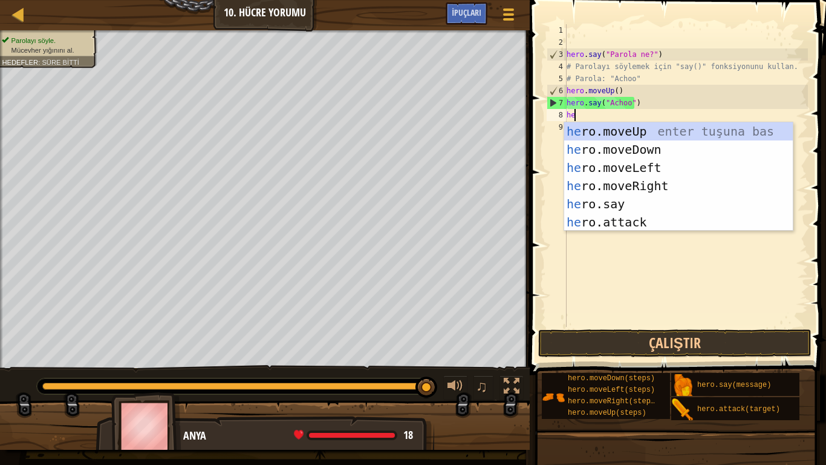
type textarea "her"
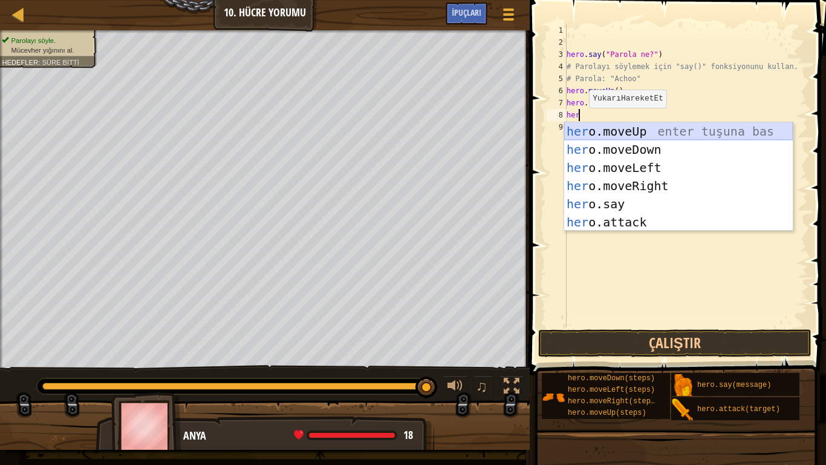
click at [623, 130] on div "her o.moveUp enter tuşuna bas her o.moveDown enter tuşuna bas her o.moveLeft en…" at bounding box center [678, 194] width 229 height 145
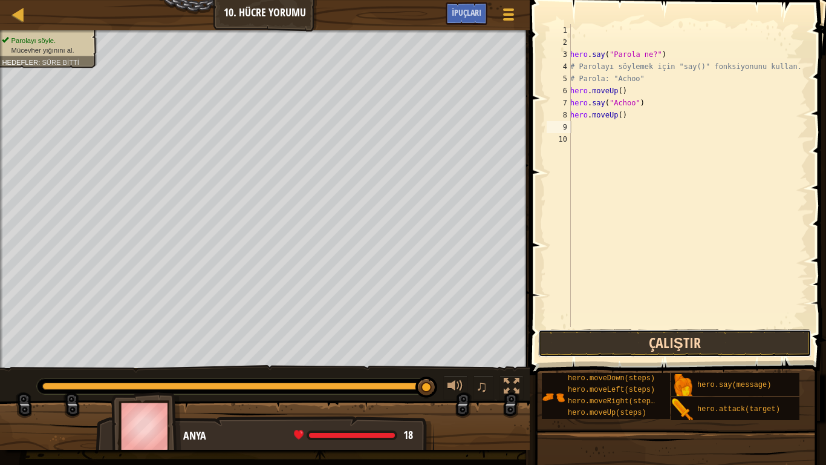
click at [700, 338] on button "Çalıştır" at bounding box center [674, 343] width 273 height 28
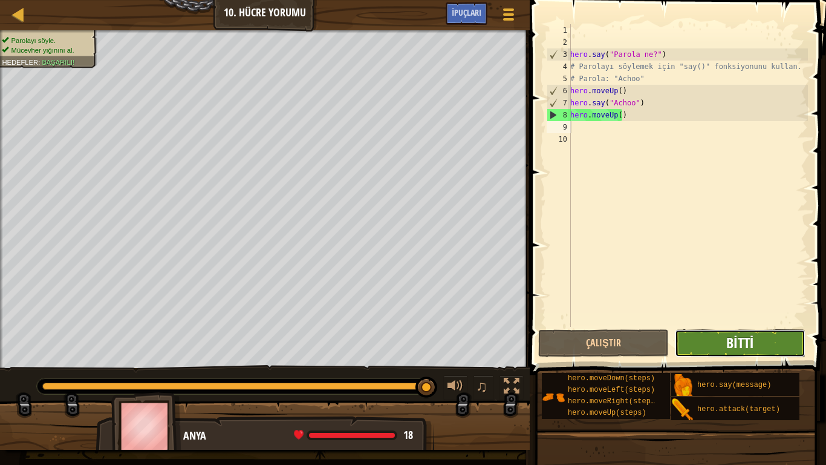
click at [730, 348] on span "Bitti" at bounding box center [739, 342] width 27 height 19
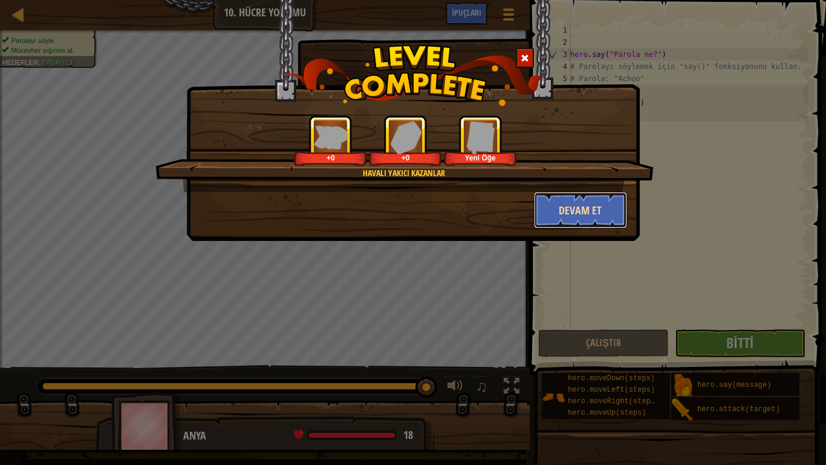
click at [565, 207] on button "Devam et" at bounding box center [581, 210] width 94 height 36
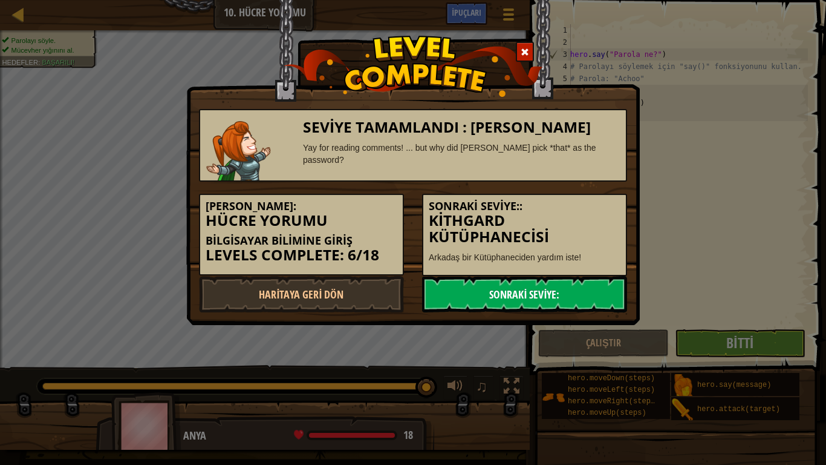
click at [552, 282] on link "Sonraki Seviye:" at bounding box center [524, 294] width 205 height 36
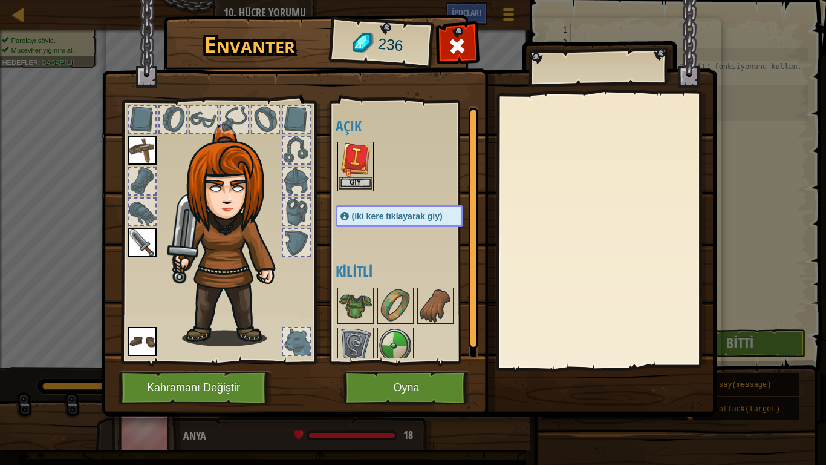
click at [351, 176] on img at bounding box center [356, 160] width 34 height 34
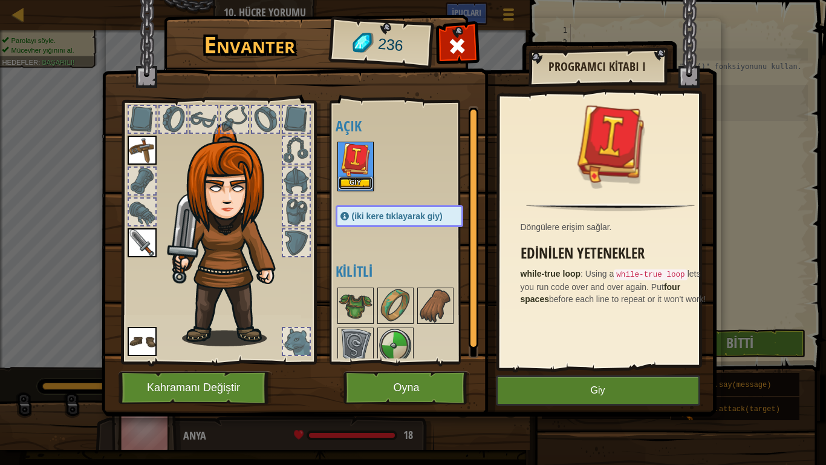
click at [353, 186] on button "Giy" at bounding box center [356, 183] width 34 height 13
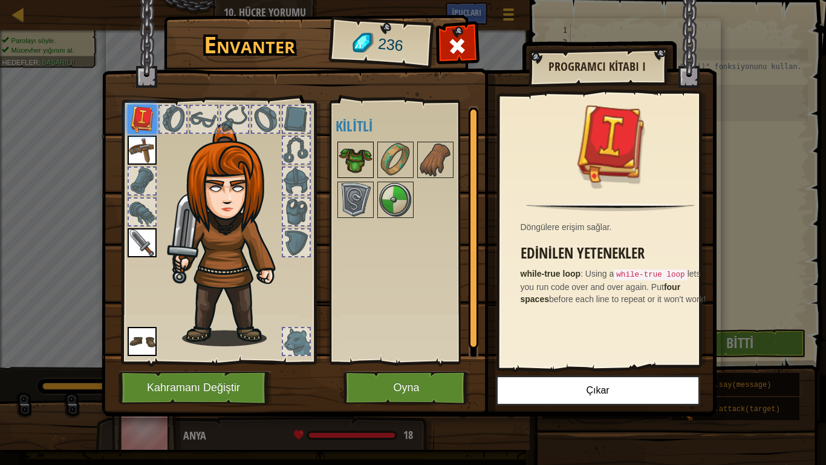
click at [356, 167] on img at bounding box center [356, 160] width 34 height 34
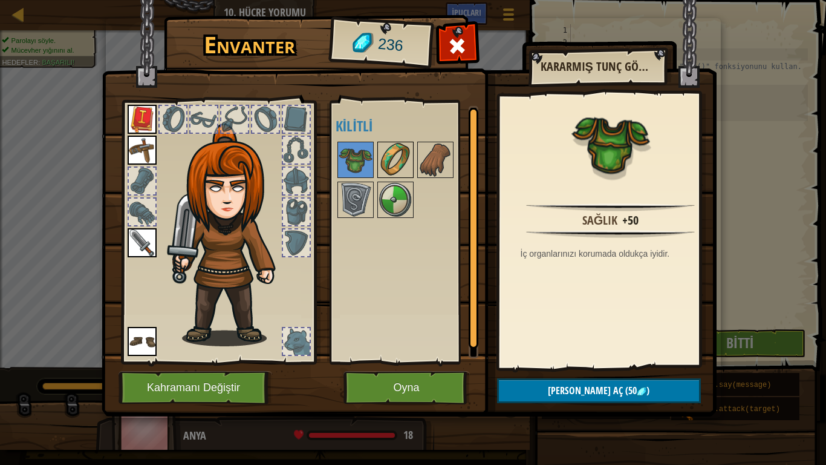
click at [405, 146] on img at bounding box center [396, 160] width 34 height 34
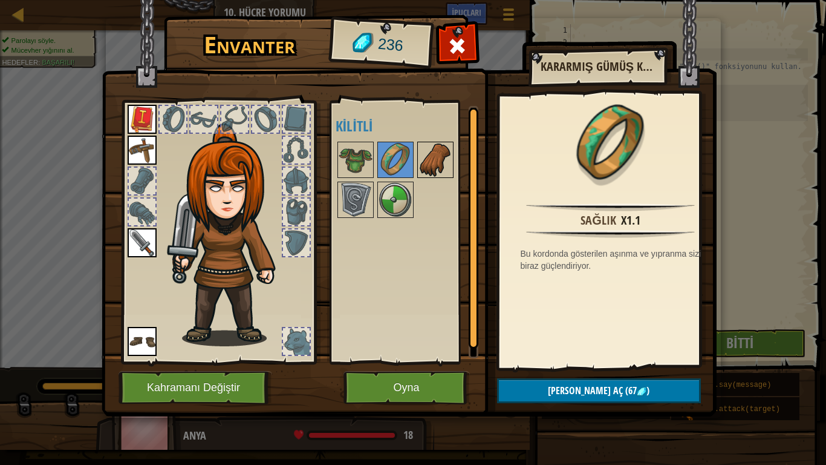
click at [437, 150] on img at bounding box center [436, 160] width 34 height 34
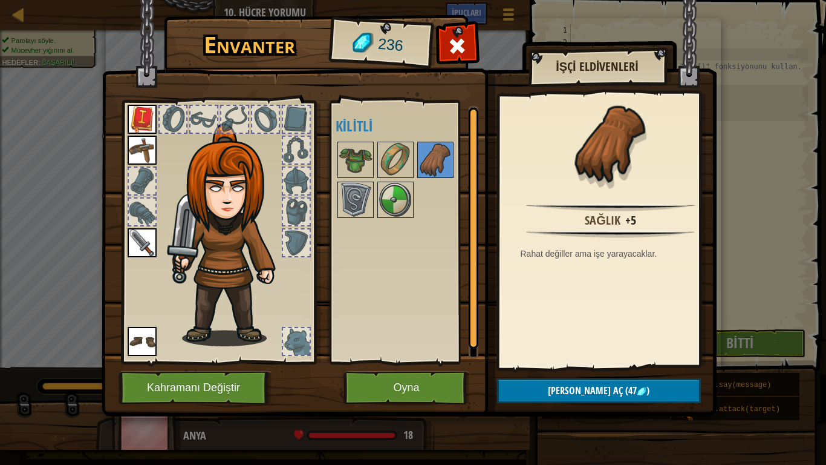
click at [336, 154] on div at bounding box center [412, 180] width 152 height 80
click at [357, 156] on img at bounding box center [356, 160] width 34 height 34
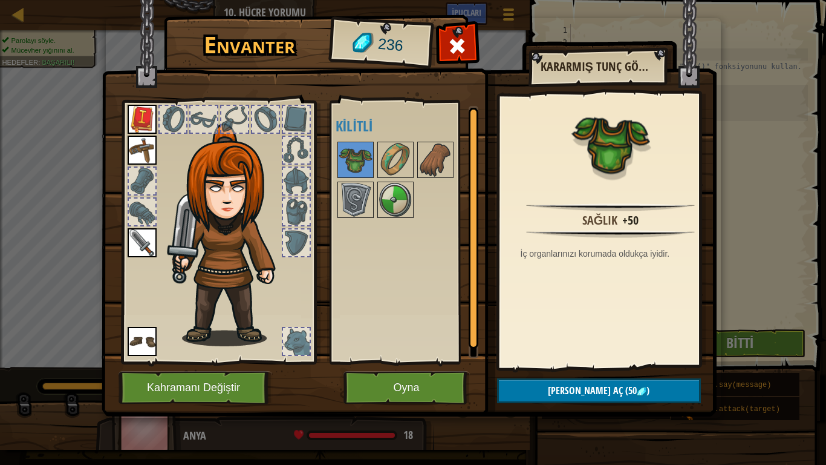
click at [374, 156] on div at bounding box center [412, 180] width 152 height 80
click at [389, 156] on img at bounding box center [396, 160] width 34 height 34
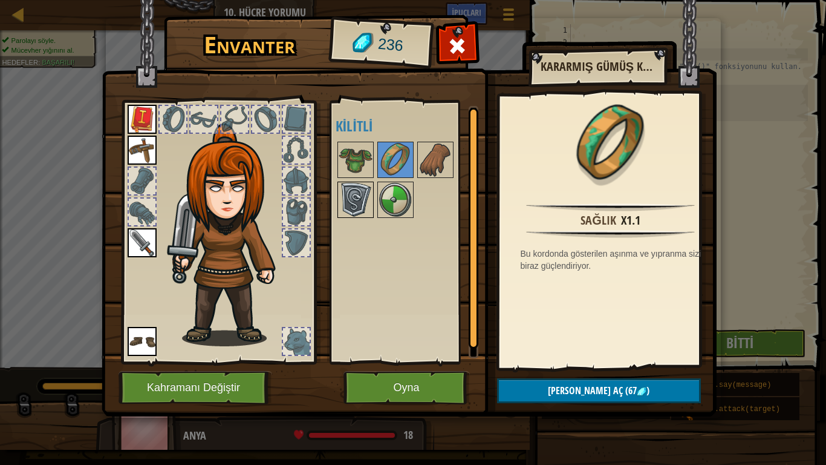
click at [355, 187] on img at bounding box center [356, 200] width 34 height 34
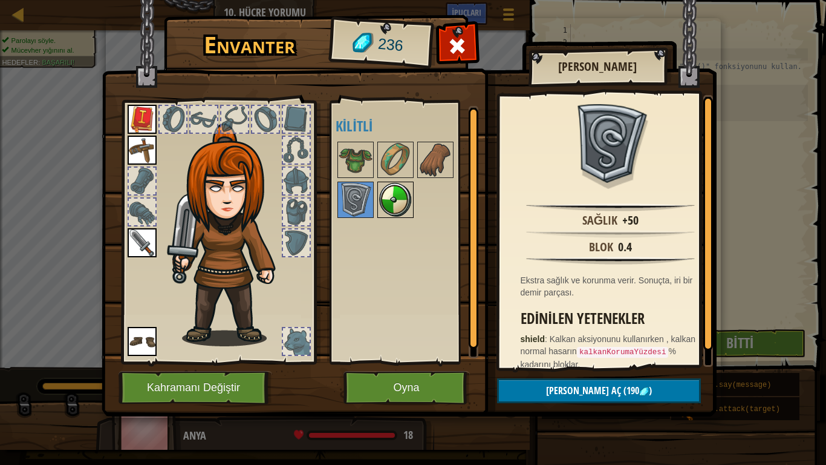
click at [381, 201] on img at bounding box center [396, 200] width 34 height 34
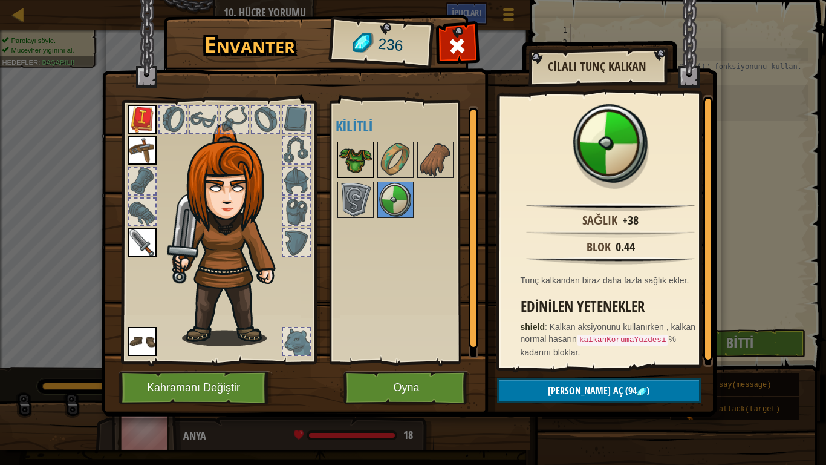
click at [351, 168] on img at bounding box center [356, 160] width 34 height 34
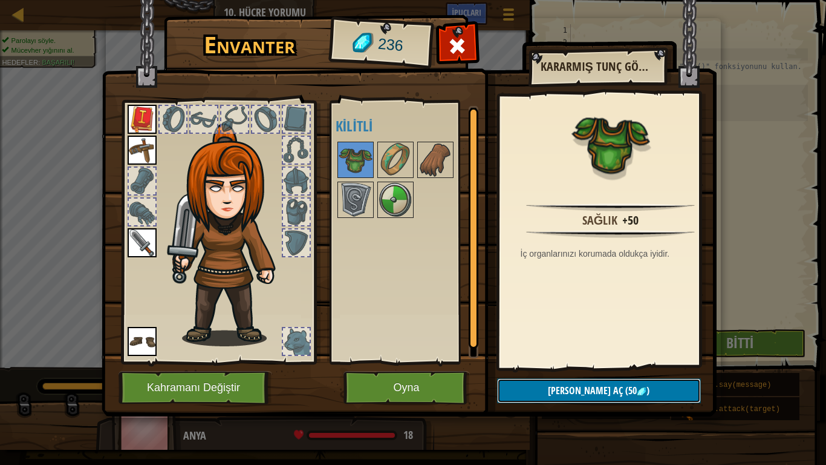
click at [549, 387] on button "Kilidi aç (50 )" at bounding box center [599, 390] width 204 height 25
click at [570, 387] on button "Devam et" at bounding box center [599, 390] width 204 height 25
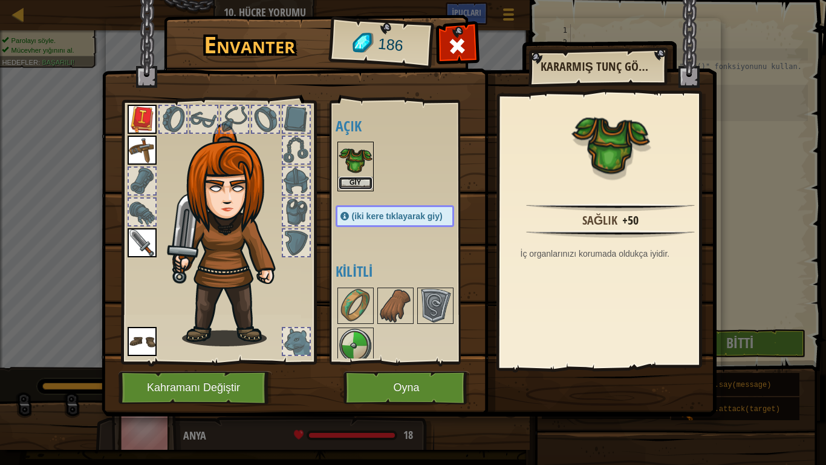
click at [348, 185] on button "Giy" at bounding box center [356, 183] width 34 height 13
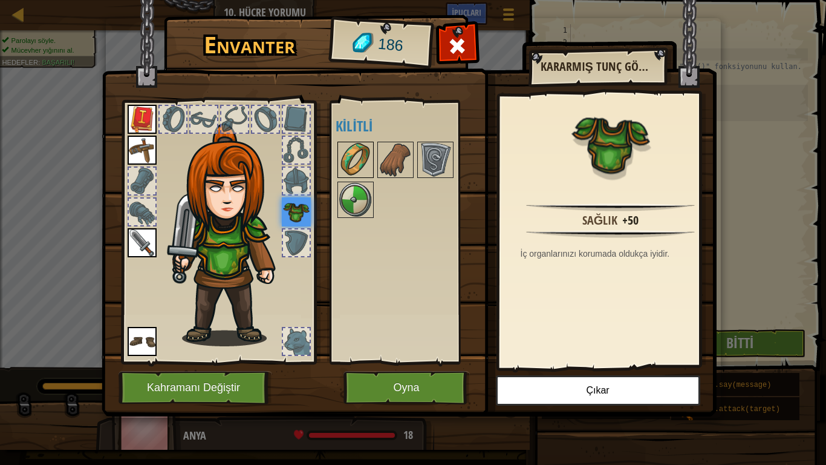
click at [347, 161] on img at bounding box center [356, 160] width 34 height 34
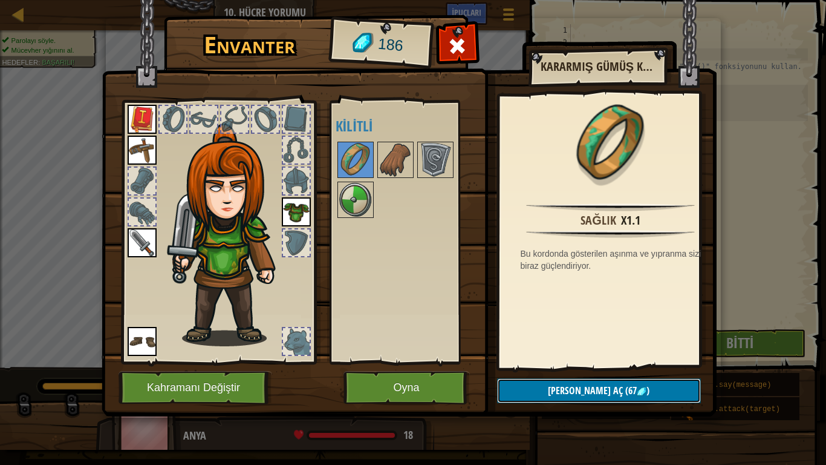
click at [558, 387] on button "[PERSON_NAME] aç (67 )" at bounding box center [599, 390] width 204 height 25
click at [555, 385] on button "Devam et" at bounding box center [599, 390] width 204 height 25
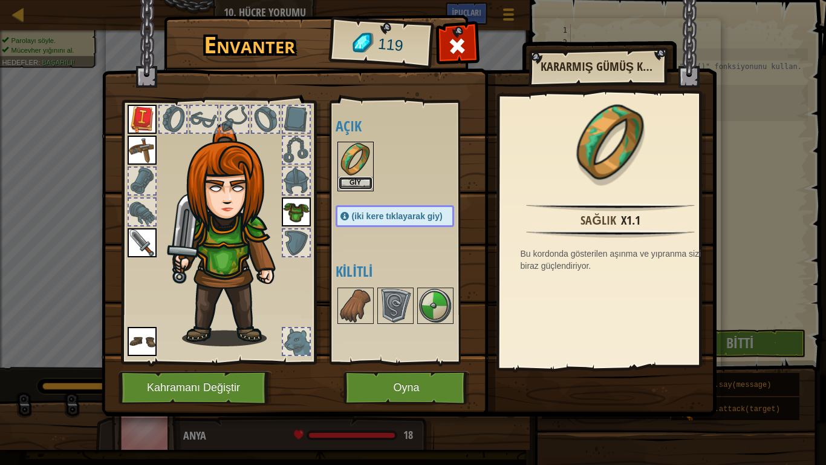
click at [364, 177] on button "Giy" at bounding box center [356, 183] width 34 height 13
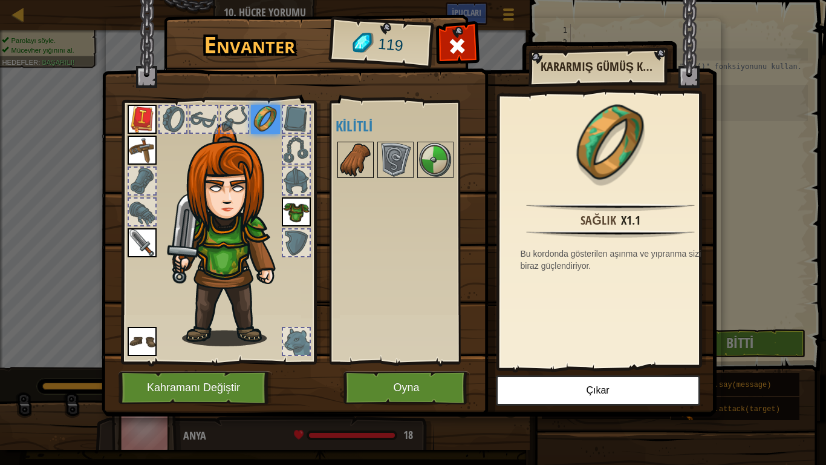
click at [345, 146] on img at bounding box center [356, 160] width 34 height 34
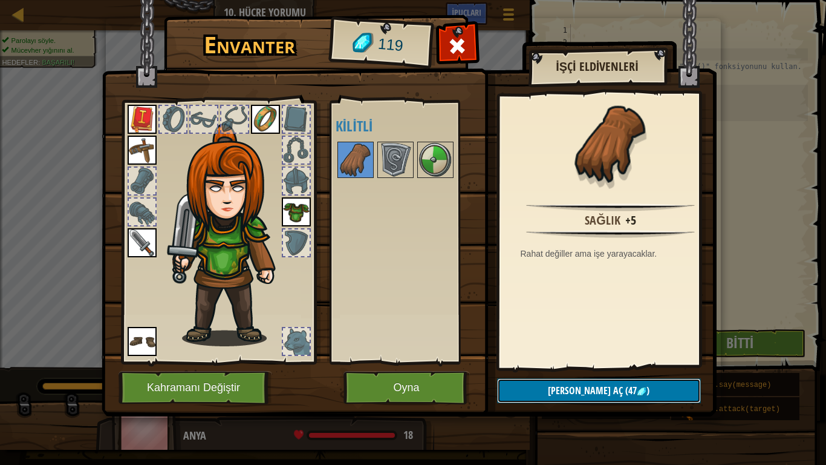
click at [567, 387] on button "Kilidi aç (47 )" at bounding box center [599, 390] width 204 height 25
click at [590, 387] on button "Devam et" at bounding box center [599, 390] width 204 height 25
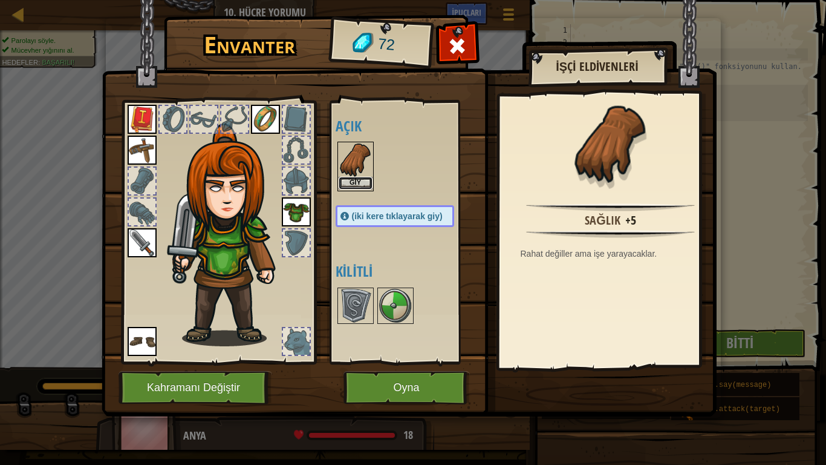
click at [355, 181] on button "Giy" at bounding box center [356, 183] width 34 height 13
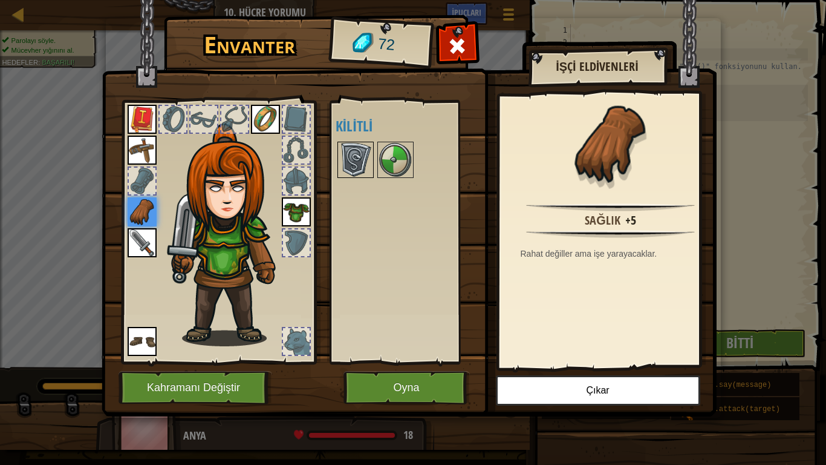
click at [355, 160] on img at bounding box center [356, 160] width 34 height 34
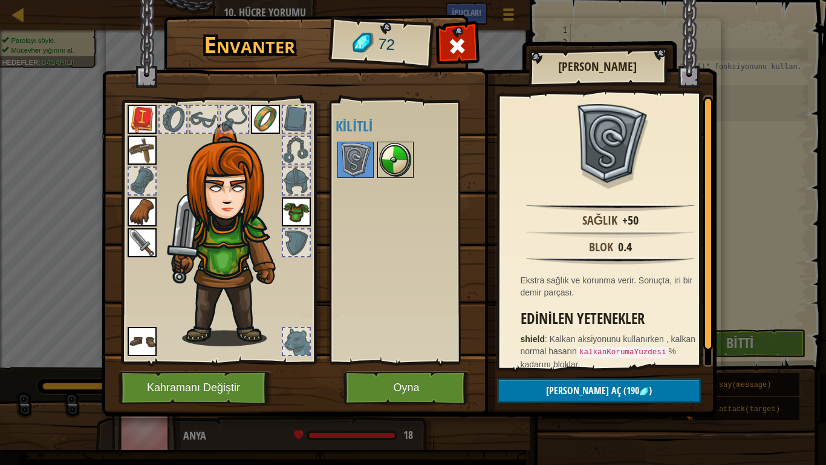
click at [383, 152] on img at bounding box center [396, 160] width 34 height 34
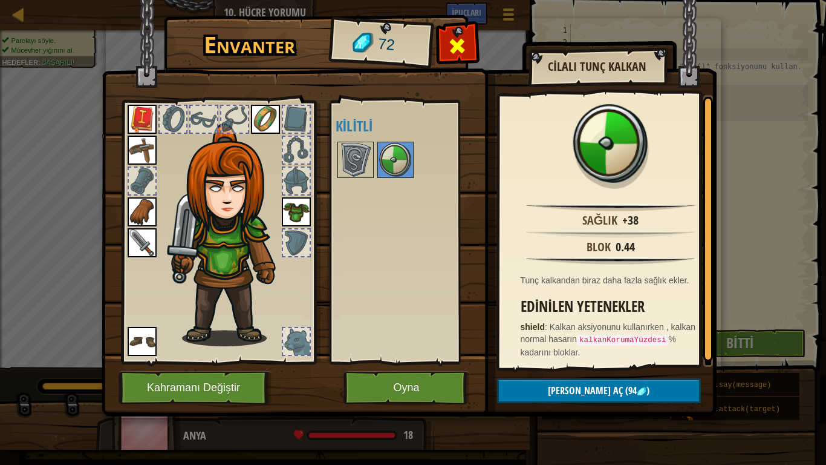
click at [448, 43] on span at bounding box center [457, 45] width 19 height 19
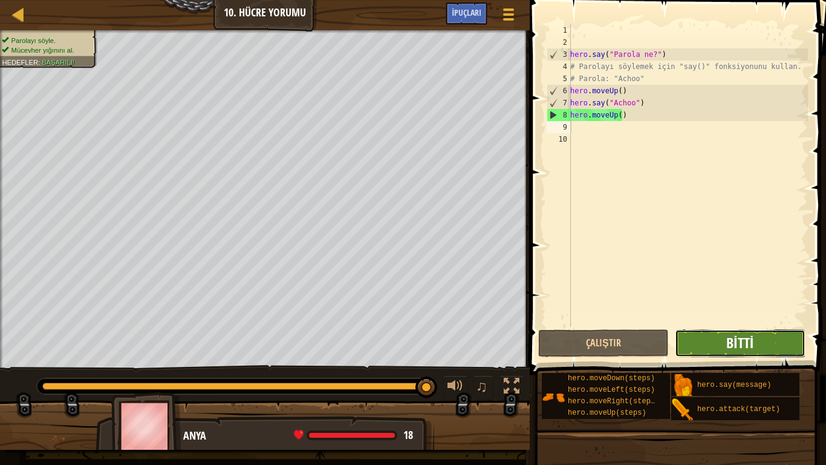
click at [745, 345] on span "Bitti" at bounding box center [739, 342] width 27 height 19
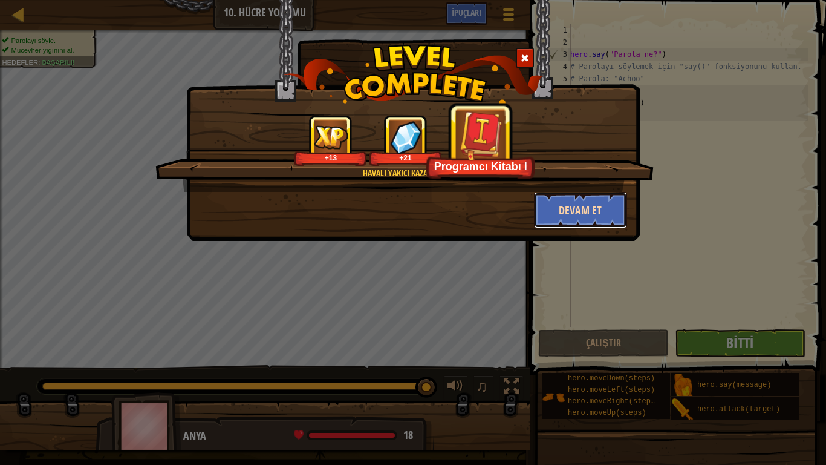
click at [554, 204] on button "Devam et" at bounding box center [581, 210] width 94 height 36
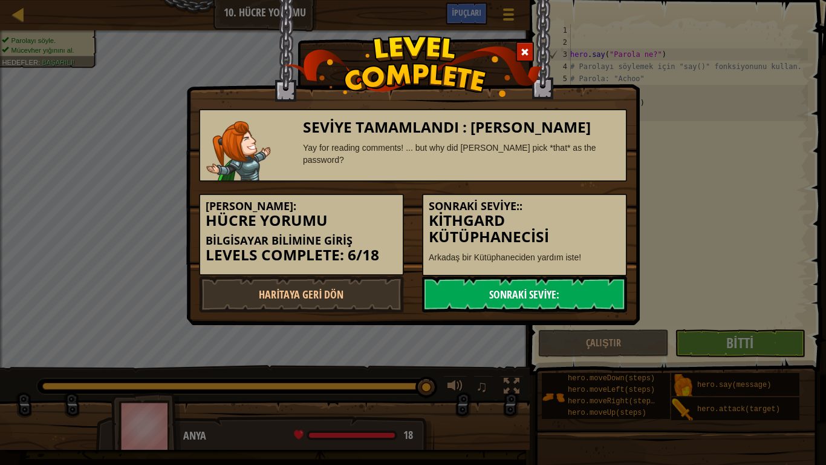
click at [509, 276] on link "Sonraki Seviye:" at bounding box center [524, 294] width 205 height 36
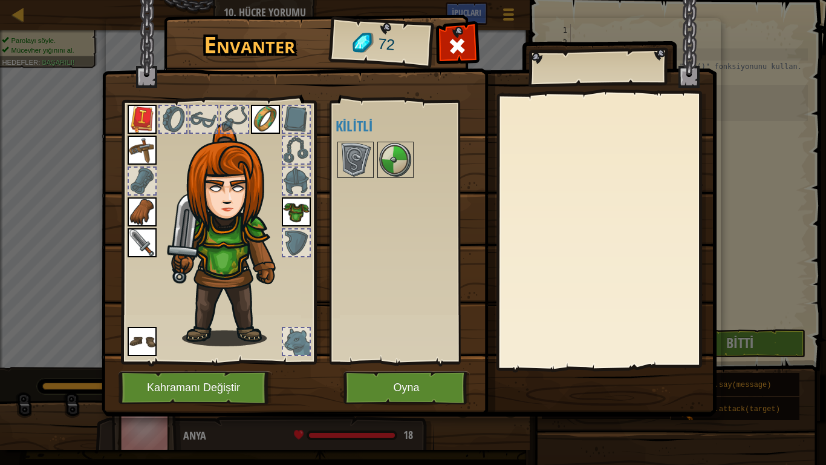
drag, startPoint x: 280, startPoint y: 110, endPoint x: 288, endPoint y: 113, distance: 8.4
click at [280, 111] on div at bounding box center [219, 229] width 200 height 272
click at [292, 114] on div at bounding box center [296, 119] width 27 height 27
click at [390, 387] on button "Oyna" at bounding box center [407, 387] width 126 height 33
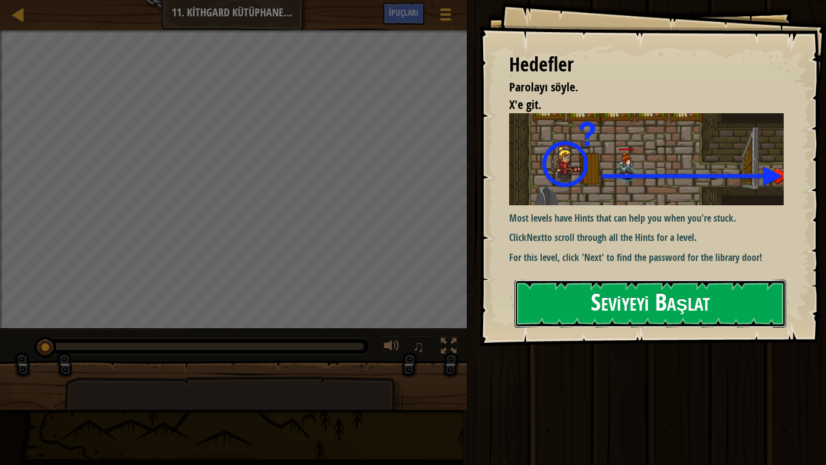
click at [569, 279] on button "Seviyeyi Başlat" at bounding box center [651, 303] width 272 height 48
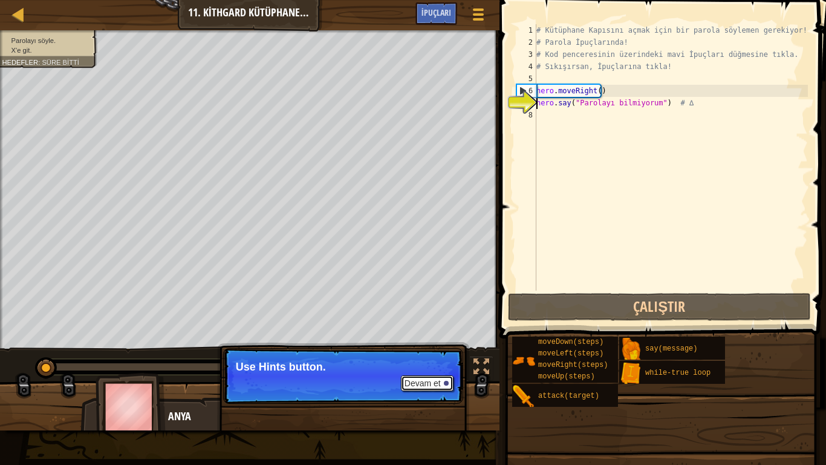
click at [434, 380] on button "Devam et" at bounding box center [427, 383] width 53 height 16
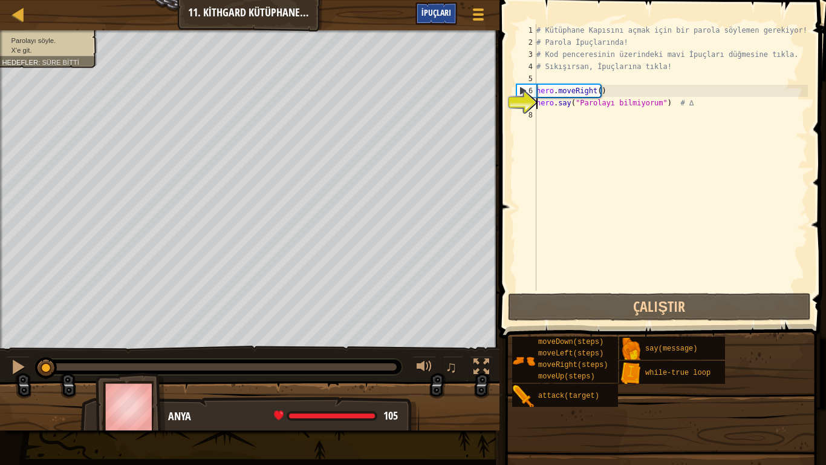
click at [439, 14] on span "İpuçları" at bounding box center [437, 12] width 30 height 11
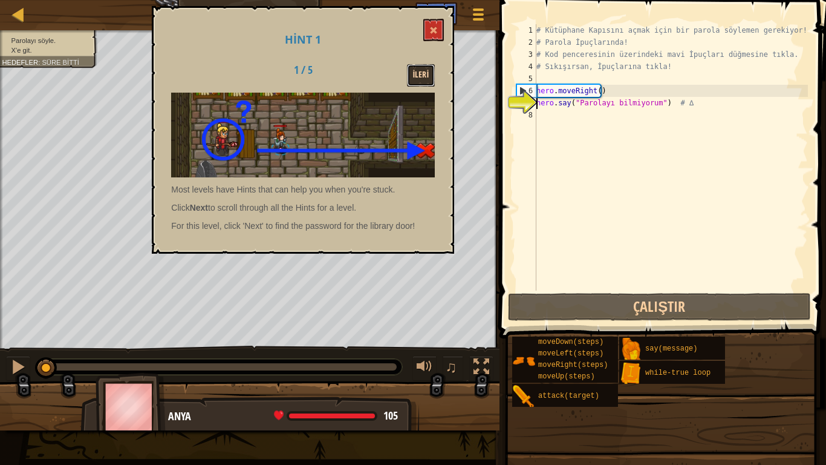
click at [413, 74] on button "İleri" at bounding box center [421, 75] width 28 height 22
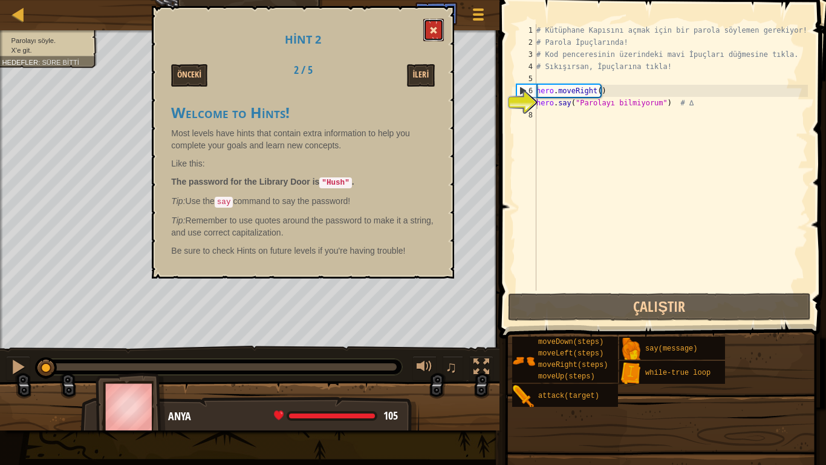
click at [432, 21] on button at bounding box center [433, 30] width 21 height 22
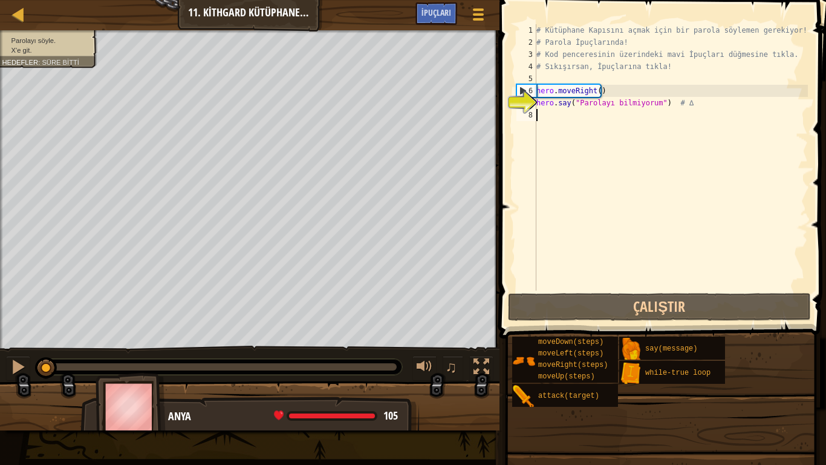
click at [569, 120] on div "# Kütüphane Kapısını açmak için bir parola söylemen gerekiyor! # Parola İpuçlar…" at bounding box center [671, 169] width 274 height 290
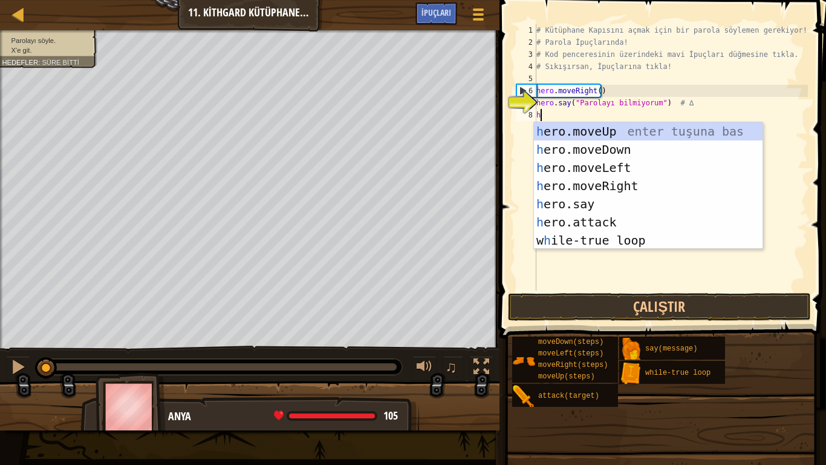
scroll to position [5, 0]
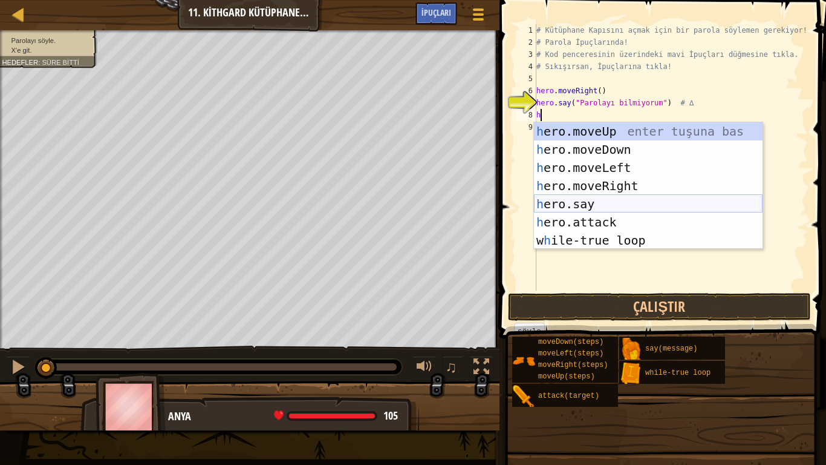
click at [569, 199] on div "h ero.moveUp enter tuşuna bas h ero.moveDown enter tuşuna bas h ero.moveLeft en…" at bounding box center [648, 203] width 229 height 163
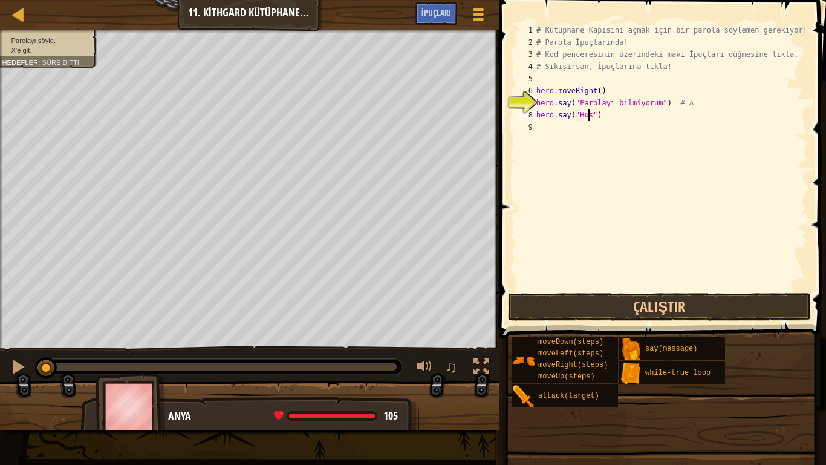
scroll to position [5, 4]
type textarea "hero.say("Hush")"
click at [554, 133] on div "# Kütüphane Kapısını açmak için bir parola söylemen gerekiyor! # Parola İpuçlar…" at bounding box center [671, 169] width 274 height 290
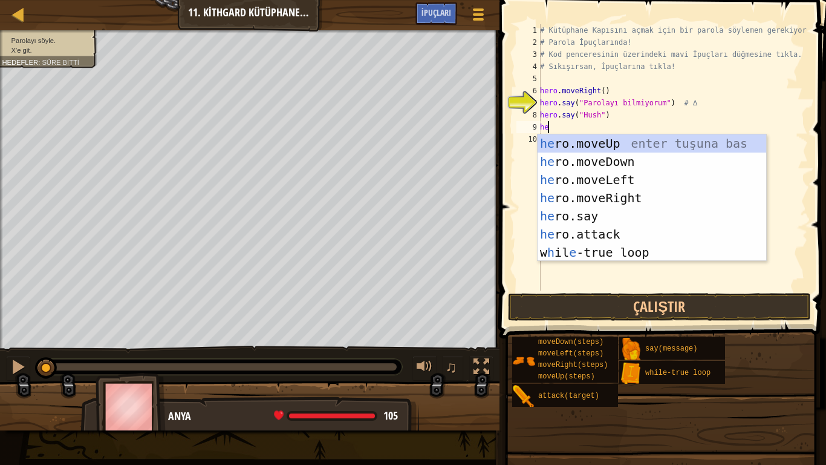
type textarea "her"
click at [603, 191] on div "her o.moveUp enter tuşuna bas her o.moveDown enter tuşuna bas her o.moveLeft en…" at bounding box center [652, 215] width 229 height 163
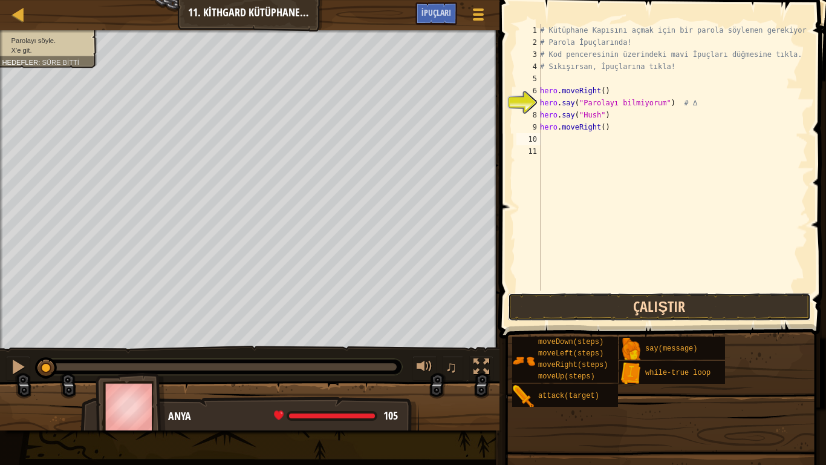
click at [641, 308] on button "Çalıştır" at bounding box center [659, 307] width 303 height 28
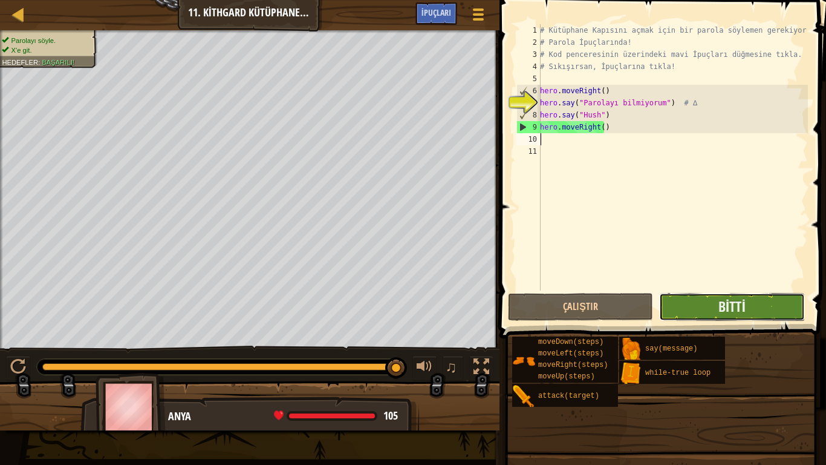
click at [686, 299] on button "Bitti" at bounding box center [731, 307] width 145 height 28
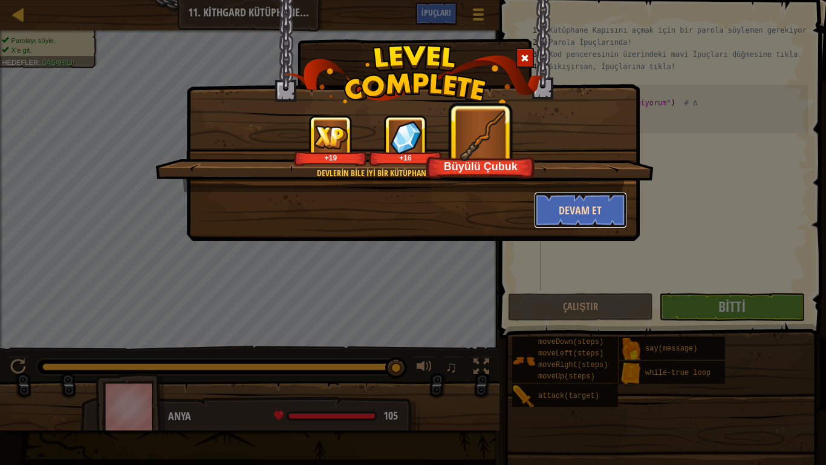
click at [591, 206] on button "Devam et" at bounding box center [581, 210] width 94 height 36
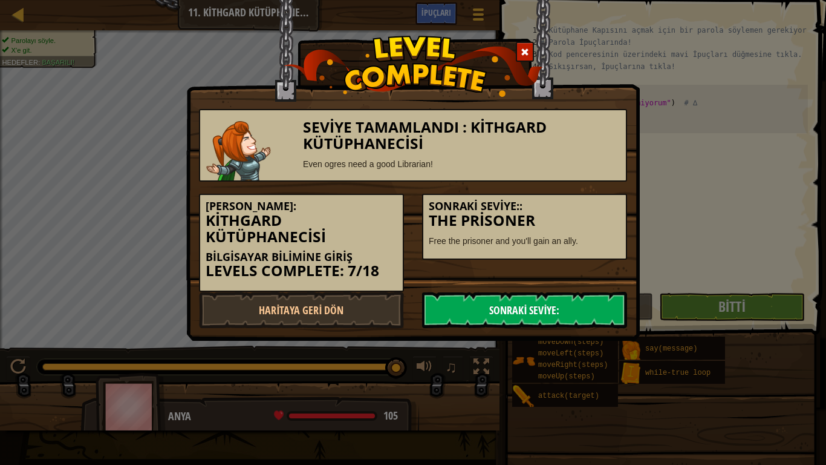
click at [507, 312] on link "Sonraki Seviye:" at bounding box center [524, 310] width 205 height 36
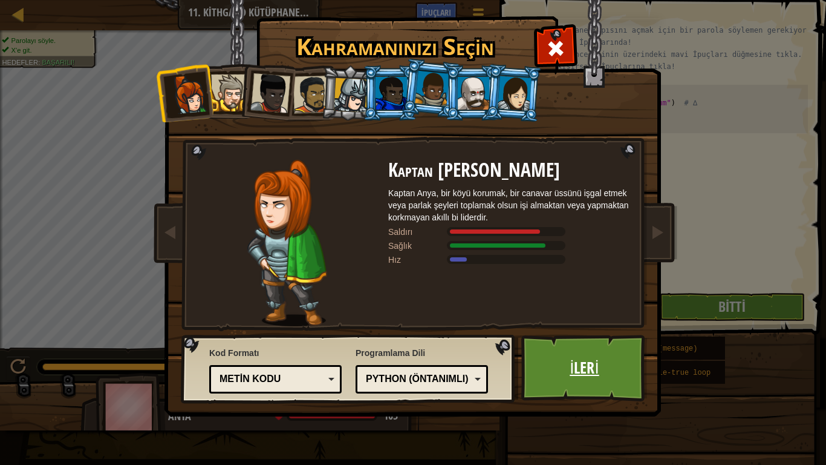
click at [570, 356] on link "İleri" at bounding box center [584, 367] width 126 height 67
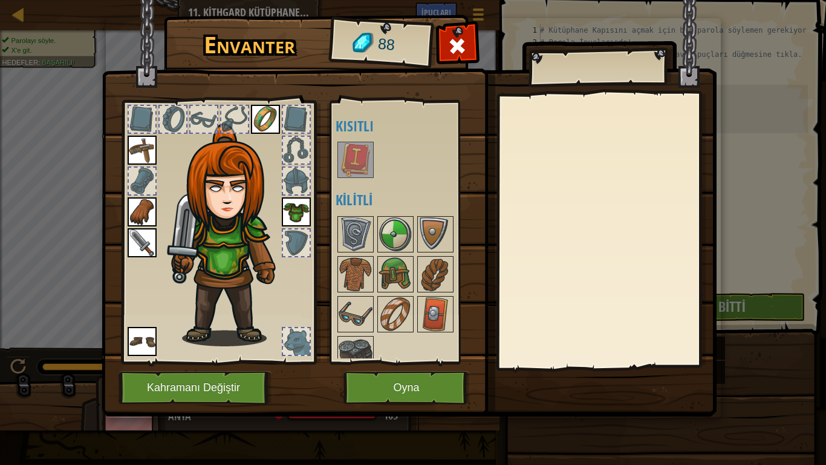
click at [371, 154] on div "Açık Giy Giy Giy Giy Giy Giy (iki kere tıklayarak giy) Kısıtlı Kilitli" at bounding box center [412, 232] width 152 height 252
click at [362, 155] on img at bounding box center [356, 160] width 34 height 34
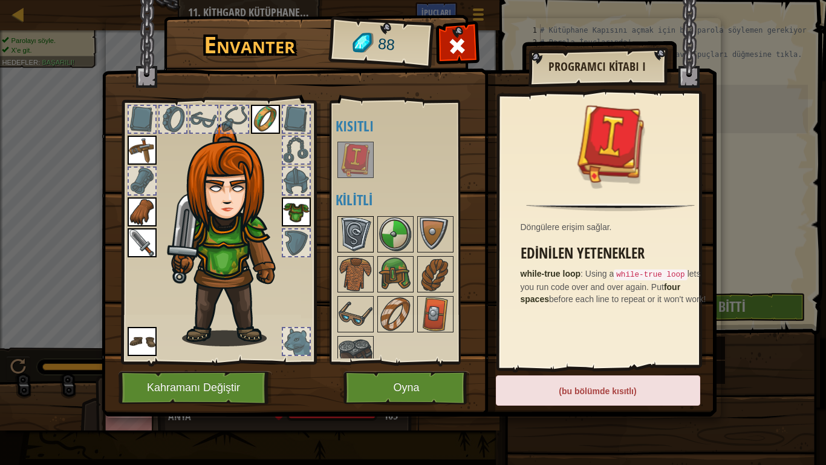
click at [361, 237] on img at bounding box center [356, 234] width 34 height 34
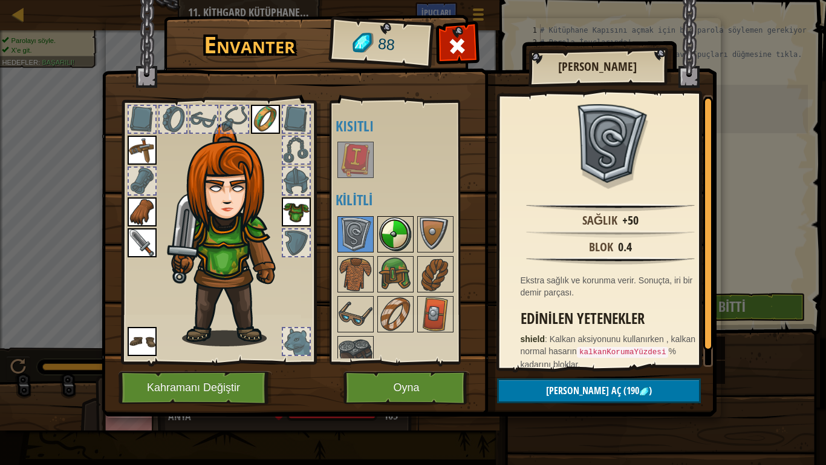
click at [383, 229] on img at bounding box center [396, 234] width 34 height 34
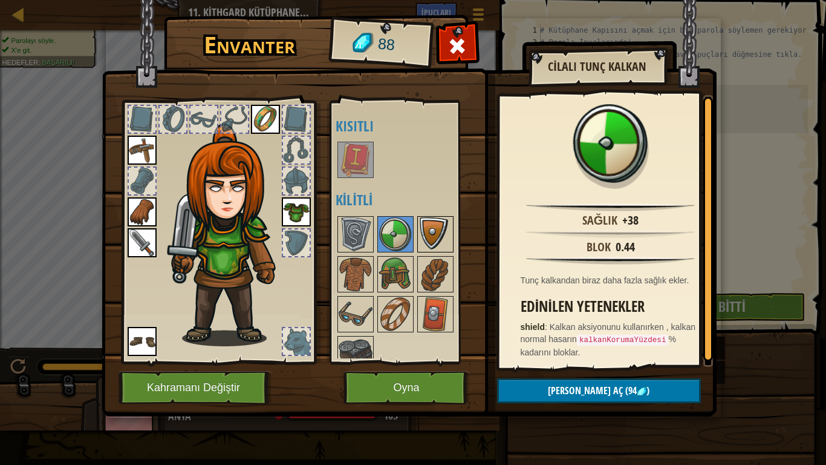
click at [419, 236] on div at bounding box center [435, 234] width 36 height 36
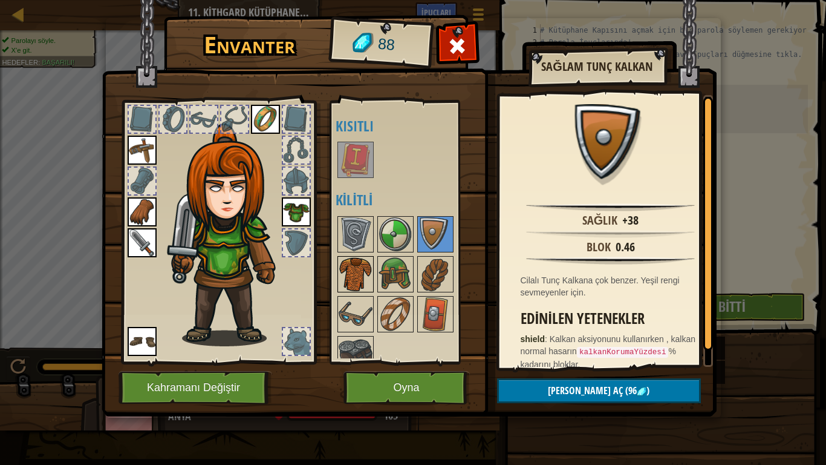
click at [350, 263] on img at bounding box center [356, 274] width 34 height 34
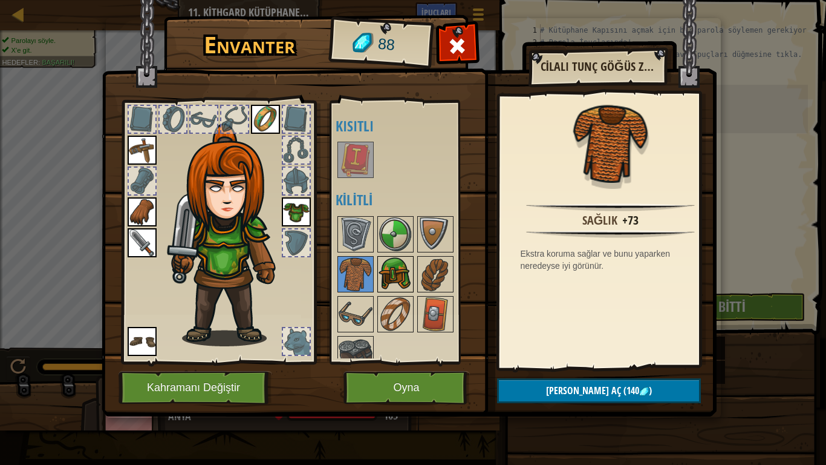
click at [390, 274] on img at bounding box center [396, 274] width 34 height 34
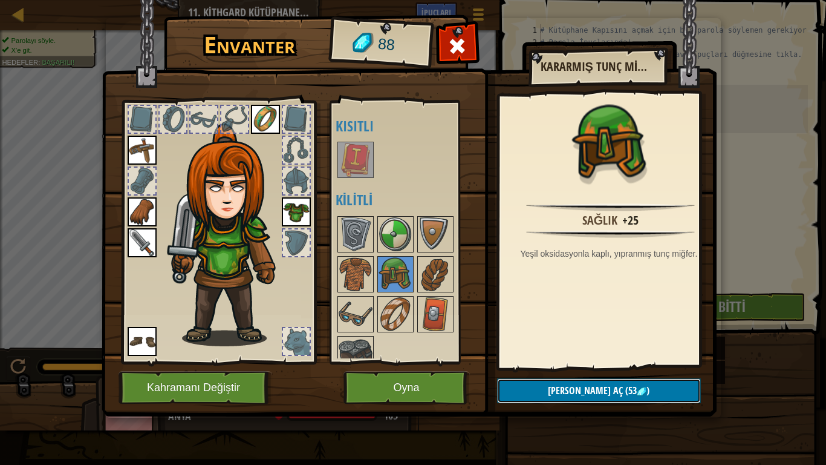
click at [537, 386] on button "Kilidi aç (53 )" at bounding box center [599, 390] width 204 height 25
click at [392, 276] on img at bounding box center [396, 274] width 34 height 34
click at [553, 387] on button "Kilidi aç (53 )" at bounding box center [599, 390] width 204 height 25
click at [554, 387] on button "Devam et" at bounding box center [599, 390] width 204 height 25
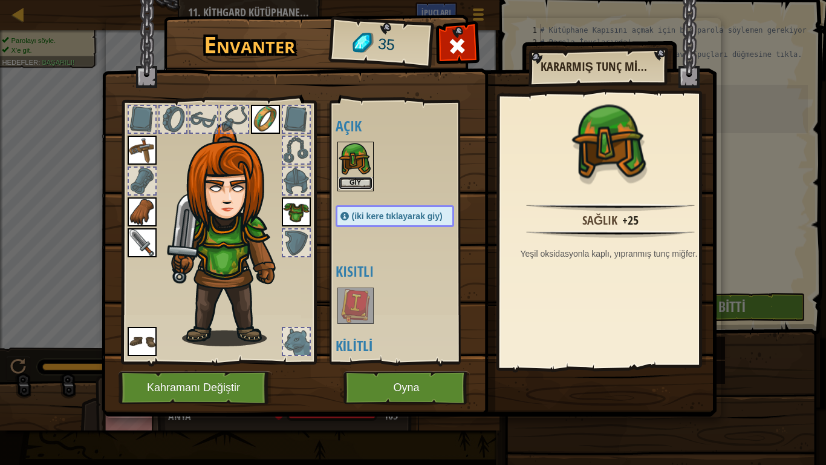
click at [343, 181] on button "Giy" at bounding box center [356, 183] width 34 height 13
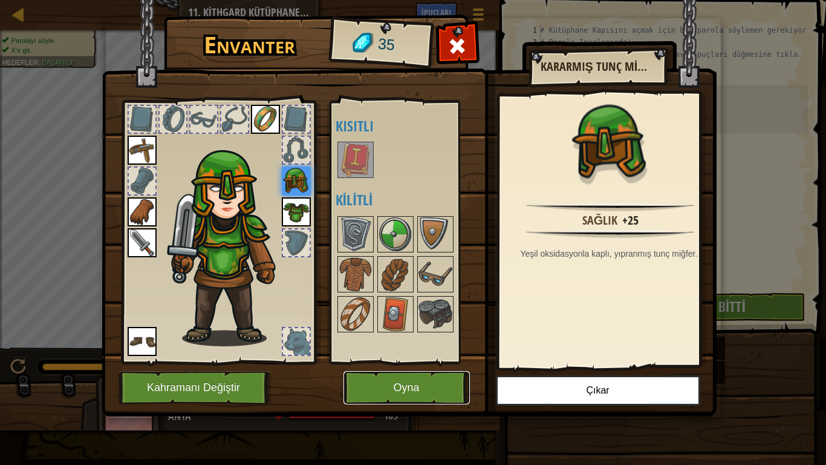
click at [412, 377] on button "Oyna" at bounding box center [407, 387] width 126 height 33
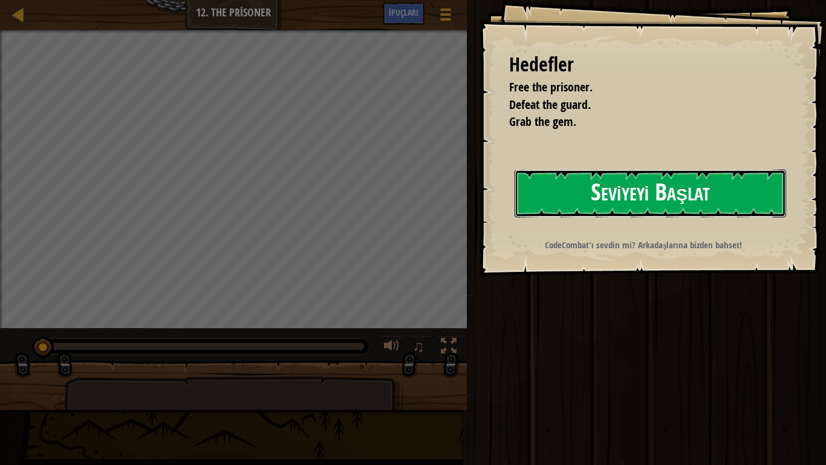
click at [628, 198] on button "Seviyeyi Başlat" at bounding box center [651, 193] width 272 height 48
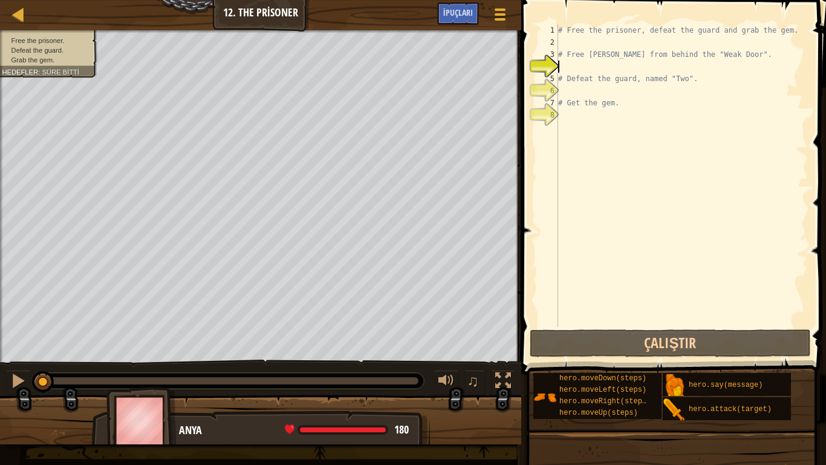
click at [592, 70] on div "# Free the prisoner, defeat the guard and grab the gem. # Free [PERSON_NAME] fr…" at bounding box center [682, 187] width 252 height 327
click at [467, 8] on span "İpuçları" at bounding box center [458, 12] width 30 height 11
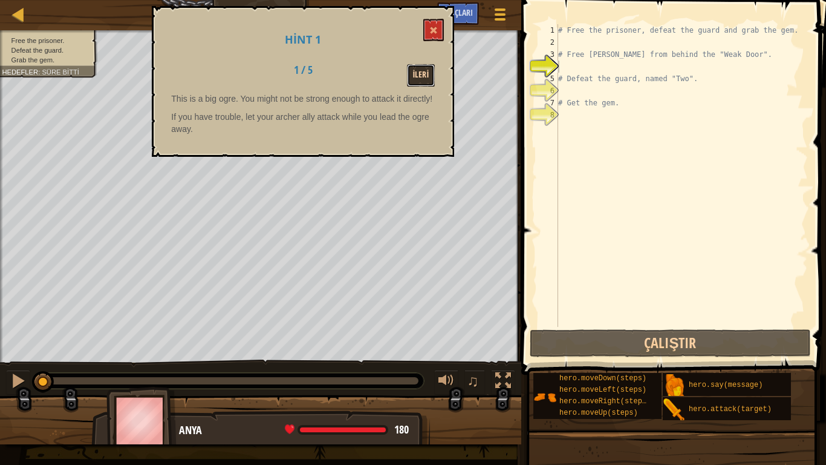
click at [416, 73] on button "İleri" at bounding box center [421, 75] width 28 height 22
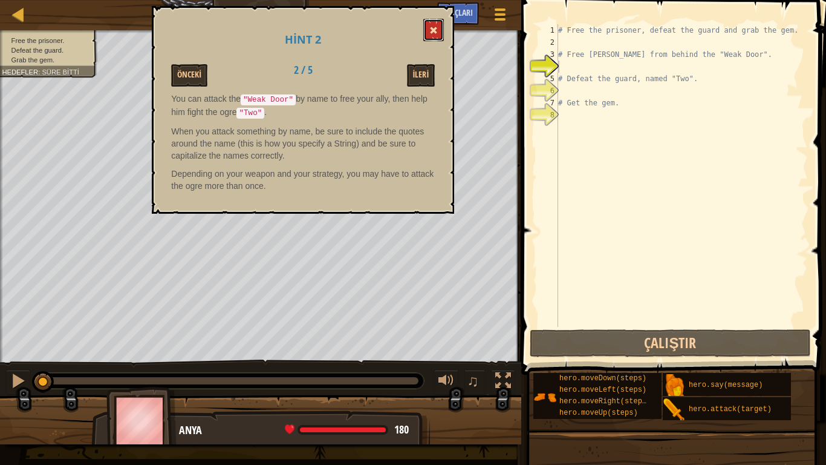
click at [426, 25] on button at bounding box center [433, 30] width 21 height 22
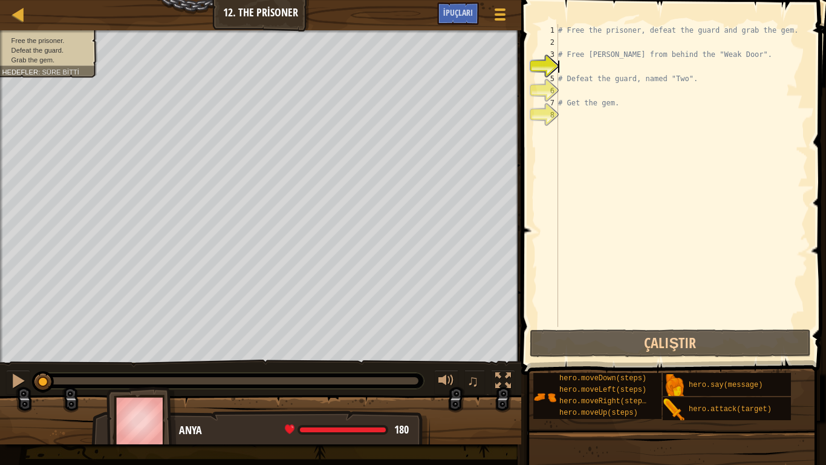
click at [611, 65] on div "# Free the prisoner, defeat the guard and grab the gem. # Free [PERSON_NAME] fr…" at bounding box center [682, 187] width 252 height 327
type textarea "a"
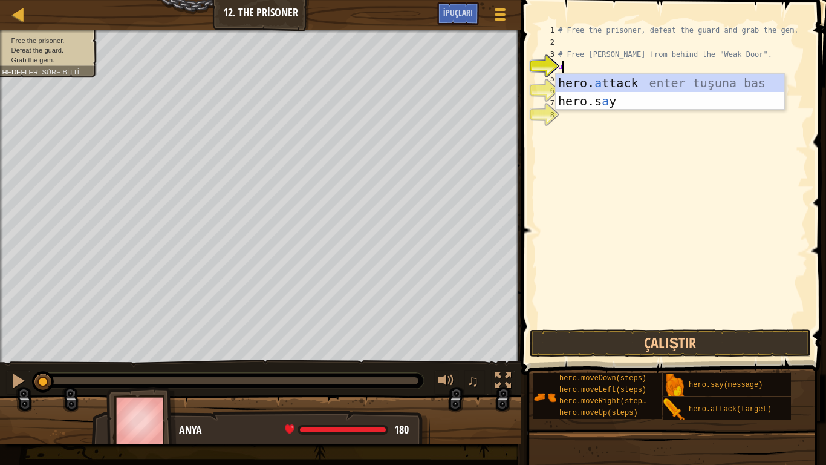
scroll to position [5, 0]
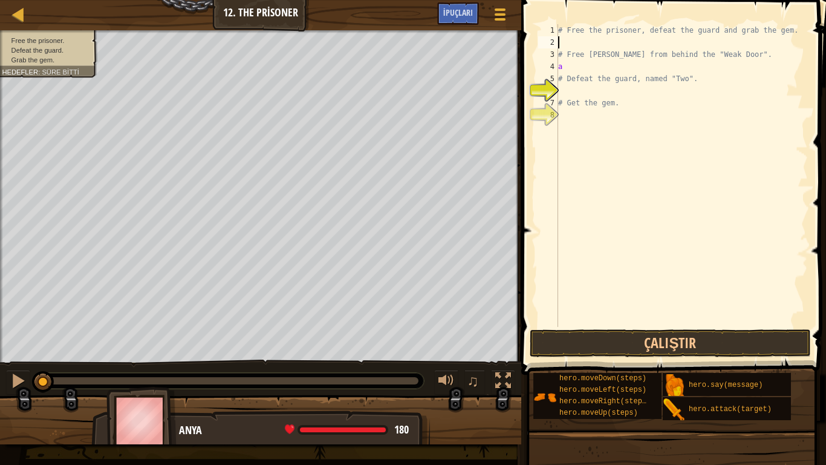
click at [584, 42] on div "# Free the prisoner, defeat the guard and grab the gem. # Free [PERSON_NAME] fr…" at bounding box center [682, 187] width 252 height 327
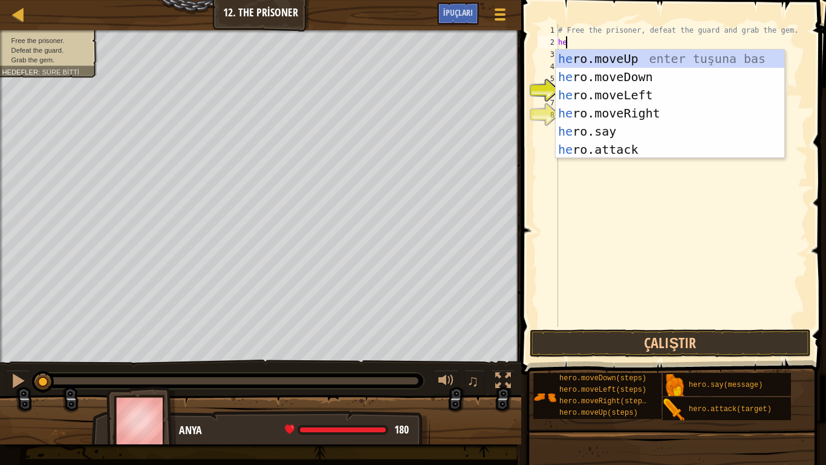
type textarea "her"
click at [654, 196] on div "# Free the prisoner, defeat the guard and grab the gem. her # Free [PERSON_NAME…" at bounding box center [682, 187] width 252 height 327
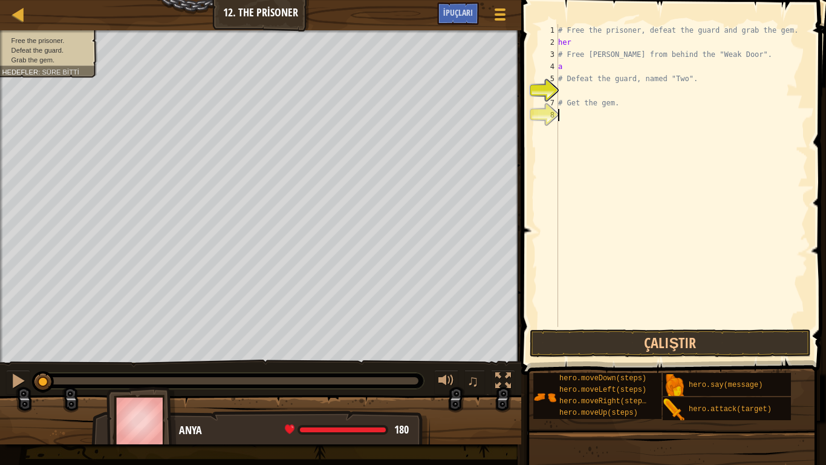
click at [572, 116] on div "# Free the prisoner, defeat the guard and grab the gem. her # Free [PERSON_NAME…" at bounding box center [682, 187] width 252 height 327
click at [582, 42] on div "# Free the prisoner, defeat the guard and grab the gem. her # Free [PERSON_NAME…" at bounding box center [682, 187] width 252 height 327
type textarea "hero"
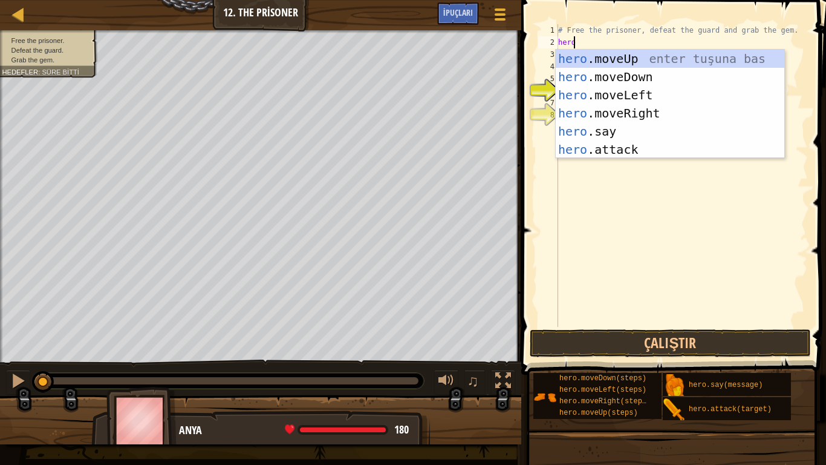
scroll to position [5, 1]
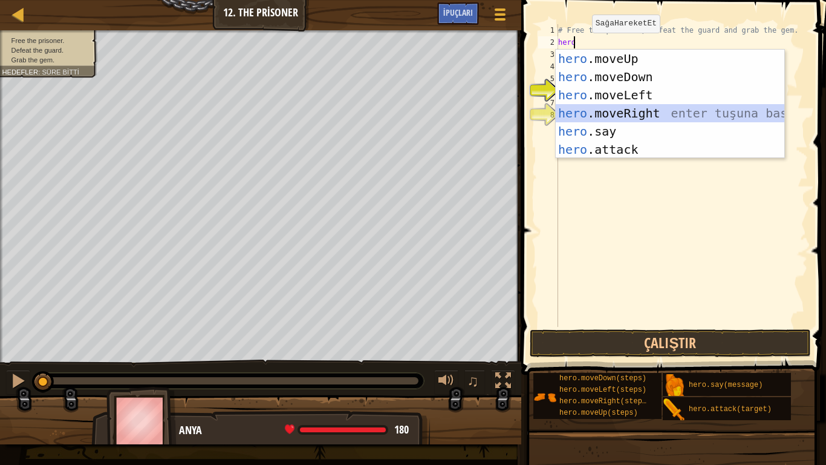
click at [636, 111] on div "hero .moveUp enter tuşuna bas hero .moveDown enter tuşuna bas hero .moveLeft en…" at bounding box center [670, 122] width 229 height 145
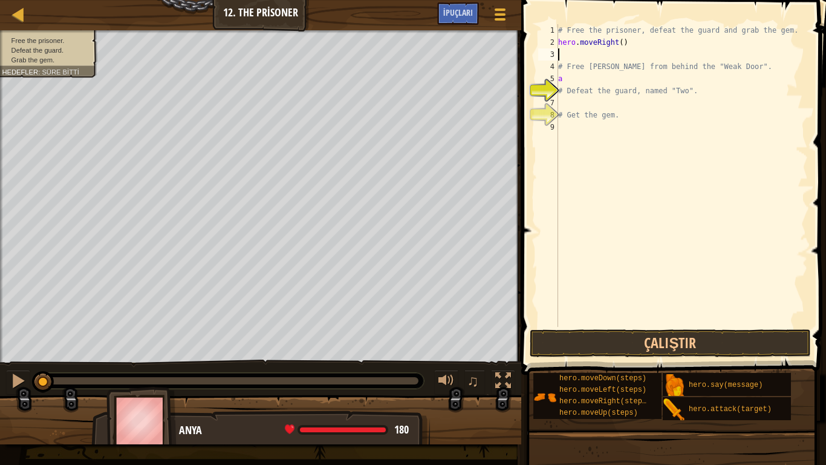
scroll to position [5, 0]
click at [595, 80] on div "# Free the prisoner, defeat the guard and grab the gem. hero . moveRight ( ) # …" at bounding box center [682, 187] width 252 height 327
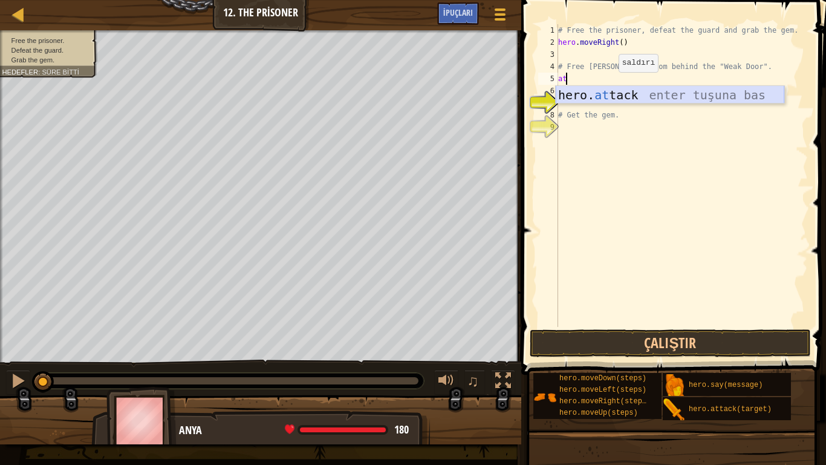
click at [618, 87] on div "hero. at tack enter tuşuna bas" at bounding box center [670, 113] width 229 height 54
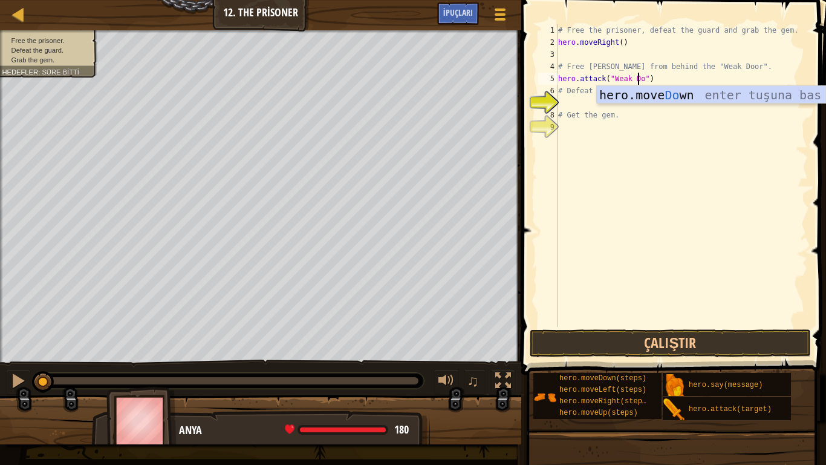
scroll to position [5, 7]
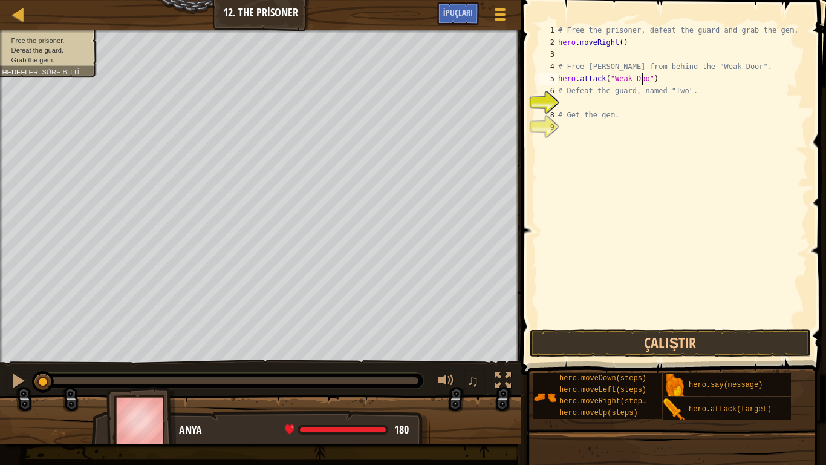
type textarea "hero.attack("Weak Door")"
click at [618, 99] on div "# Free the prisoner, defeat the guard and grab the gem. hero . moveRight ( ) # …" at bounding box center [682, 187] width 252 height 327
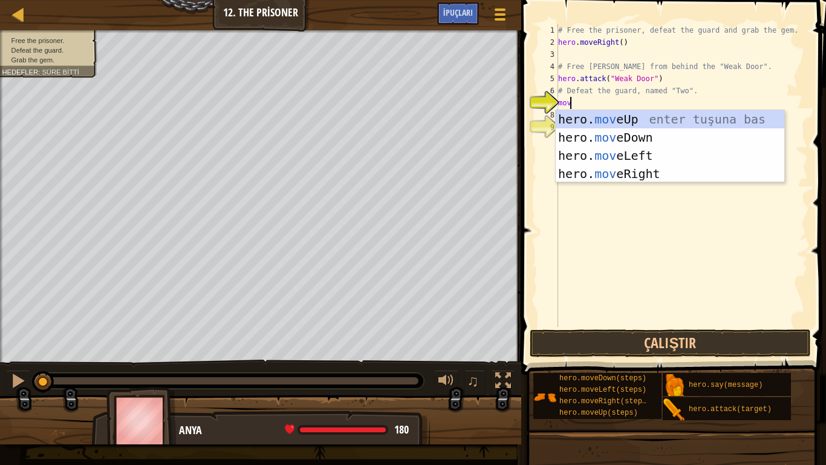
type textarea "move"
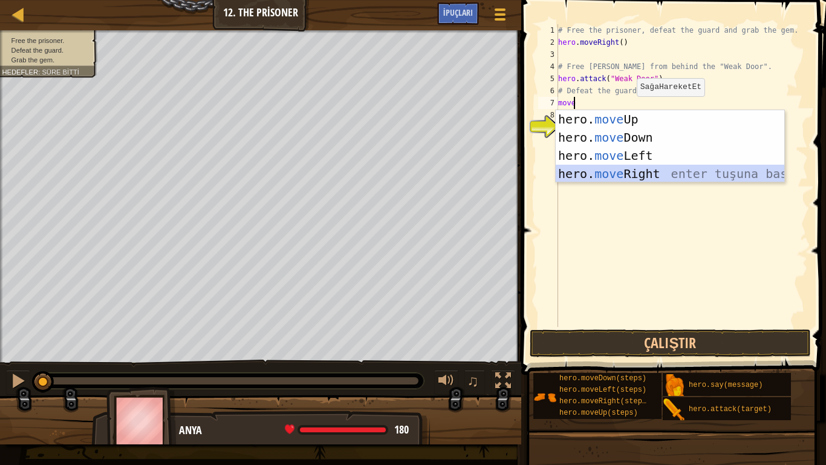
click at [611, 172] on div "hero. move Up enter tuşuna bas hero. move Down enter tuşuna bas hero. move Left…" at bounding box center [670, 164] width 229 height 109
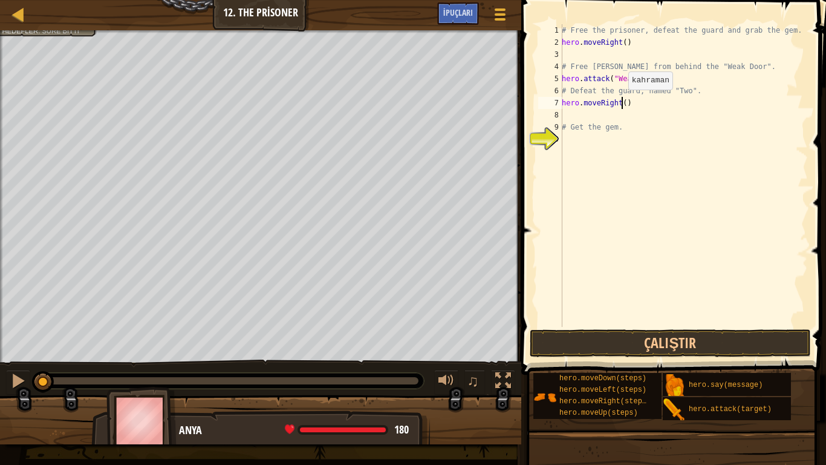
click at [622, 102] on div "# Free the prisoner, defeat the guard and grab the gem. hero . moveRight ( ) # …" at bounding box center [683, 187] width 249 height 327
type textarea "hero.moveRight(2)"
click at [589, 116] on div "# Free the prisoner, defeat the guard and grab the gem. hero . moveRight ( ) # …" at bounding box center [683, 187] width 249 height 327
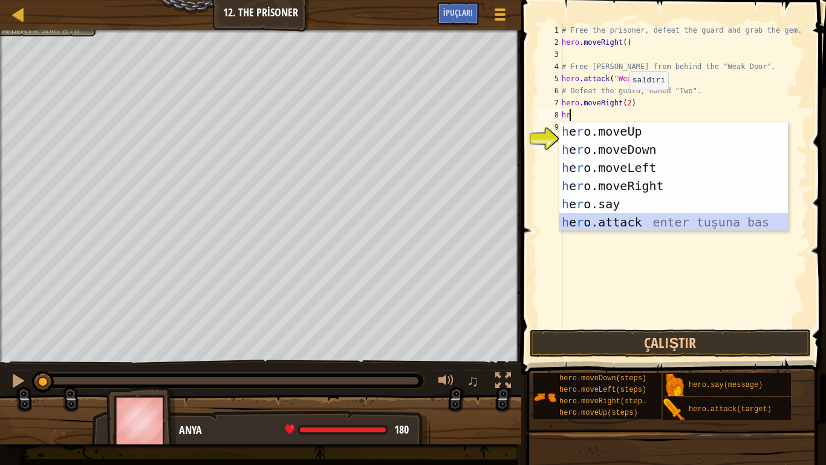
click at [610, 220] on div "h e r o.moveUp enter tuşuna bas h e r o.moveDown enter tuşuna bas h e r o.moveL…" at bounding box center [673, 194] width 229 height 145
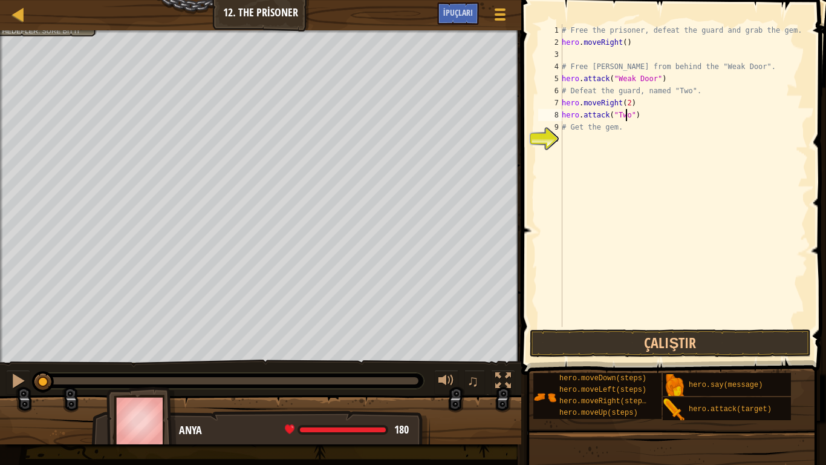
scroll to position [5, 5]
click at [642, 125] on div "# Free the prisoner, defeat the guard and grab the gem. hero . moveRight ( ) # …" at bounding box center [683, 187] width 249 height 327
type textarea "# Get the gem."
click at [610, 148] on div "# Free the prisoner, defeat the guard and grab the gem. hero . moveRight ( ) # …" at bounding box center [683, 187] width 249 height 327
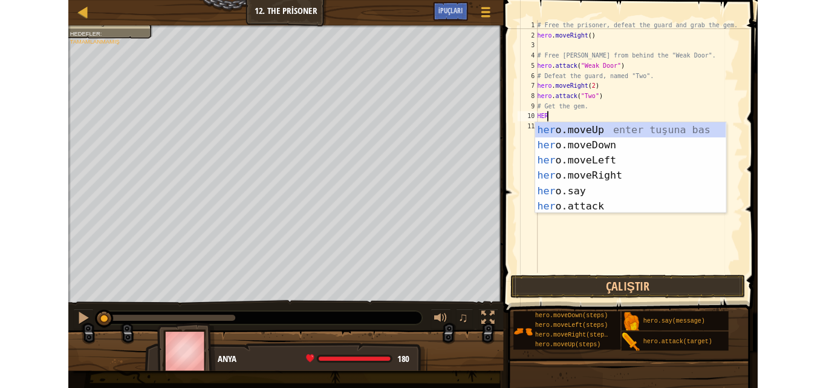
scroll to position [5, 0]
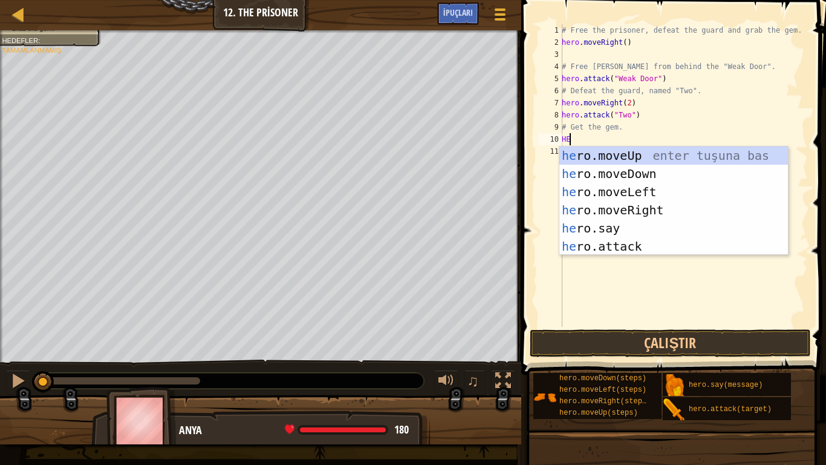
type textarea "H"
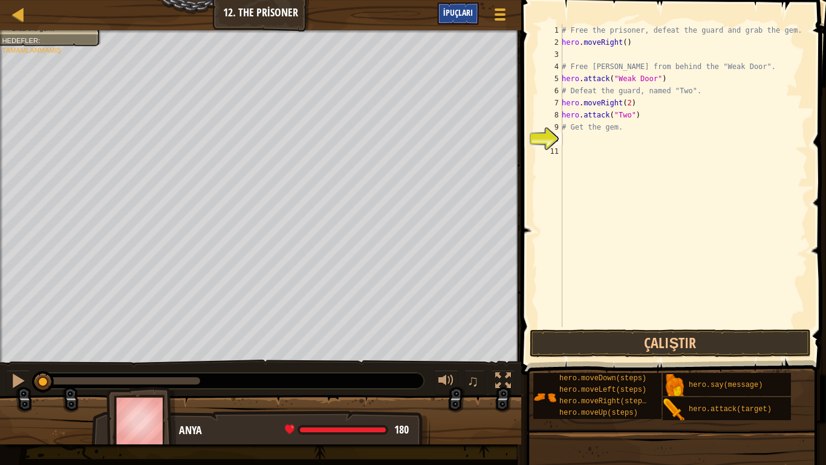
click at [460, 11] on span "İpuçları" at bounding box center [458, 12] width 30 height 11
